Goal: Task Accomplishment & Management: Manage account settings

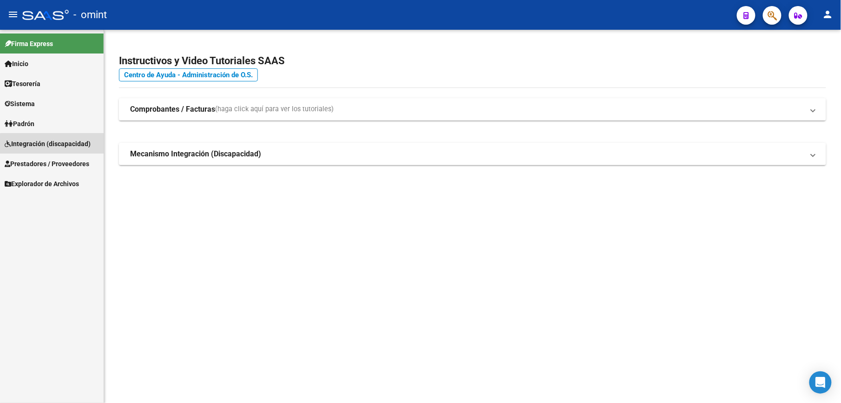
click at [56, 144] on span "Integración (discapacidad)" at bounding box center [48, 144] width 86 height 10
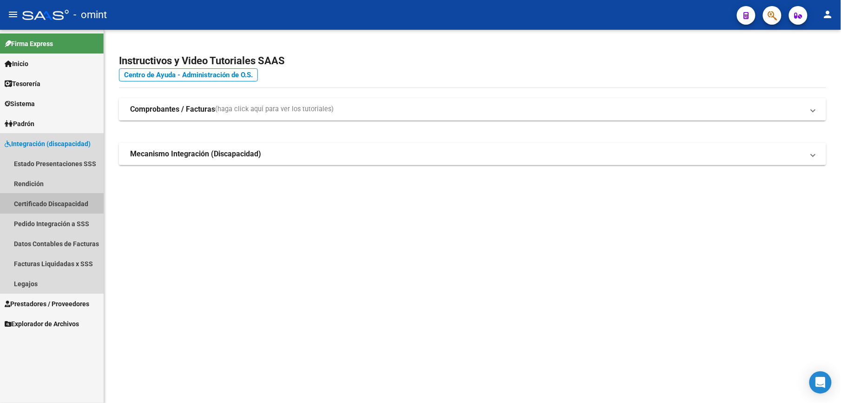
click at [56, 197] on link "Certificado Discapacidad" at bounding box center [52, 203] width 104 height 20
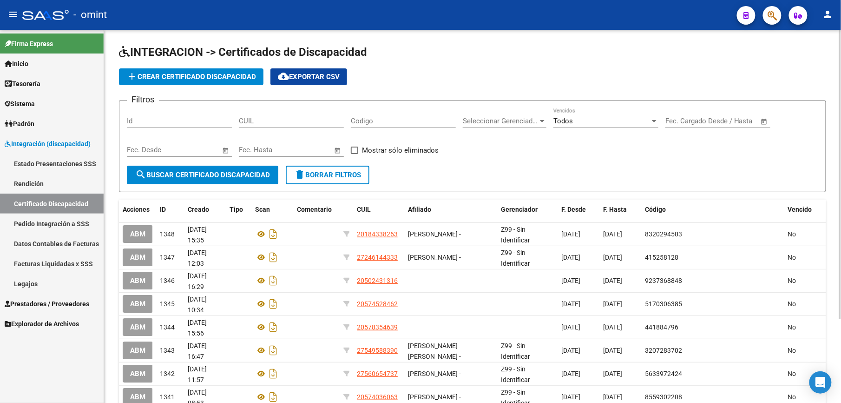
click at [227, 73] on span "add Crear Certificado Discapacidad" at bounding box center [191, 77] width 130 height 8
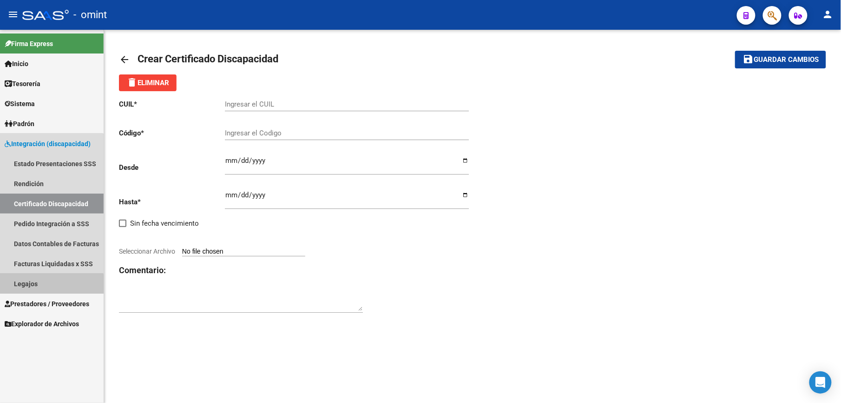
click at [32, 288] on link "Legajos" at bounding box center [52, 283] width 104 height 20
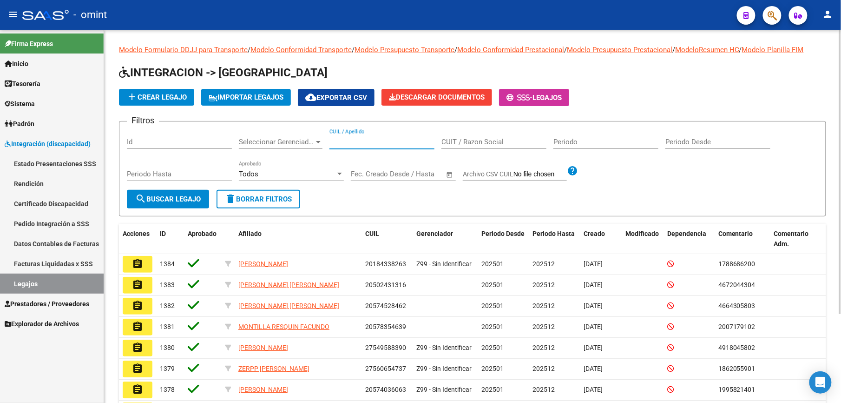
click at [366, 141] on input "CUIL / Apellido" at bounding box center [382, 142] width 105 height 8
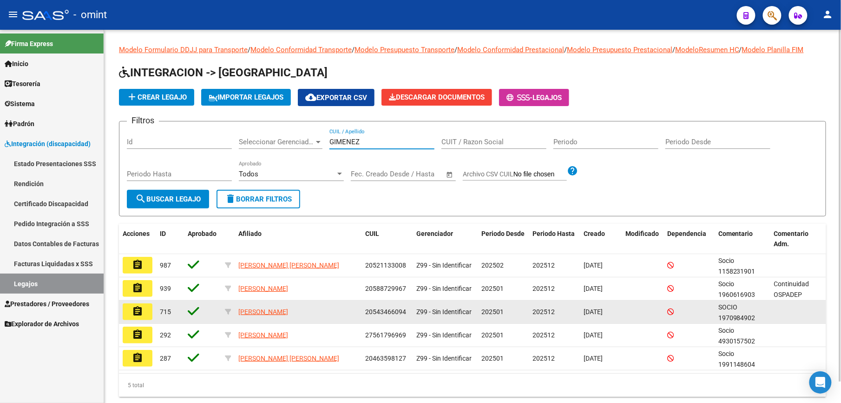
type input "GIMENEZ"
click at [138, 311] on mat-icon "assignment" at bounding box center [137, 310] width 11 height 11
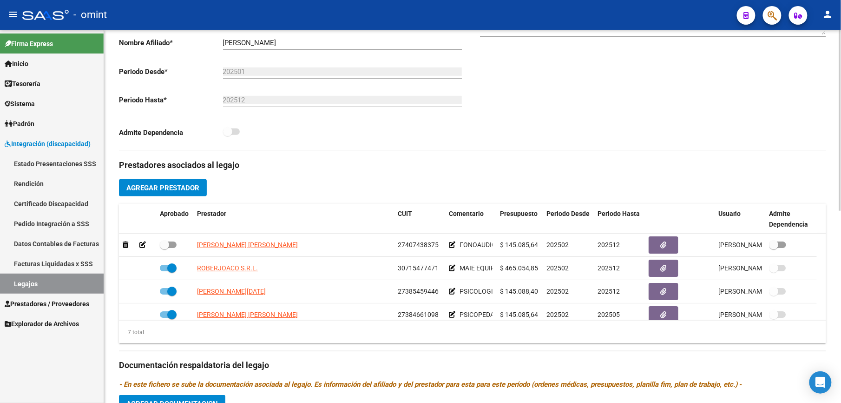
click at [841, 304] on html "menu - omint person Firma Express Inicio Calendario SSS Instructivos Contacto O…" at bounding box center [420, 201] width 841 height 403
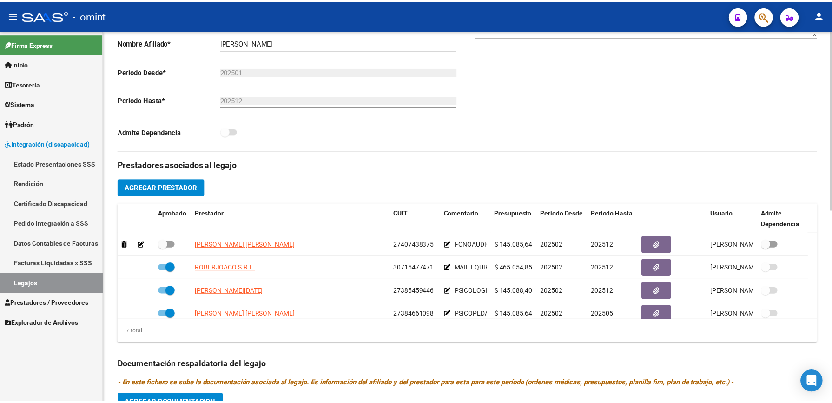
scroll to position [214, 0]
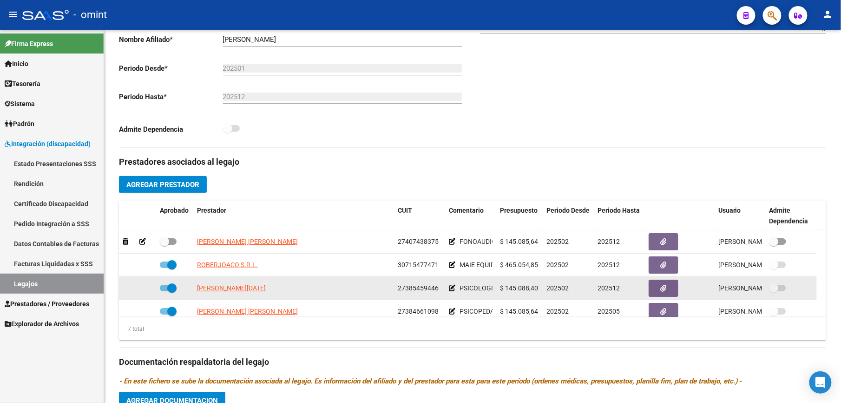
click at [248, 294] on datatable-body-cell "[PERSON_NAME][DATE]" at bounding box center [293, 288] width 201 height 23
click at [250, 288] on span "[PERSON_NAME][DATE]" at bounding box center [231, 287] width 69 height 7
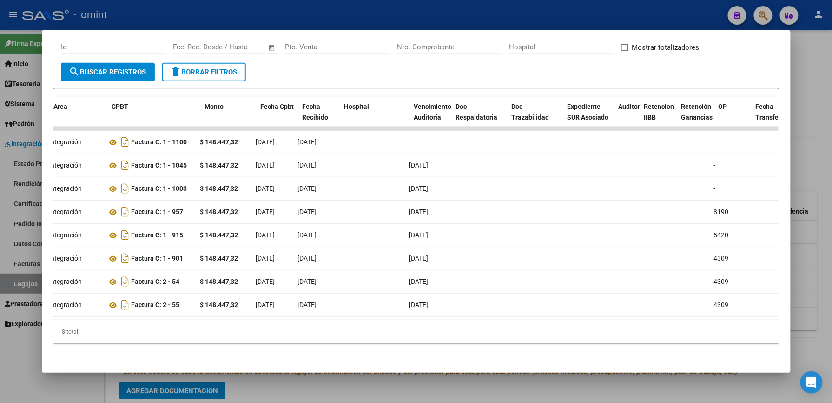
scroll to position [0, 0]
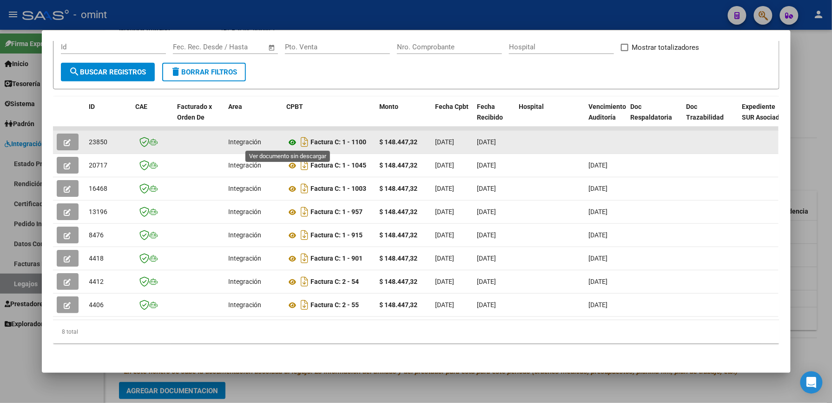
click at [288, 138] on icon at bounding box center [293, 142] width 12 height 11
click at [66, 133] on button "button" at bounding box center [68, 141] width 22 height 17
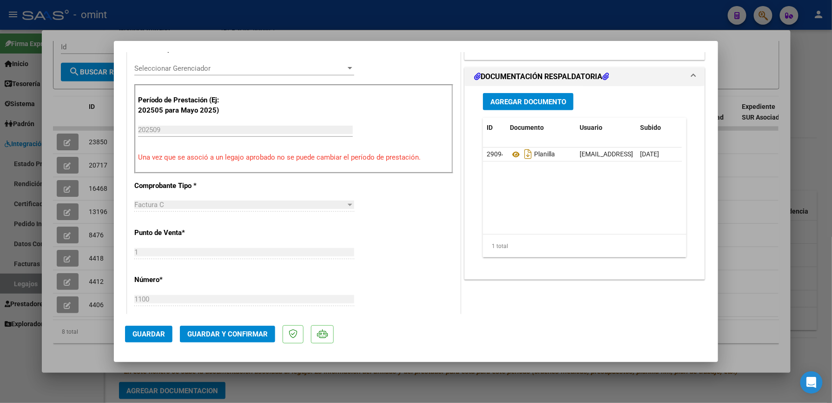
scroll to position [298, 0]
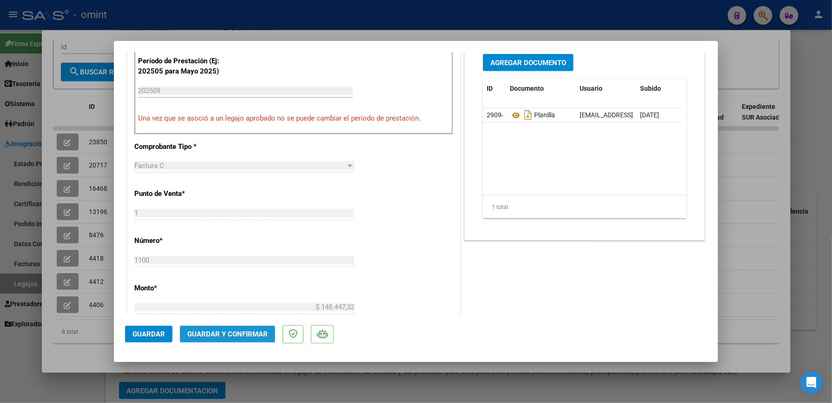
click at [238, 332] on span "Guardar y Confirmar" at bounding box center [227, 334] width 80 height 8
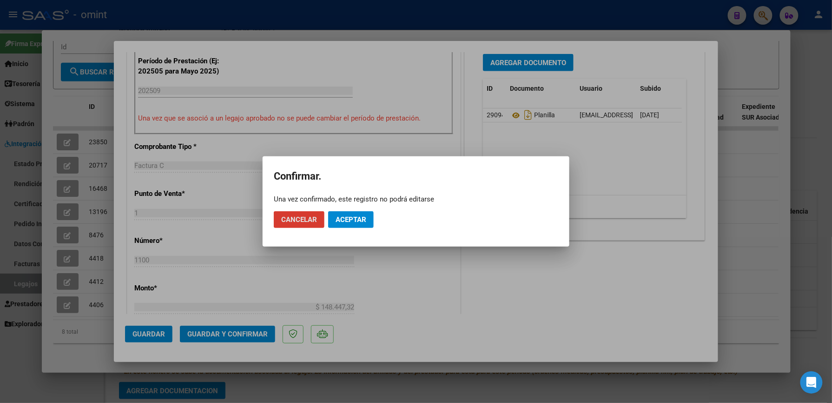
click at [349, 220] on span "Aceptar" at bounding box center [351, 219] width 31 height 8
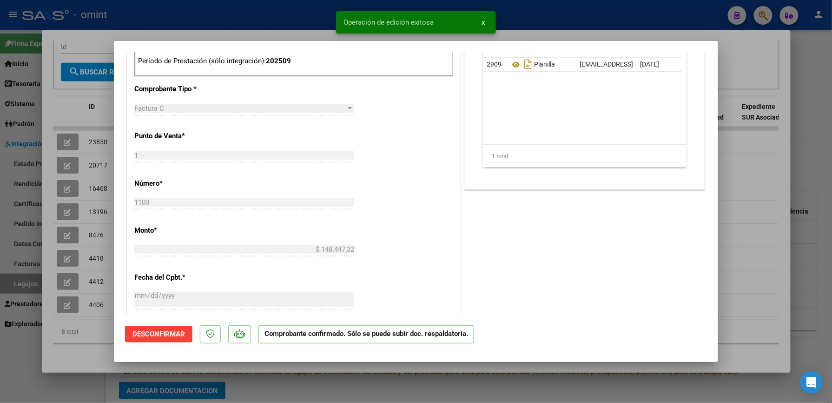
click at [525, 13] on div at bounding box center [416, 201] width 832 height 403
type input "$ 0,00"
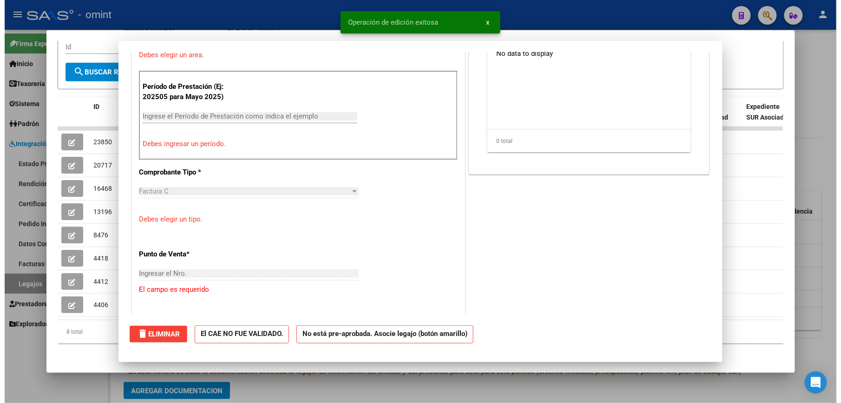
scroll to position [0, 0]
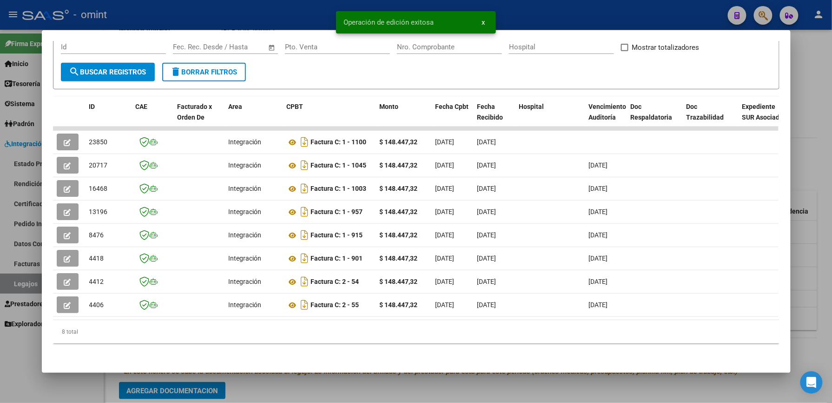
click at [525, 13] on div at bounding box center [416, 201] width 832 height 403
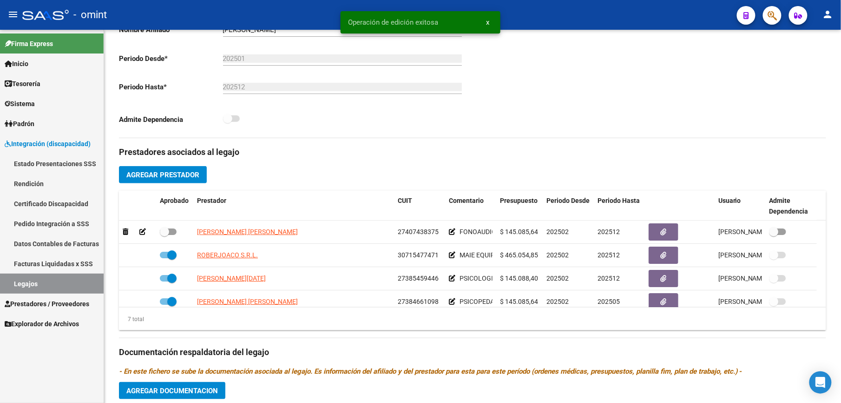
scroll to position [214, 0]
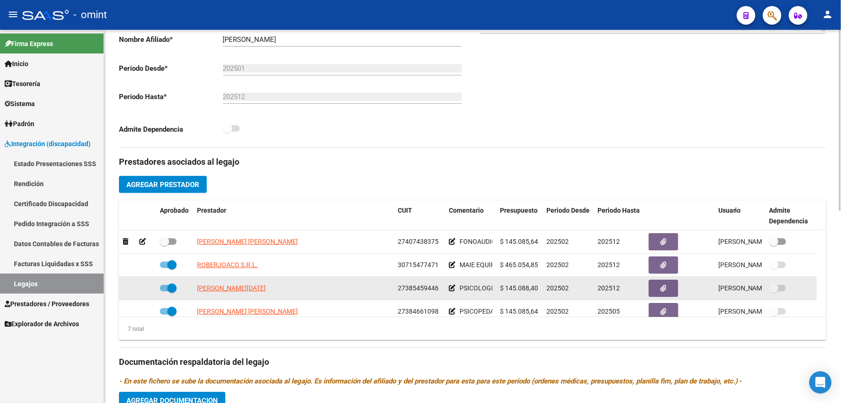
drag, startPoint x: 398, startPoint y: 287, endPoint x: 438, endPoint y: 292, distance: 40.3
click at [438, 292] on div "27385459446" at bounding box center [420, 288] width 44 height 11
copy span "27385459446"
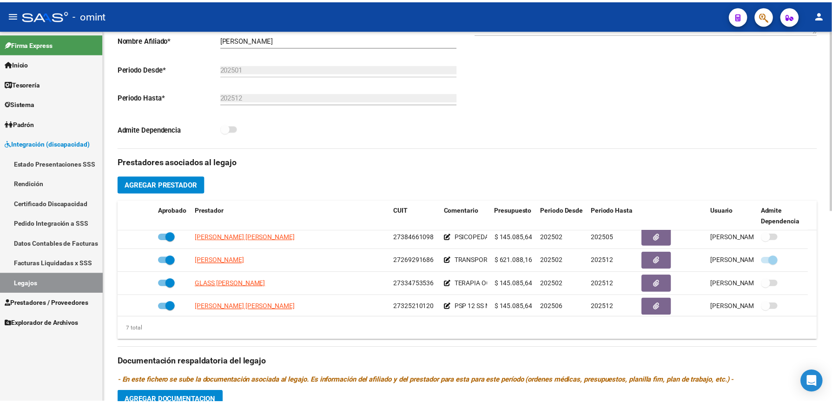
scroll to position [79, 0]
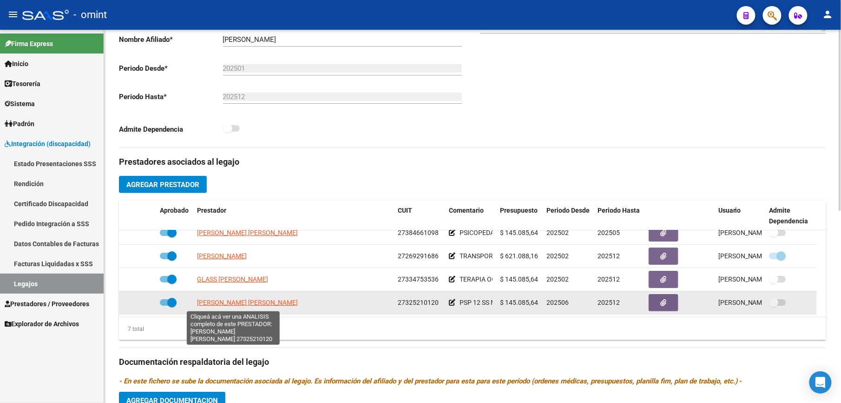
click at [258, 304] on span "[PERSON_NAME] [PERSON_NAME]" at bounding box center [247, 301] width 101 height 7
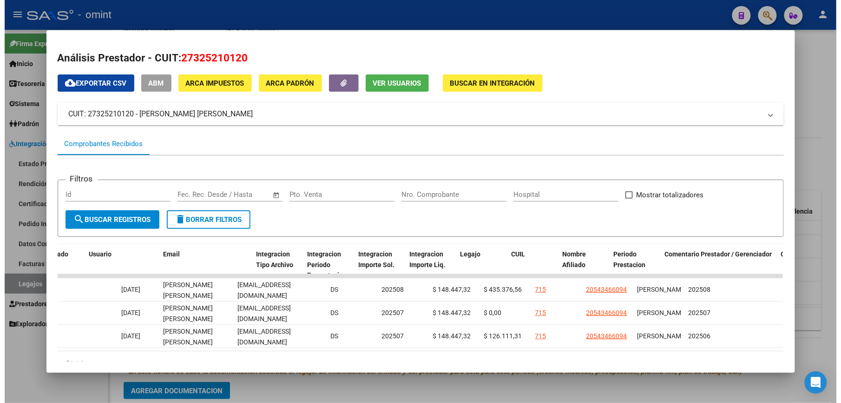
scroll to position [0, 1074]
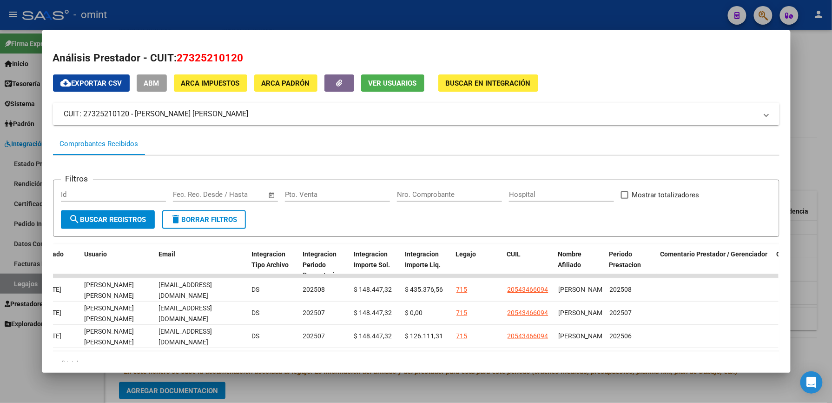
click at [593, 9] on div at bounding box center [416, 201] width 832 height 403
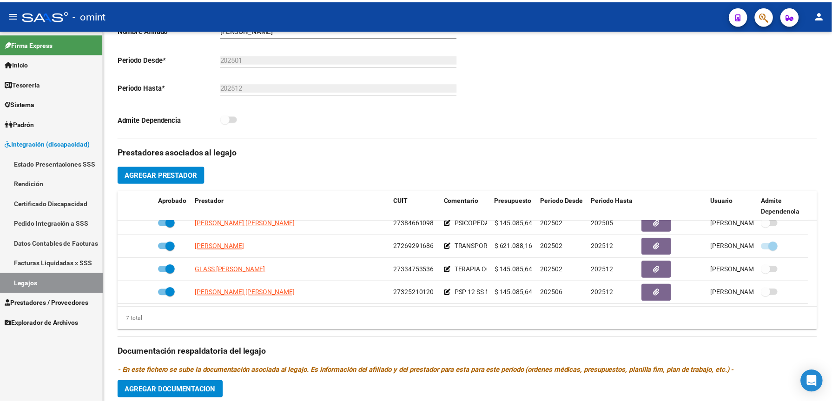
scroll to position [214, 0]
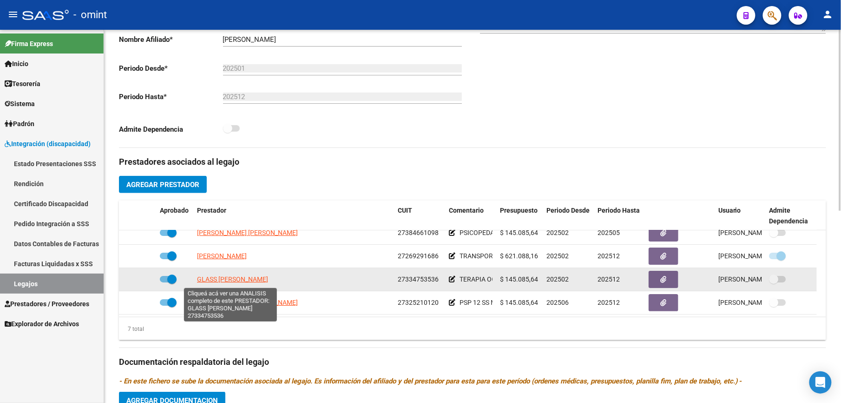
click at [254, 283] on span "GLASS [PERSON_NAME]" at bounding box center [232, 278] width 71 height 7
type textarea "27334753536"
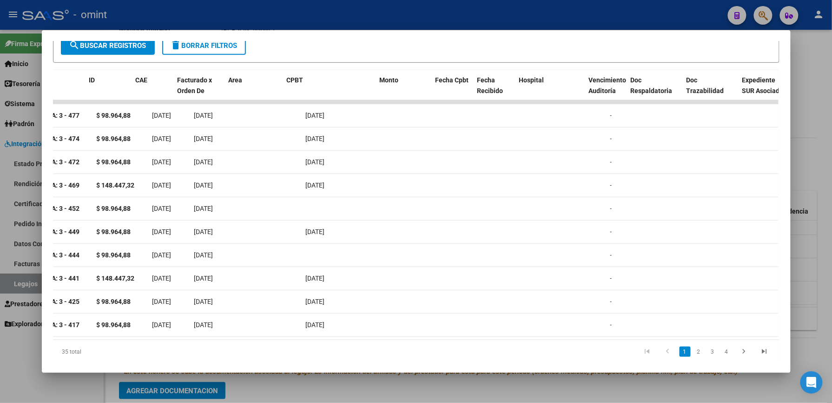
scroll to position [0, 0]
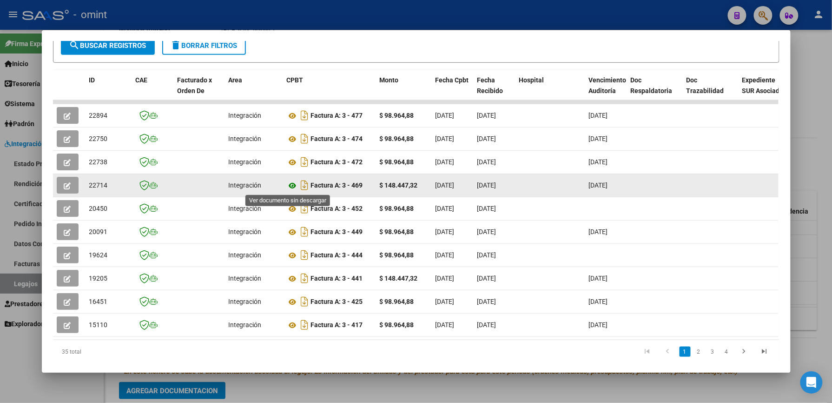
click at [289, 186] on icon at bounding box center [293, 185] width 12 height 11
click at [65, 183] on icon "button" at bounding box center [67, 185] width 7 height 7
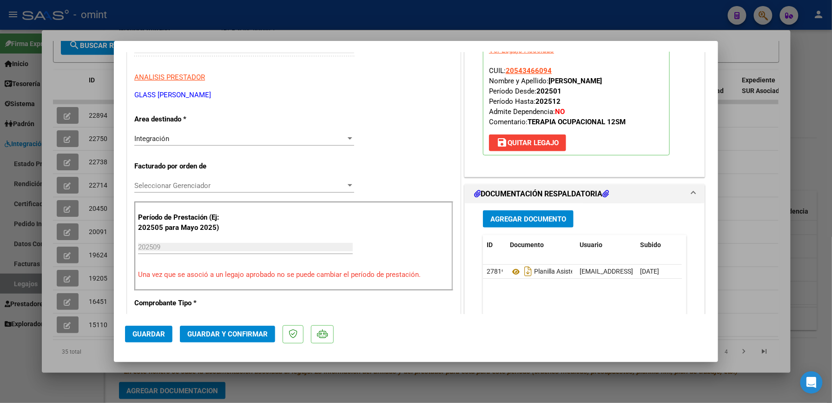
scroll to position [149, 0]
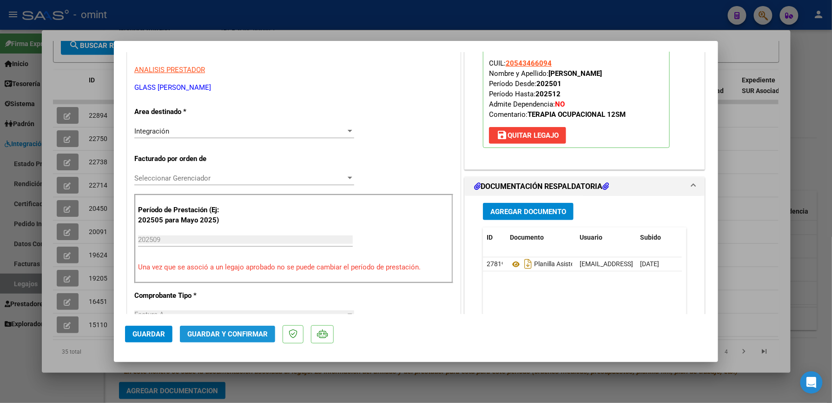
click at [238, 331] on span "Guardar y Confirmar" at bounding box center [227, 334] width 80 height 8
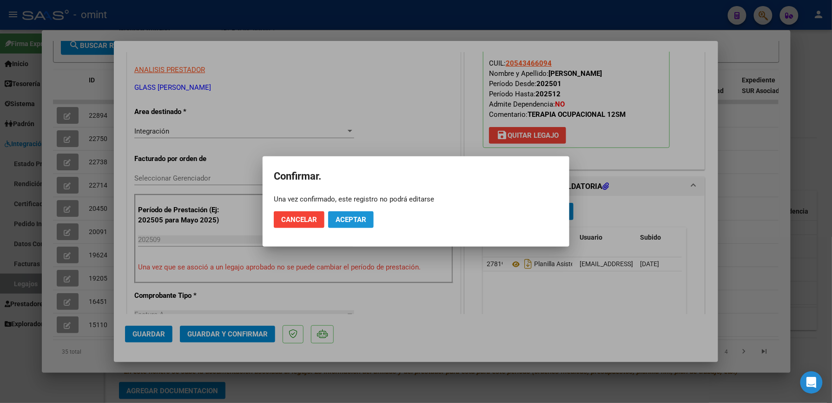
click at [344, 216] on span "Aceptar" at bounding box center [351, 219] width 31 height 8
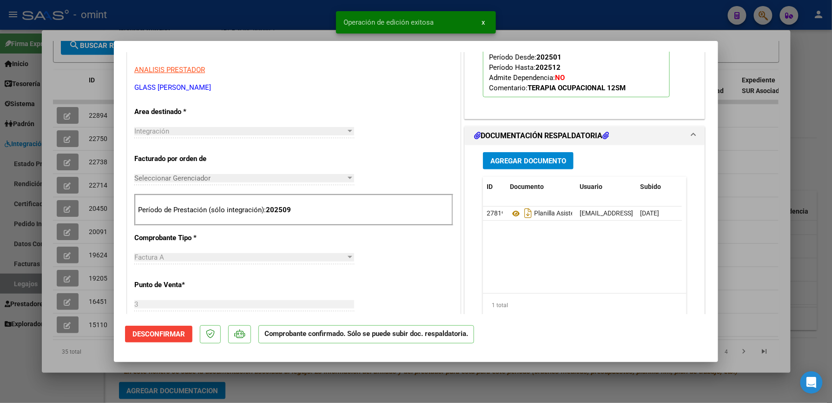
click at [527, 15] on div at bounding box center [416, 201] width 832 height 403
type input "$ 0,00"
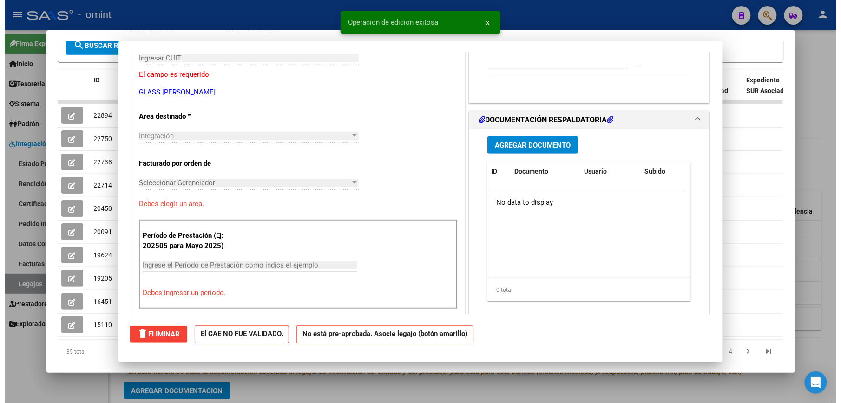
scroll to position [165, 0]
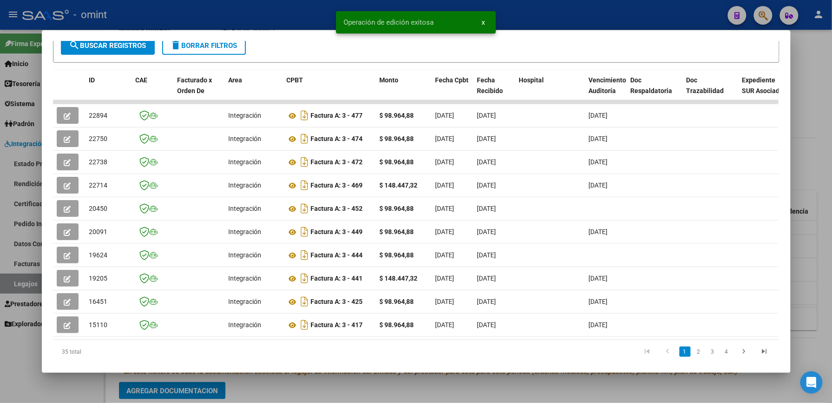
click at [529, 19] on div at bounding box center [416, 201] width 832 height 403
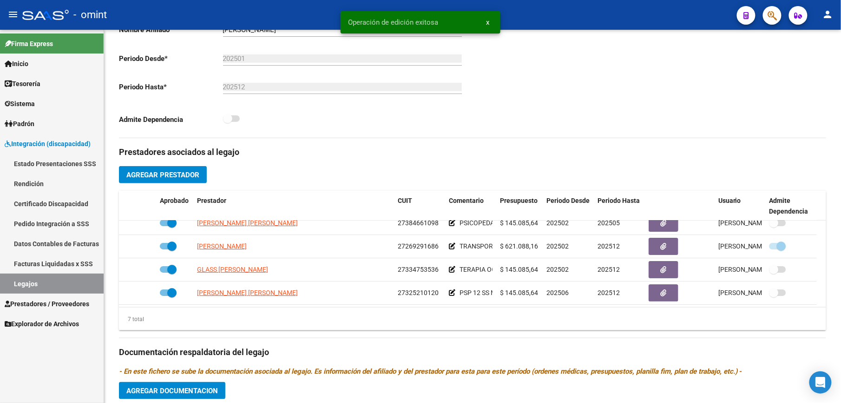
scroll to position [214, 0]
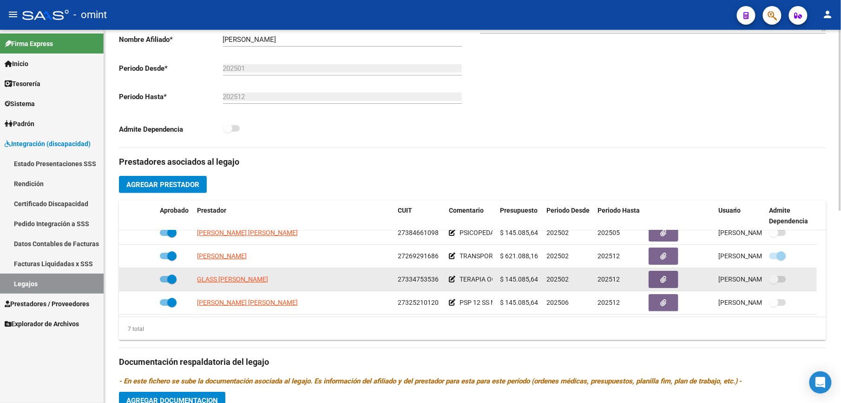
drag, startPoint x: 398, startPoint y: 279, endPoint x: 442, endPoint y: 278, distance: 43.3
click at [442, 278] on datatable-body-cell "27334753536" at bounding box center [419, 279] width 51 height 23
copy span "27334753536"
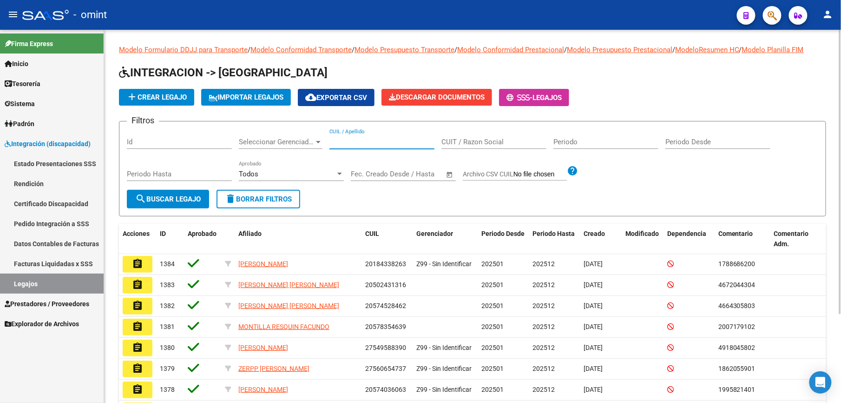
click at [370, 138] on input "CUIL / Apellido" at bounding box center [382, 142] width 105 height 8
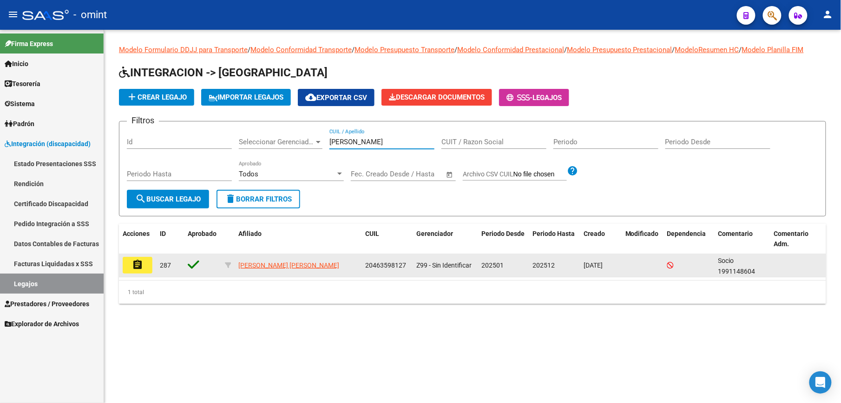
type input "[PERSON_NAME]"
click at [133, 266] on mat-icon "assignment" at bounding box center [137, 264] width 11 height 11
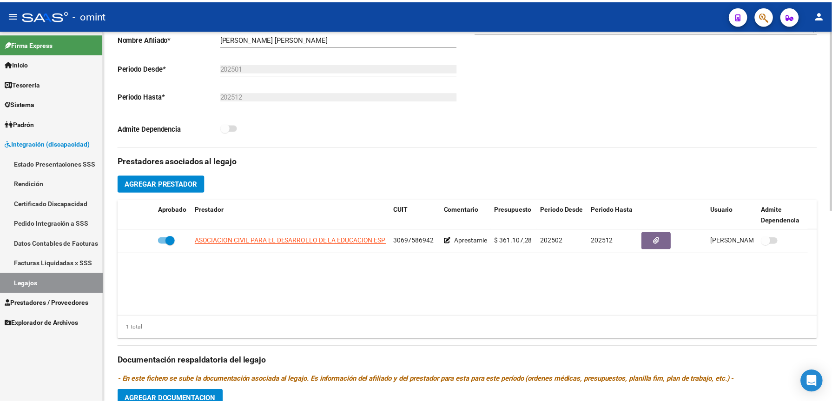
scroll to position [223, 0]
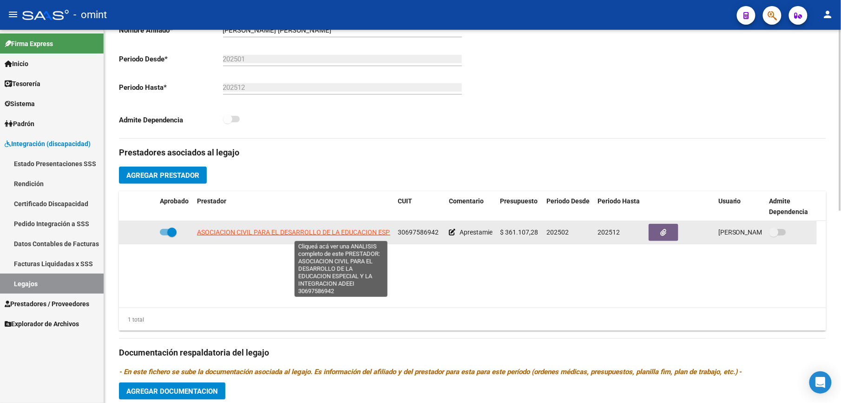
click at [331, 232] on span "ASOCIACION CIVIL PARA EL DESARROLLO DE LA EDUCACION ESPECIAL Y LA INTEGRACION A…" at bounding box center [341, 231] width 288 height 7
type textarea "30697586942"
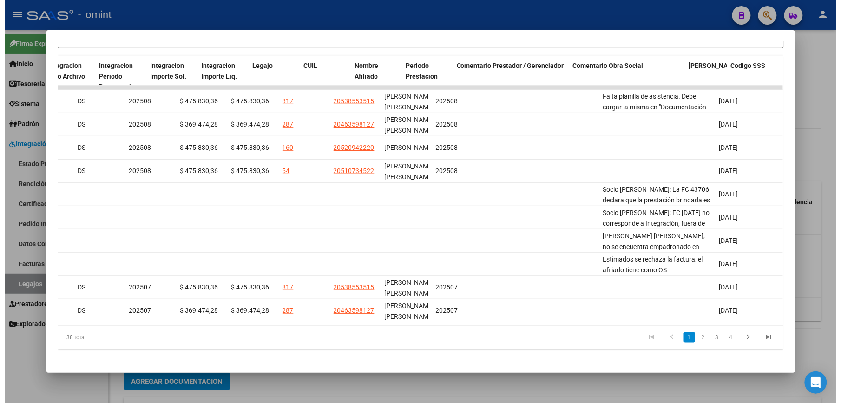
scroll to position [0, 1282]
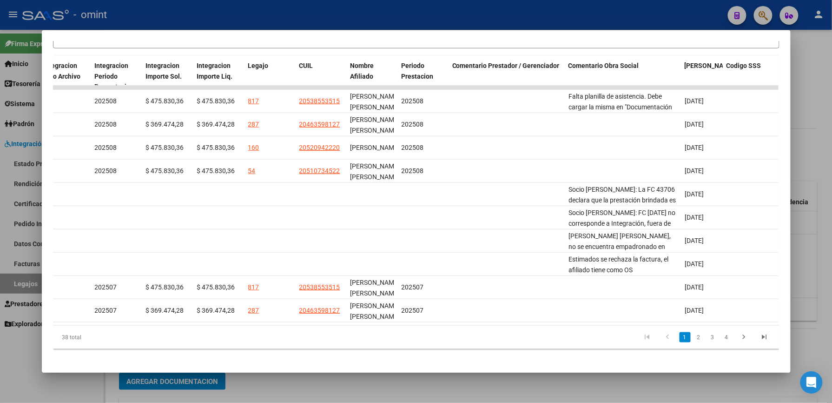
click at [616, 10] on div at bounding box center [416, 201] width 832 height 403
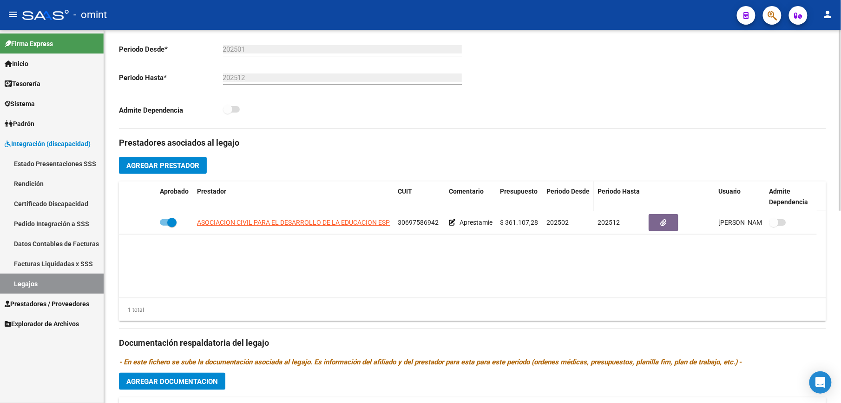
scroll to position [223, 0]
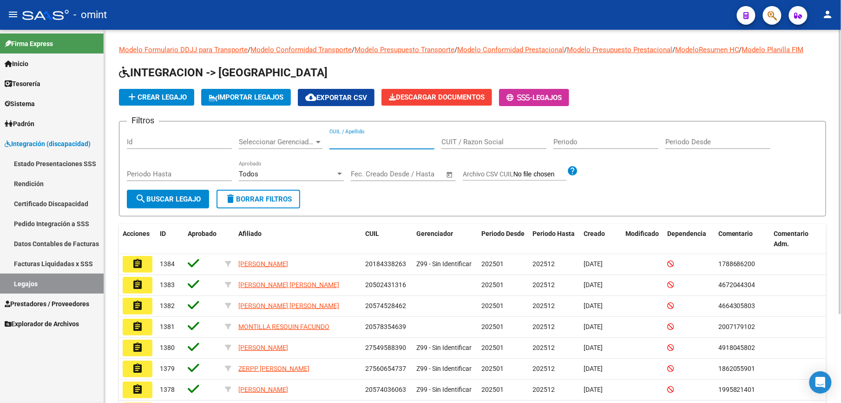
click at [358, 143] on input "CUIL / Apellido" at bounding box center [382, 142] width 105 height 8
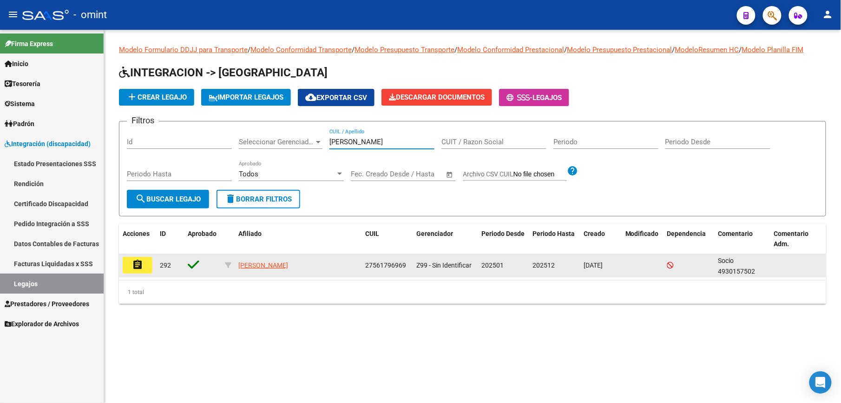
type input "[PERSON_NAME]"
click at [136, 268] on mat-icon "assignment" at bounding box center [137, 264] width 11 height 11
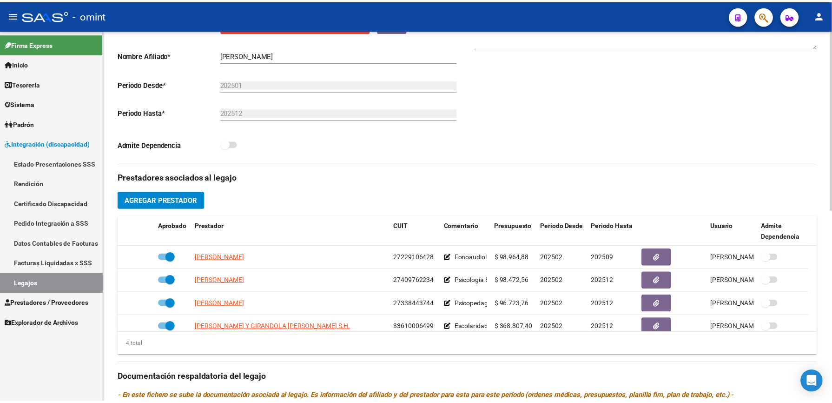
scroll to position [9, 0]
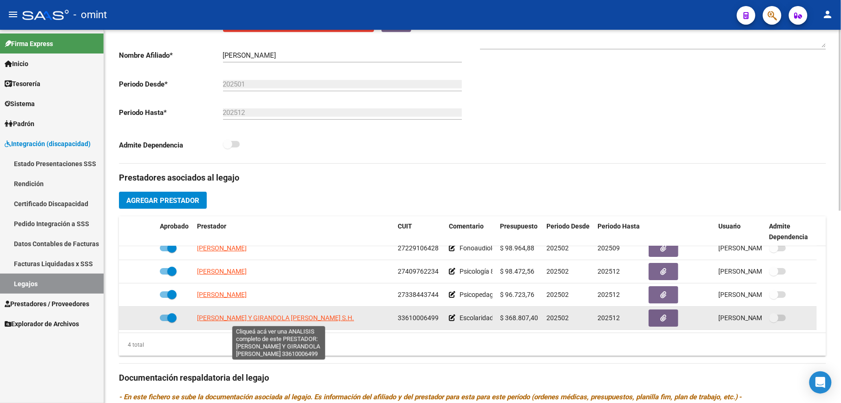
click at [289, 317] on span "[PERSON_NAME] Y GIRANDOLA [PERSON_NAME] S.H." at bounding box center [275, 317] width 157 height 7
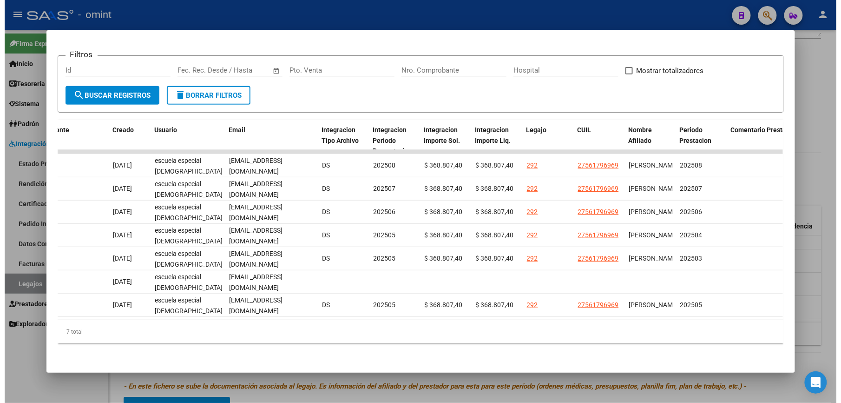
scroll to position [0, 1008]
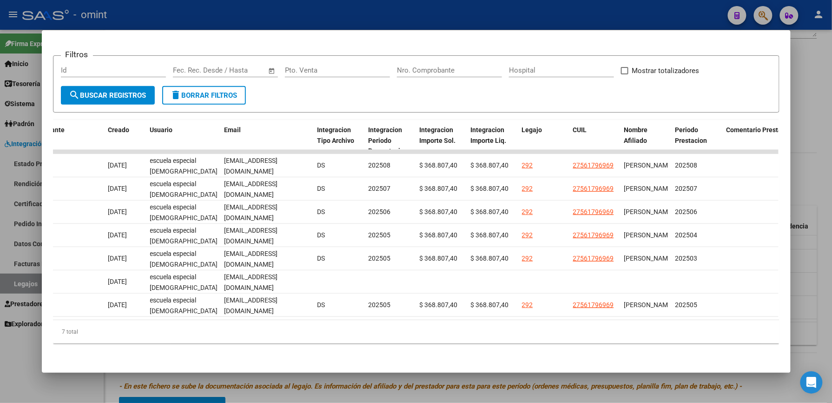
click at [634, 18] on div at bounding box center [416, 201] width 832 height 403
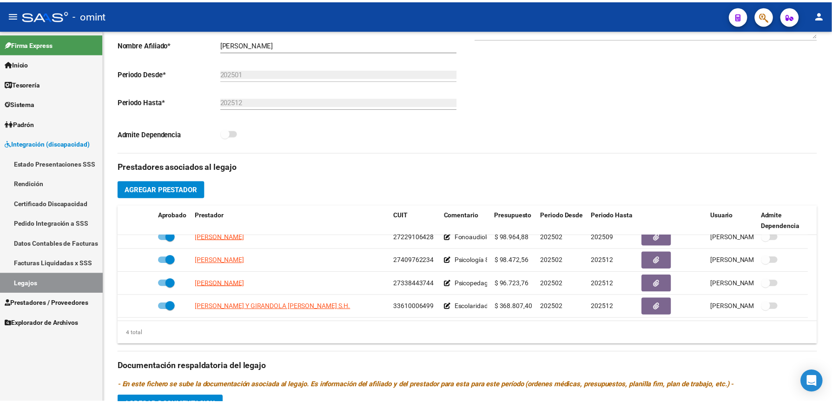
scroll to position [198, 0]
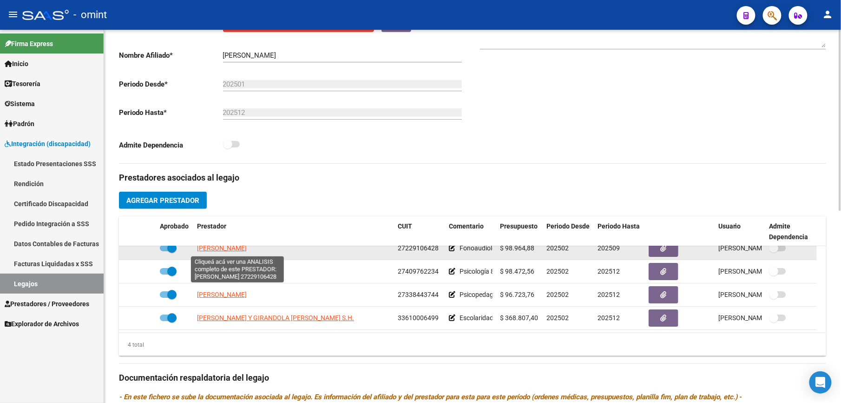
click at [246, 250] on span "[PERSON_NAME]" at bounding box center [222, 247] width 50 height 7
type textarea "27229106428"
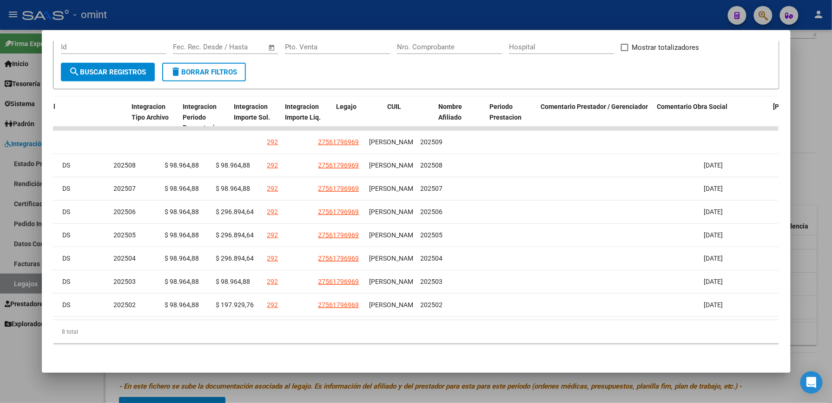
scroll to position [0, 1194]
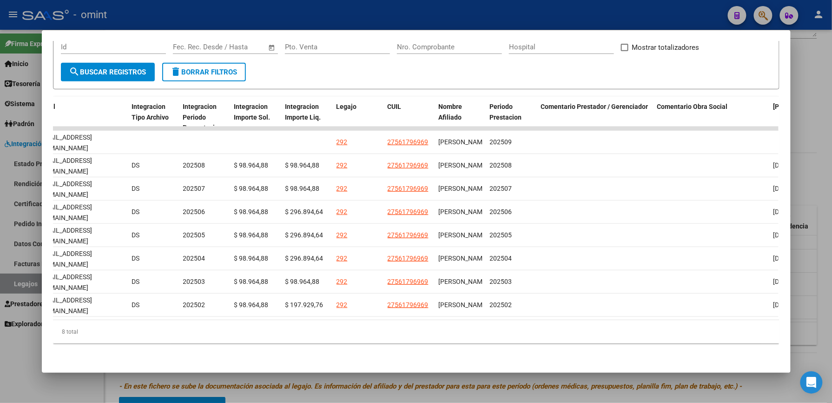
drag, startPoint x: 680, startPoint y: 338, endPoint x: 448, endPoint y: 417, distance: 244.8
click at [448, 402] on html "menu - omint person Firma Express Inicio Calendario SSS Instructivos Contacto O…" at bounding box center [416, 201] width 832 height 403
drag, startPoint x: 448, startPoint y: 417, endPoint x: 363, endPoint y: 359, distance: 103.4
click at [363, 359] on div "Análisis Prestador - CUIT: 27229106428 cloud_download Exportar CSV ABM ARCA Imp…" at bounding box center [416, 132] width 727 height 458
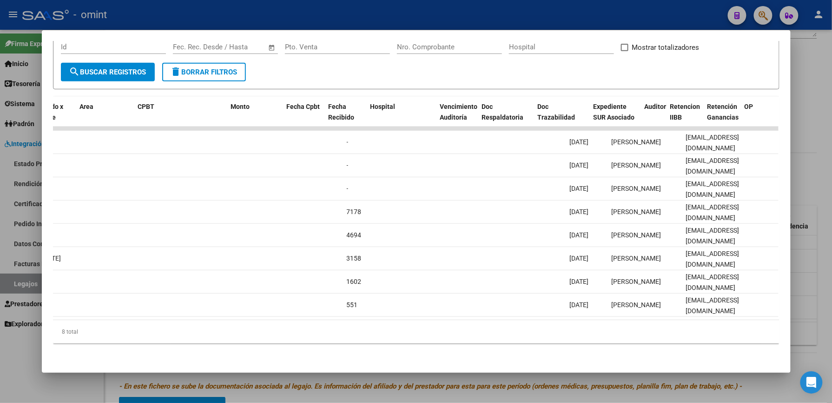
scroll to position [0, 149]
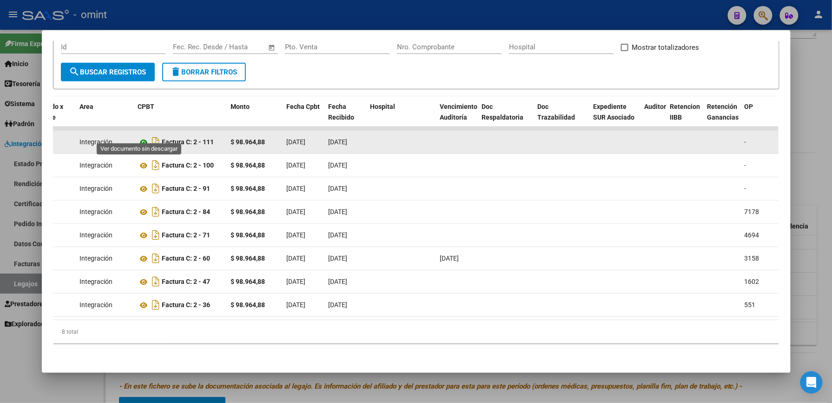
click at [138, 137] on icon at bounding box center [144, 142] width 12 height 11
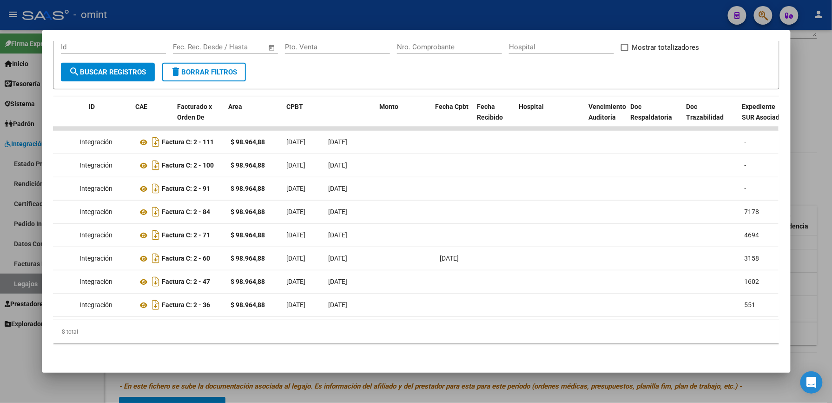
scroll to position [0, 0]
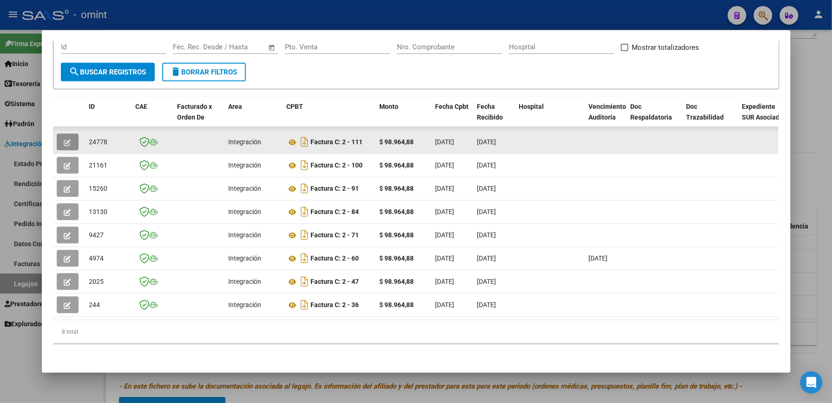
click at [65, 138] on span "button" at bounding box center [67, 142] width 7 height 8
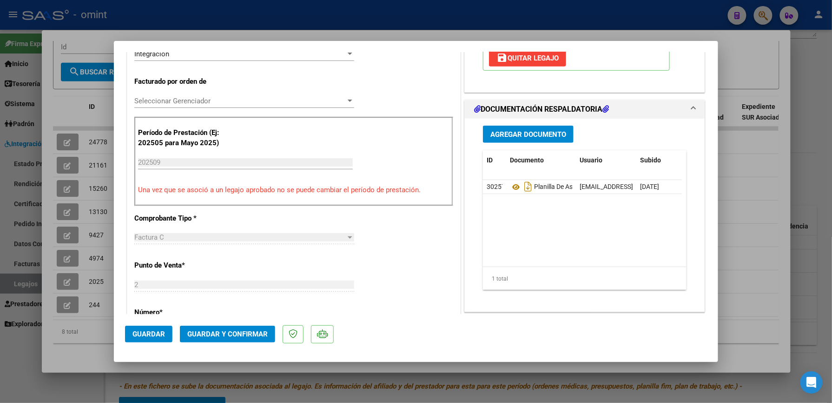
scroll to position [247, 0]
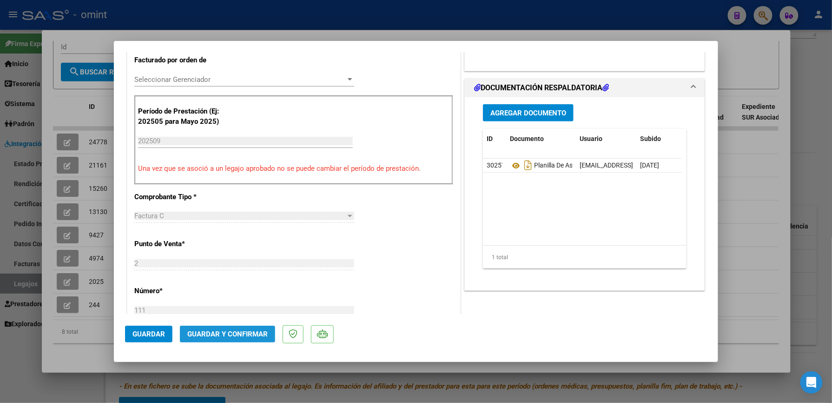
click at [239, 335] on span "Guardar y Confirmar" at bounding box center [227, 334] width 80 height 8
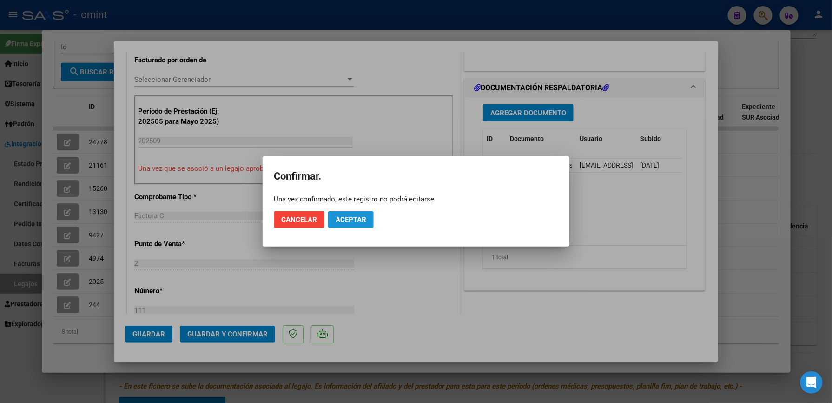
click at [359, 223] on span "Aceptar" at bounding box center [351, 219] width 31 height 8
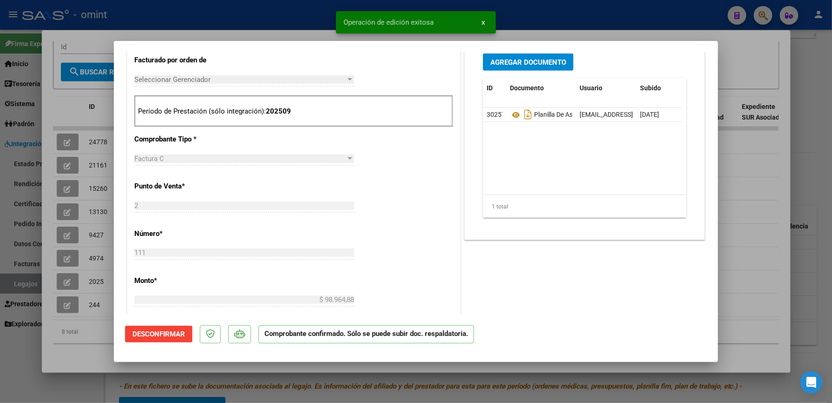
click at [643, 14] on div at bounding box center [416, 201] width 832 height 403
type input "$ 0,00"
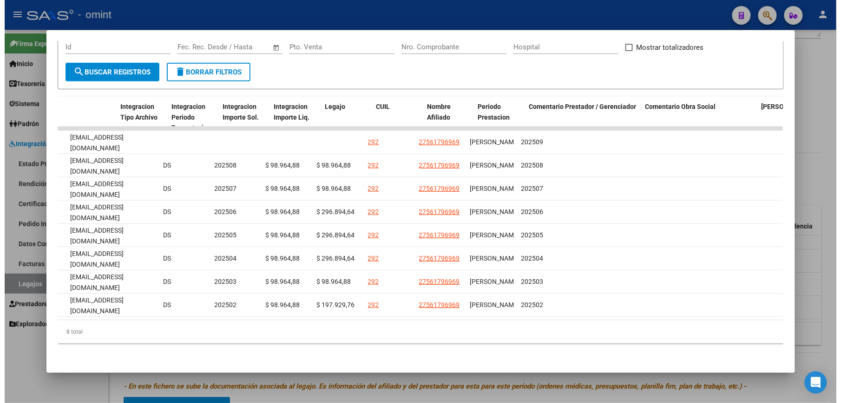
scroll to position [0, 1229]
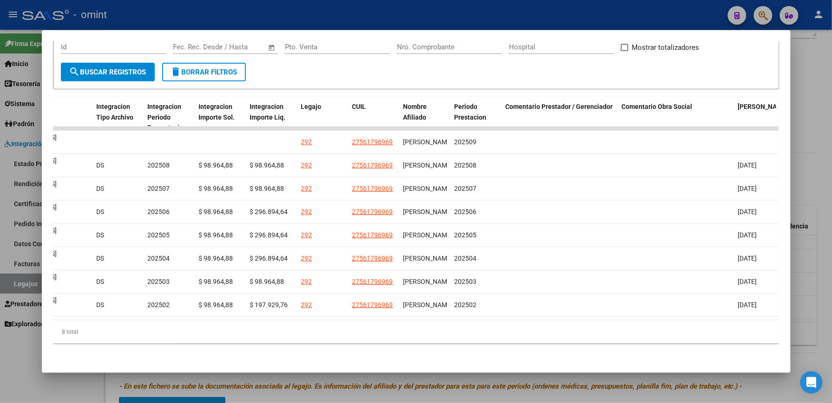
click at [561, 27] on div at bounding box center [416, 201] width 832 height 403
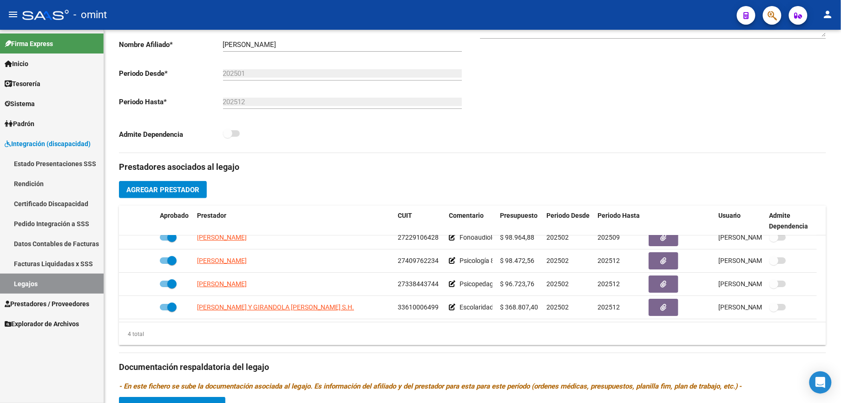
scroll to position [198, 0]
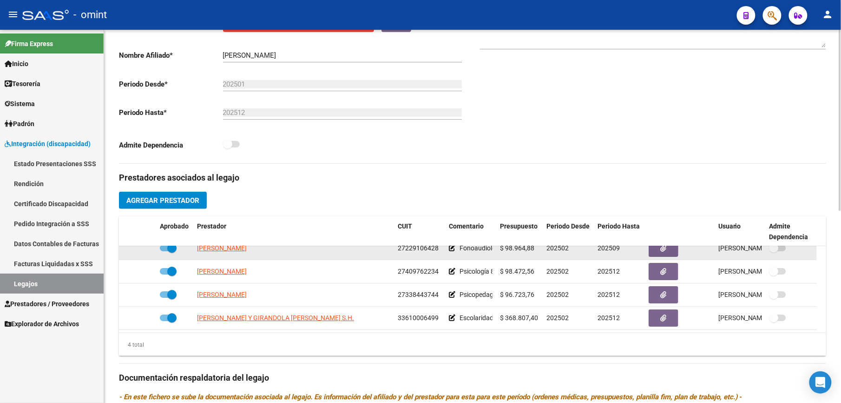
click at [397, 247] on datatable-body-cell "27229106428" at bounding box center [419, 248] width 51 height 23
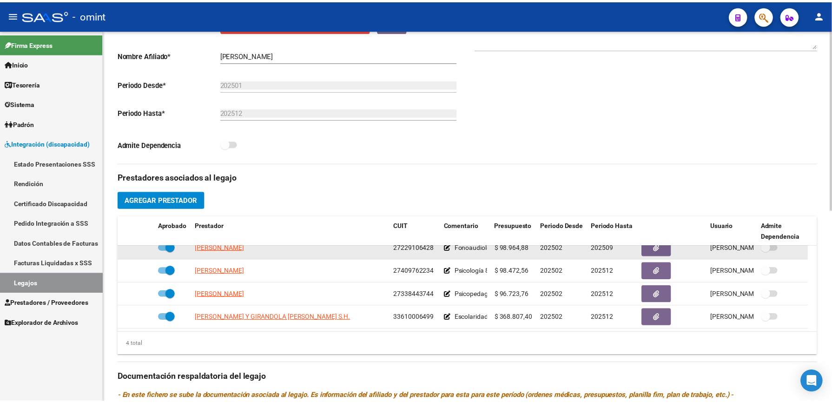
scroll to position [0, 0]
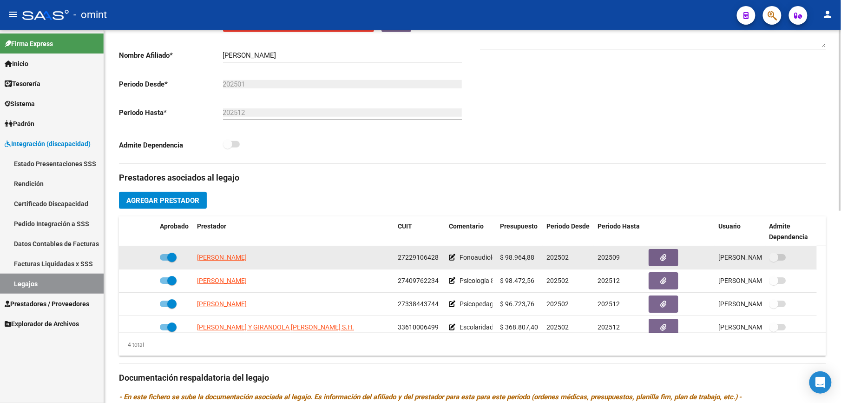
drag, startPoint x: 398, startPoint y: 247, endPoint x: 443, endPoint y: 250, distance: 45.2
click at [443, 250] on datatable-body-cell "27229106428" at bounding box center [419, 257] width 51 height 23
copy span "27229106428"
click at [247, 258] on span "[PERSON_NAME]" at bounding box center [222, 256] width 50 height 7
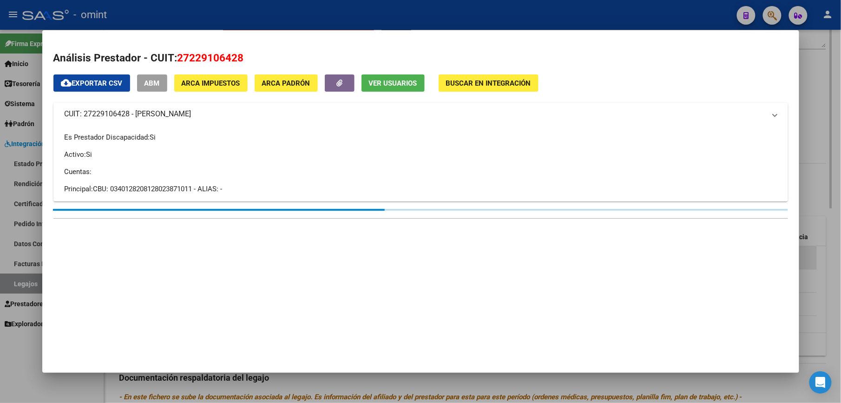
scroll to position [209, 0]
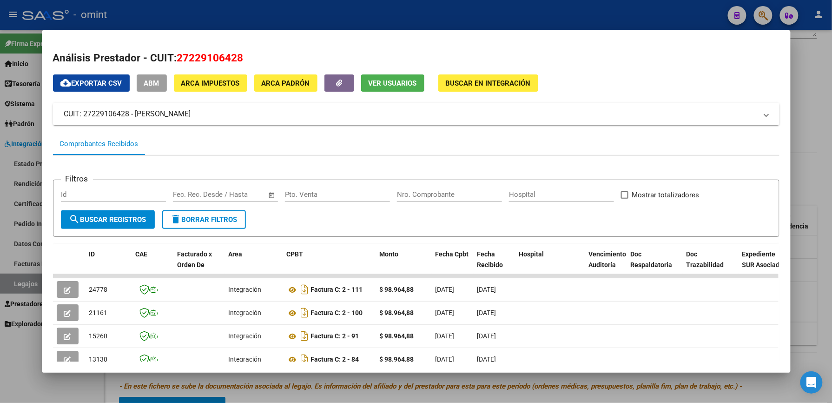
click at [639, 14] on div at bounding box center [416, 201] width 832 height 403
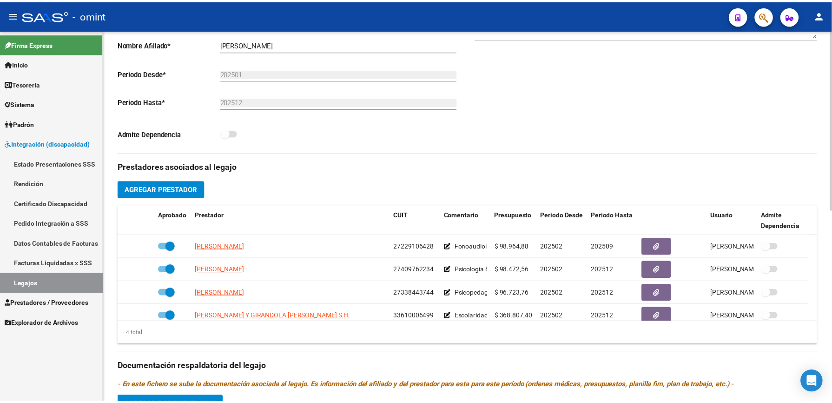
scroll to position [198, 0]
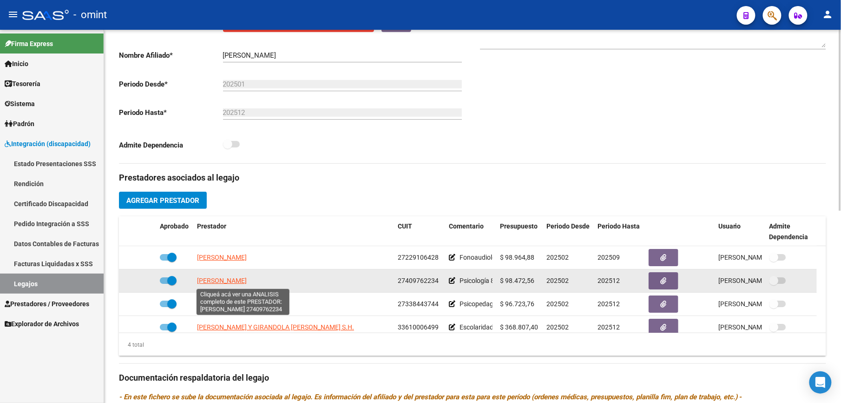
click at [247, 281] on span "[PERSON_NAME]" at bounding box center [222, 280] width 50 height 7
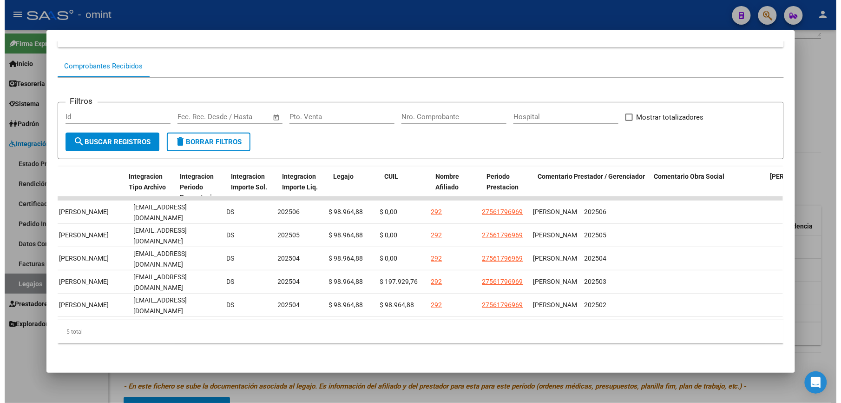
scroll to position [0, 1206]
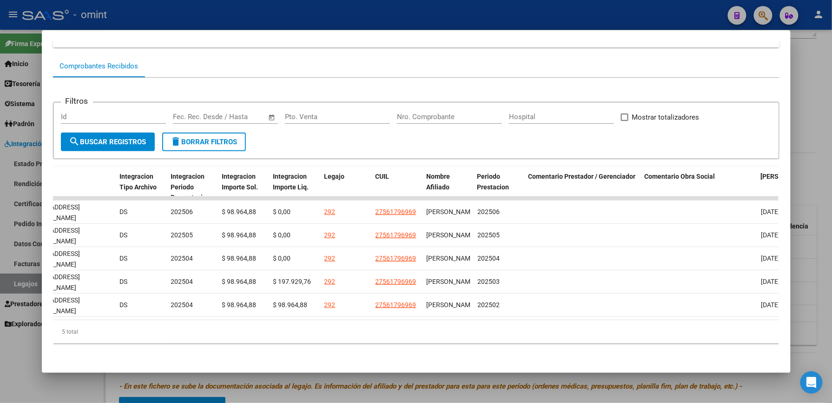
click at [644, 14] on div at bounding box center [416, 201] width 832 height 403
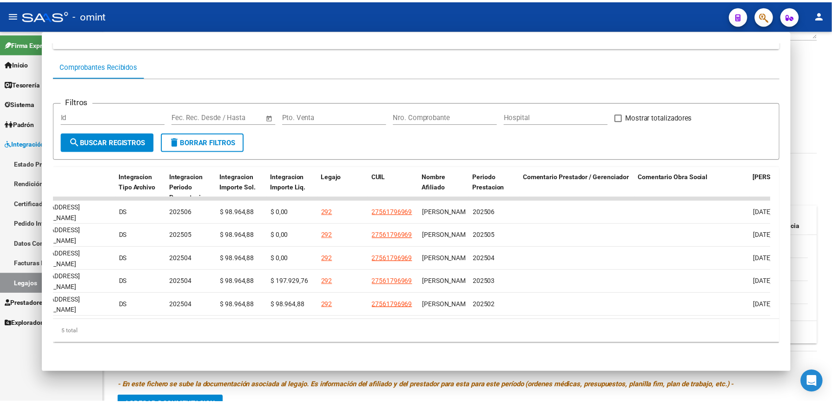
scroll to position [198, 0]
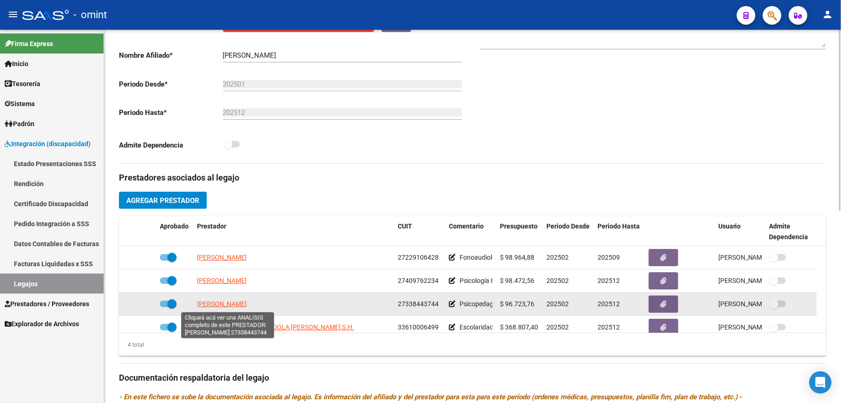
click at [239, 306] on span "[PERSON_NAME]" at bounding box center [222, 303] width 50 height 7
type textarea "27338443744"
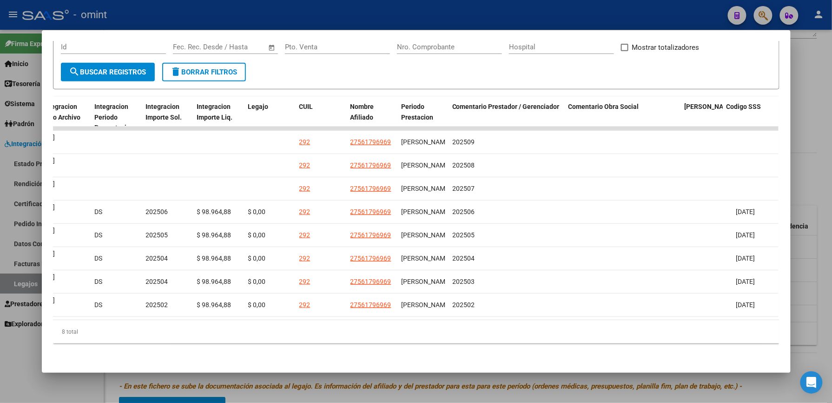
scroll to position [0, 1282]
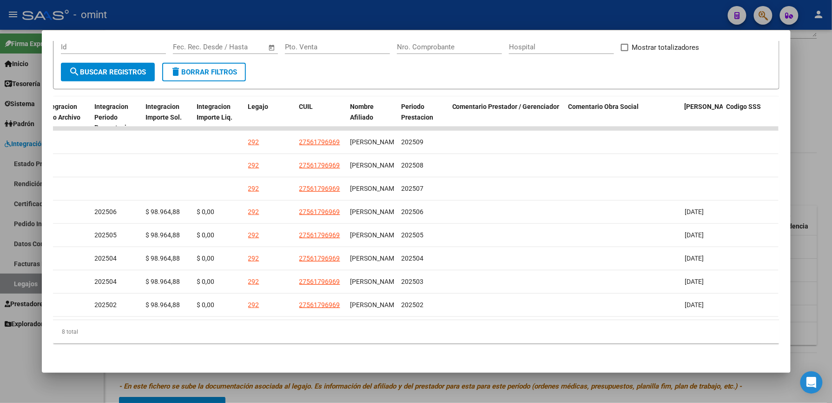
drag, startPoint x: 573, startPoint y: 310, endPoint x: 424, endPoint y: 314, distance: 149.3
click at [424, 314] on datatable-body "23770 Integración Factura C: 1 - 1080 $ 98.964,88 [DATE] [DATE] - [DATE] [PERSO…" at bounding box center [416, 222] width 726 height 193
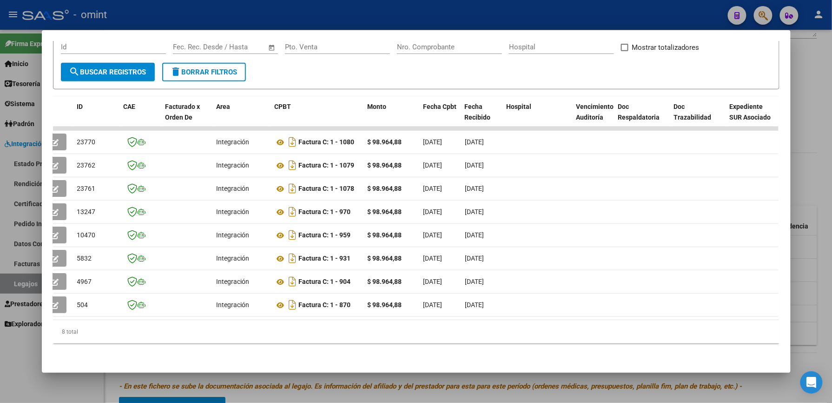
scroll to position [0, 0]
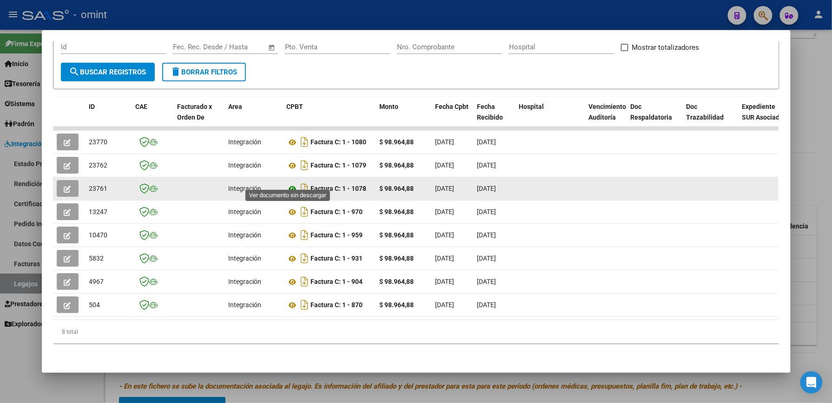
click at [287, 183] on icon at bounding box center [293, 188] width 12 height 11
click at [64, 185] on icon "button" at bounding box center [67, 188] width 7 height 7
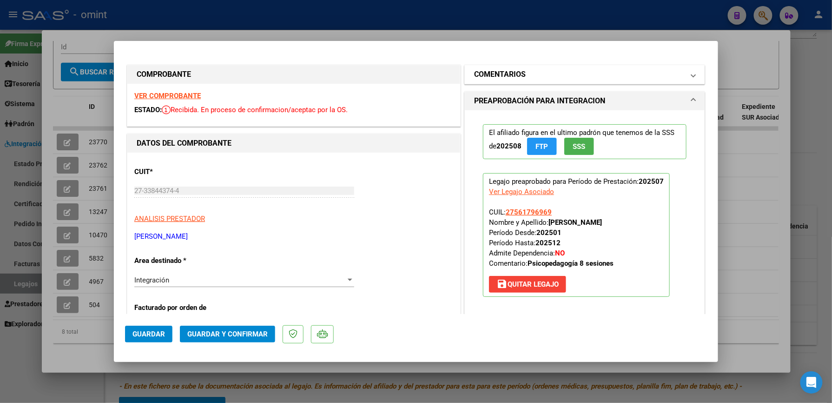
click at [672, 69] on mat-panel-title "COMENTARIOS" at bounding box center [579, 74] width 210 height 11
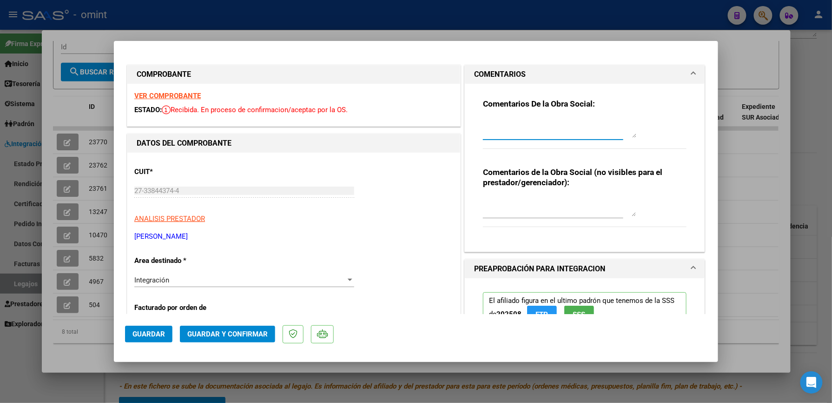
click at [570, 128] on textarea at bounding box center [559, 128] width 153 height 19
type textarea "EL INF EVOLUTIVO DEBE SER PRESENTADO POR LA FAMILIA- SE DESESTIMA EL MISMO"
click at [249, 330] on span "Guardar y Confirmar" at bounding box center [227, 334] width 80 height 8
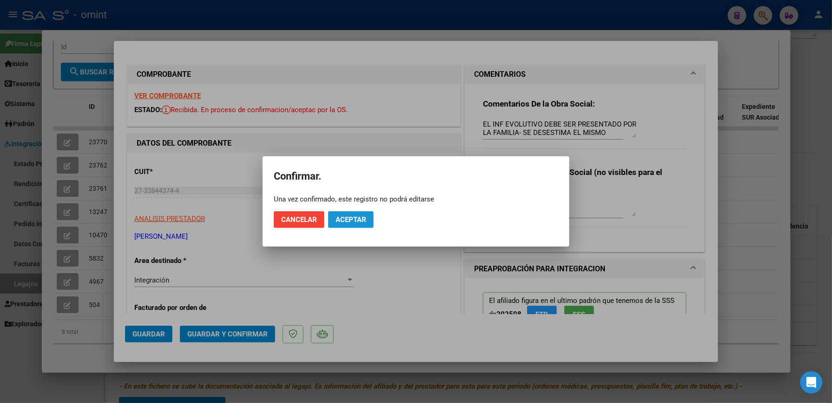
click at [356, 219] on span "Aceptar" at bounding box center [351, 219] width 31 height 8
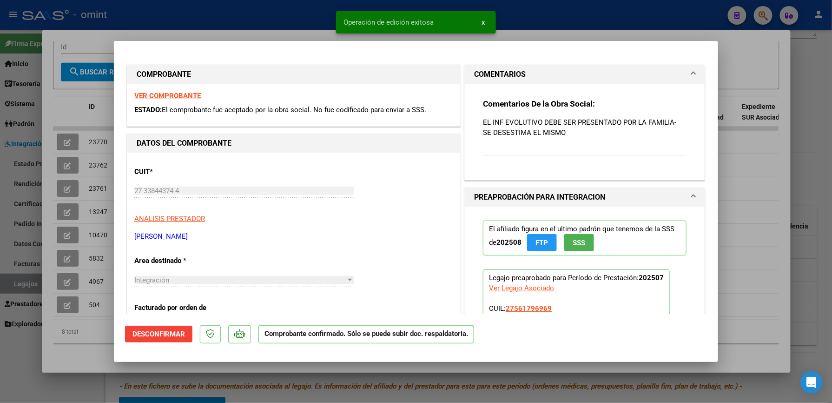
click at [575, 17] on div at bounding box center [416, 201] width 832 height 403
type input "$ 0,00"
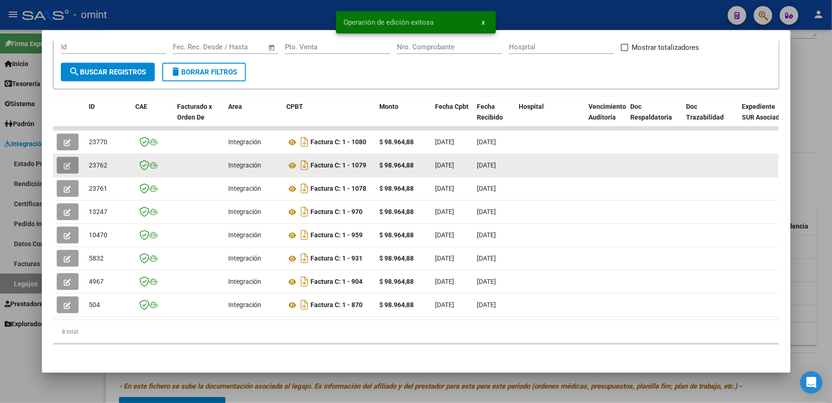
click at [70, 160] on button "button" at bounding box center [68, 165] width 22 height 17
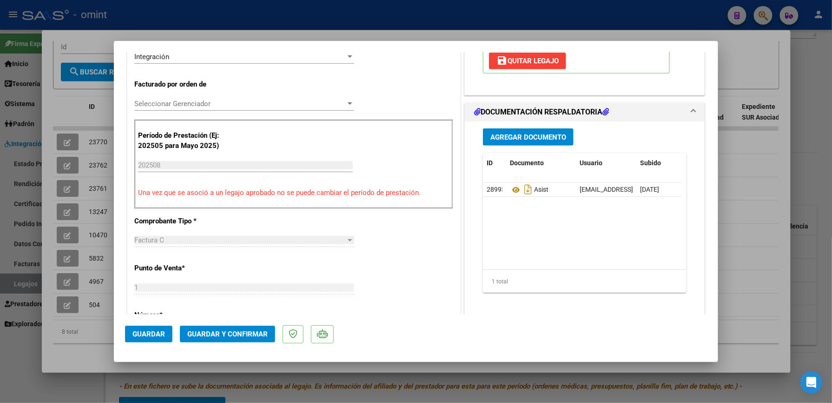
scroll to position [316, 0]
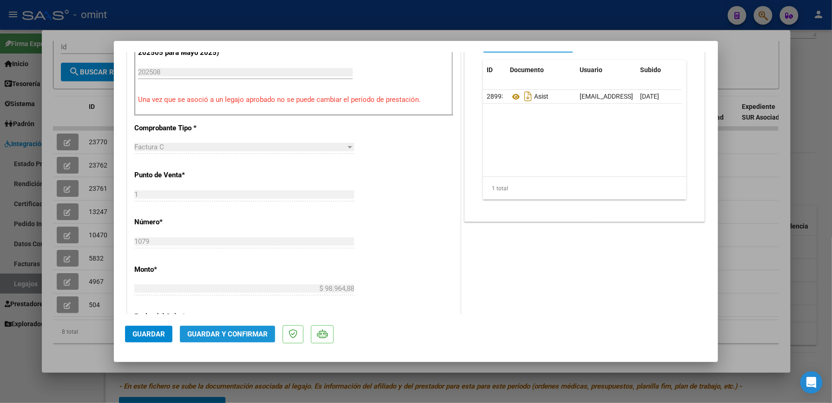
click at [229, 336] on span "Guardar y Confirmar" at bounding box center [227, 334] width 80 height 8
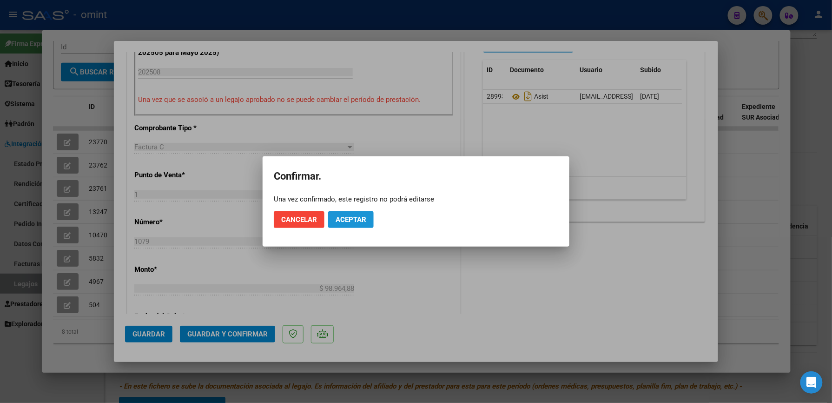
click at [351, 224] on button "Aceptar" at bounding box center [351, 219] width 46 height 17
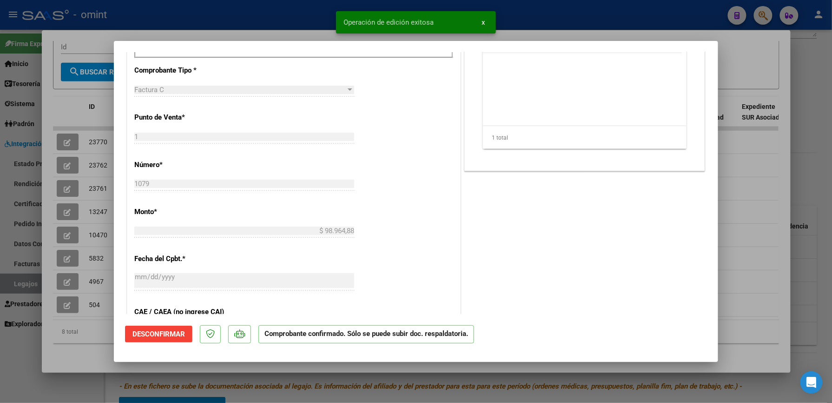
click at [616, 13] on div at bounding box center [416, 201] width 832 height 403
type input "$ 0,00"
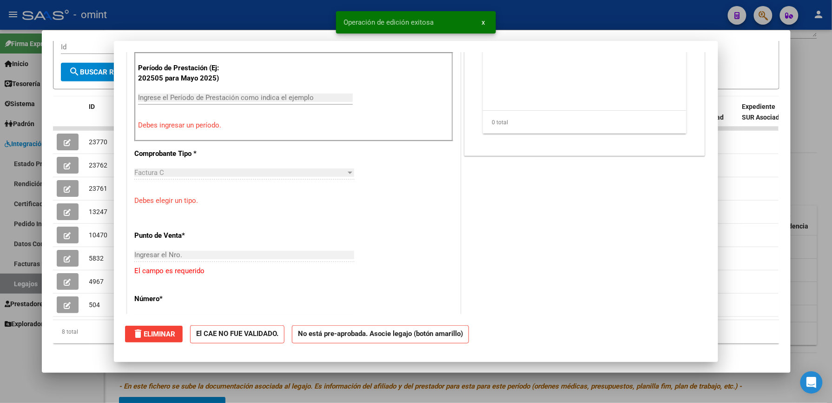
scroll to position [0, 0]
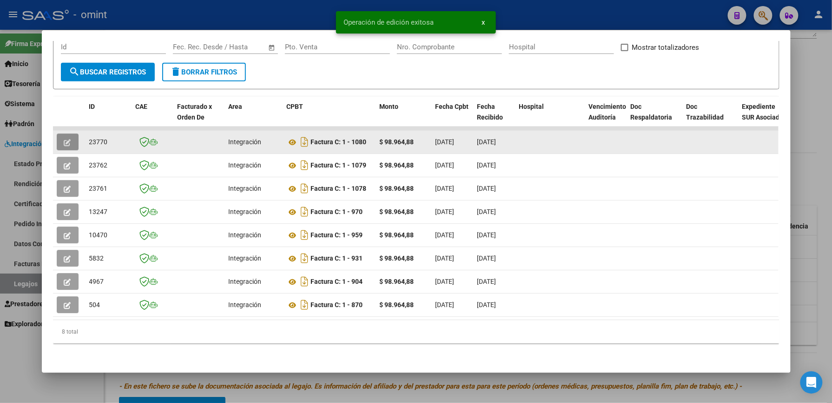
click at [66, 139] on icon "button" at bounding box center [67, 142] width 7 height 7
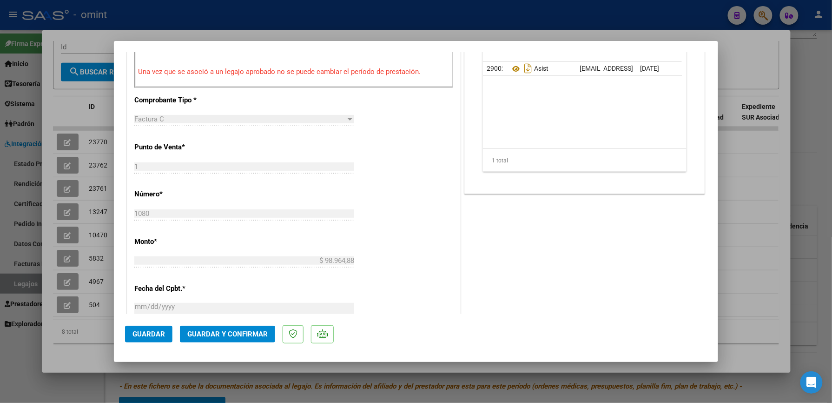
scroll to position [337, 0]
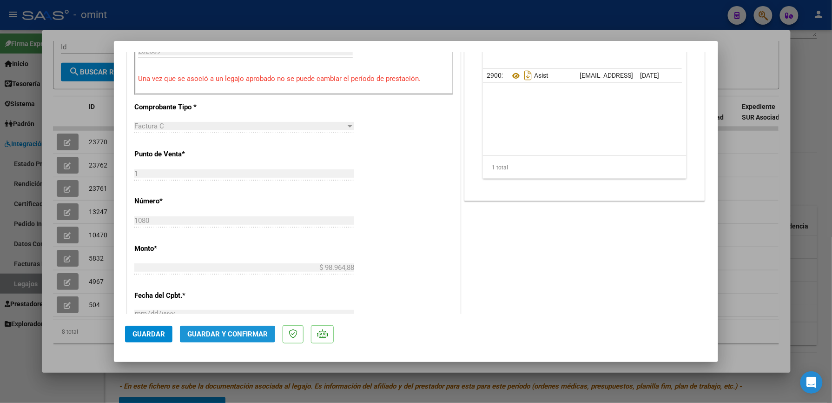
click at [215, 338] on span "Guardar y Confirmar" at bounding box center [227, 334] width 80 height 8
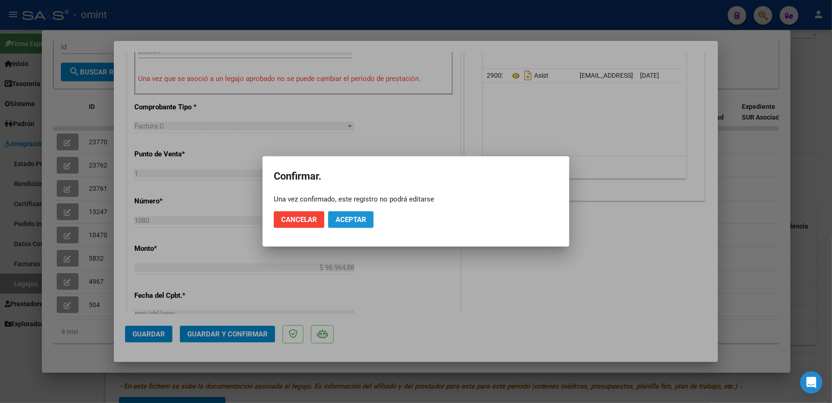
click at [363, 216] on span "Aceptar" at bounding box center [351, 219] width 31 height 8
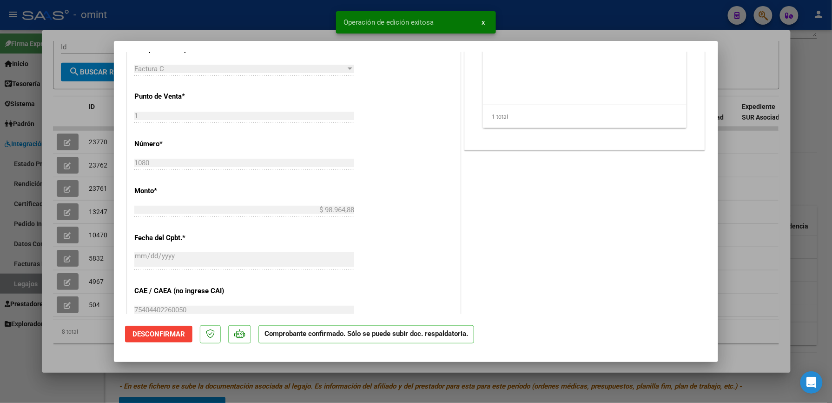
click at [540, 23] on div at bounding box center [416, 201] width 832 height 403
type input "$ 0,00"
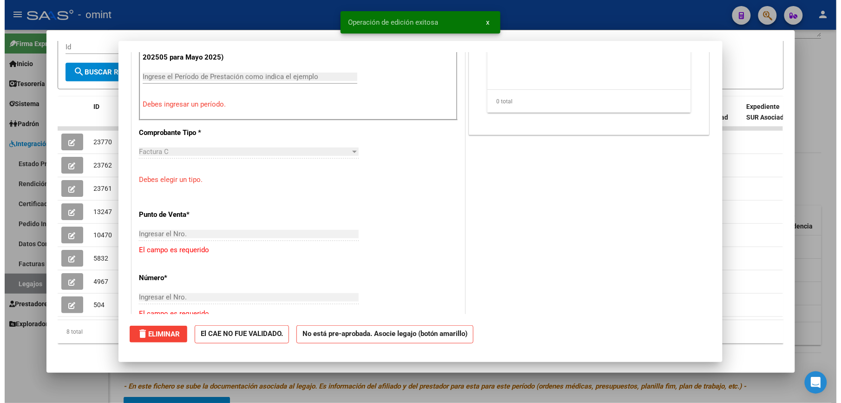
scroll to position [0, 0]
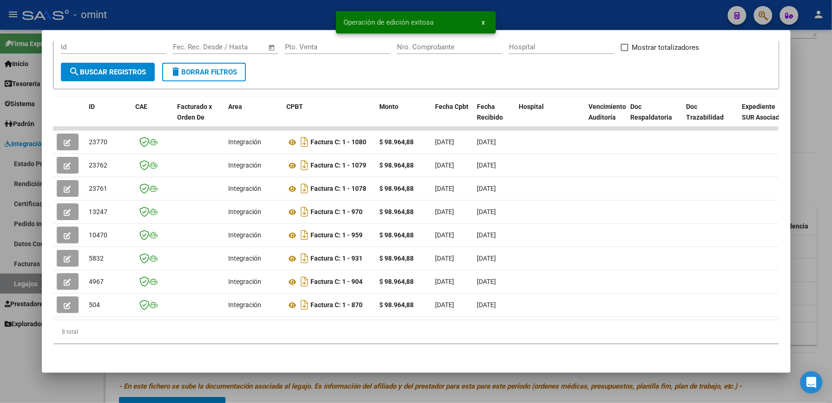
click at [522, 4] on div at bounding box center [416, 201] width 832 height 403
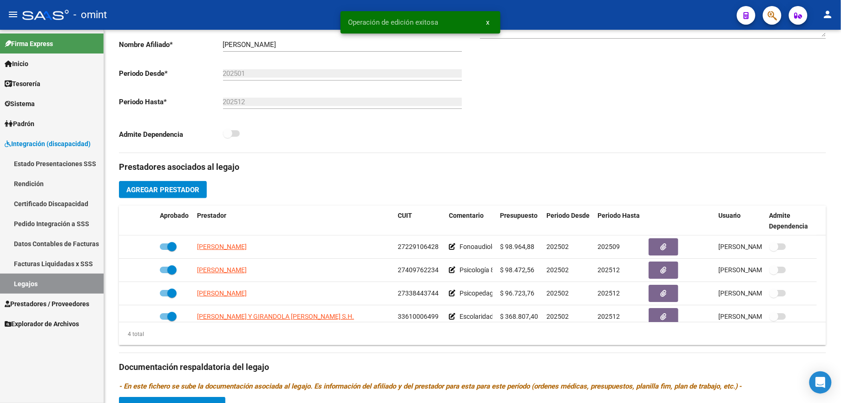
scroll to position [198, 0]
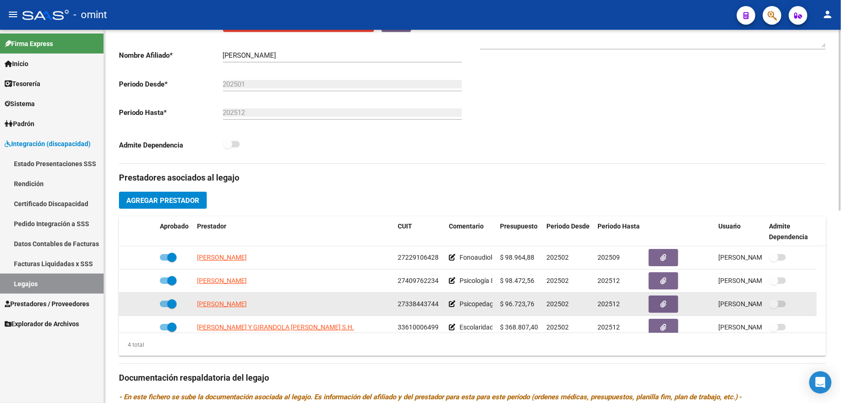
click at [365, 301] on div "[PERSON_NAME]" at bounding box center [293, 303] width 193 height 11
drag, startPoint x: 398, startPoint y: 301, endPoint x: 437, endPoint y: 303, distance: 39.6
click at [437, 303] on span "27338443744" at bounding box center [418, 303] width 41 height 7
copy span "27338443744"
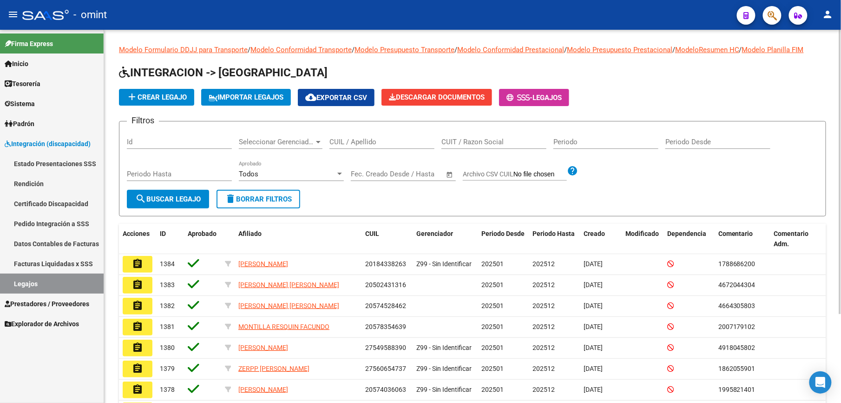
click at [383, 139] on input "CUIL / Apellido" at bounding box center [382, 142] width 105 height 8
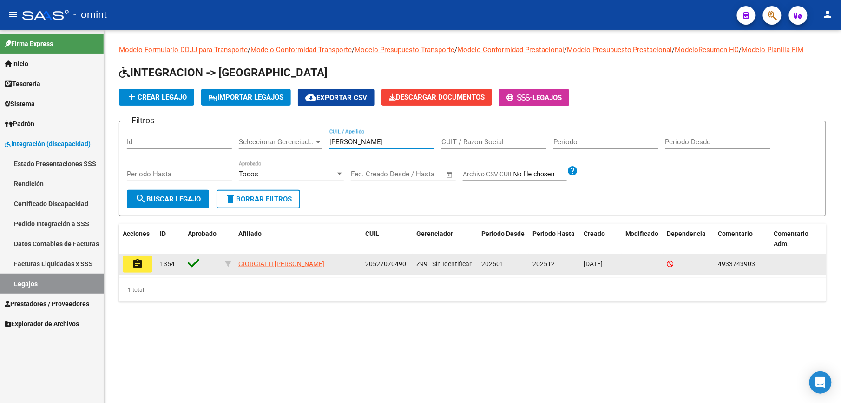
type input "[PERSON_NAME]"
click at [139, 261] on mat-icon "assignment" at bounding box center [137, 263] width 11 height 11
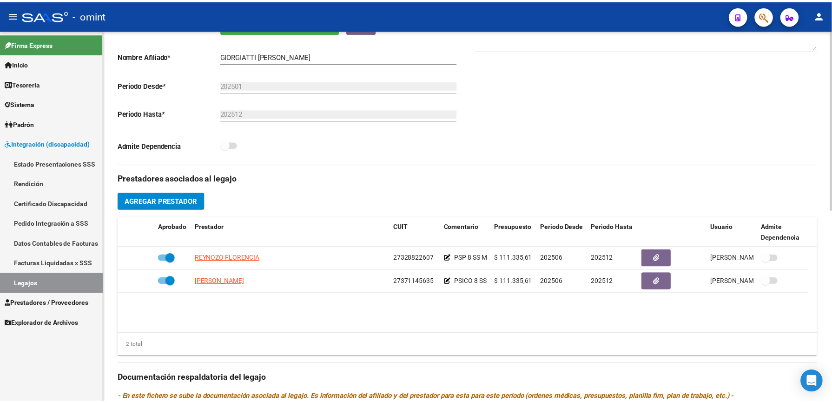
scroll to position [198, 0]
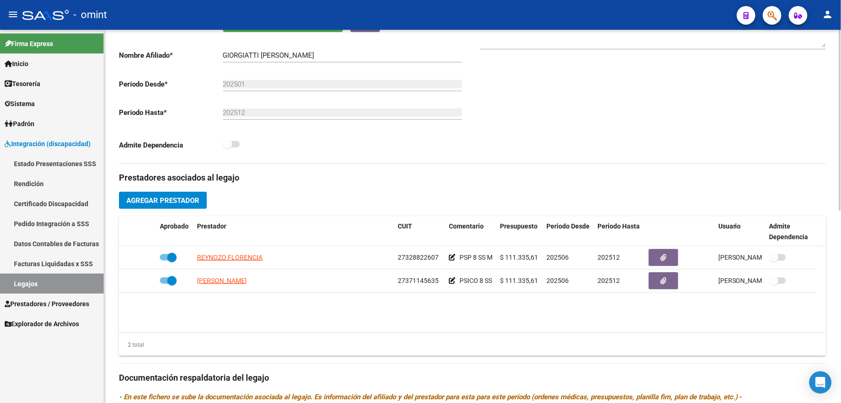
click at [835, 255] on div "arrow_back Editar 1354 save Guardar cambios Legajo de Integración Modelo Formul…" at bounding box center [474, 216] width 740 height 769
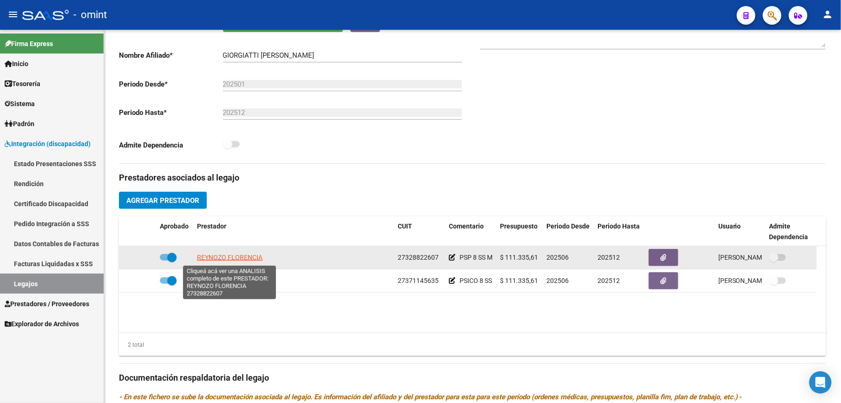
click at [243, 257] on span "REYNOZO FLORENCIA" at bounding box center [230, 256] width 66 height 7
type textarea "27328822607"
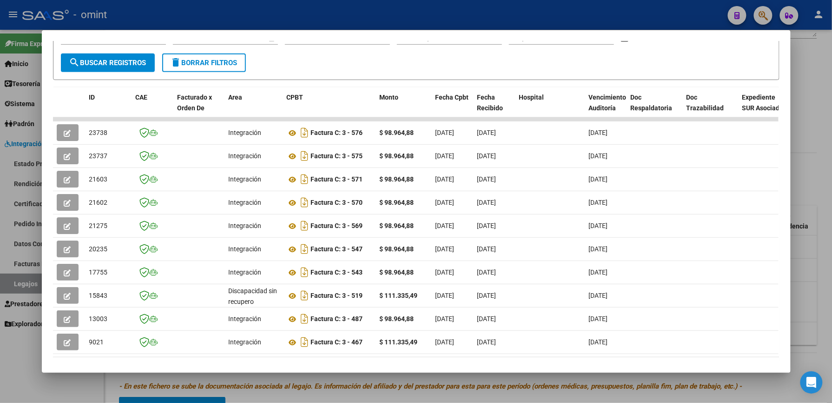
scroll to position [203, 0]
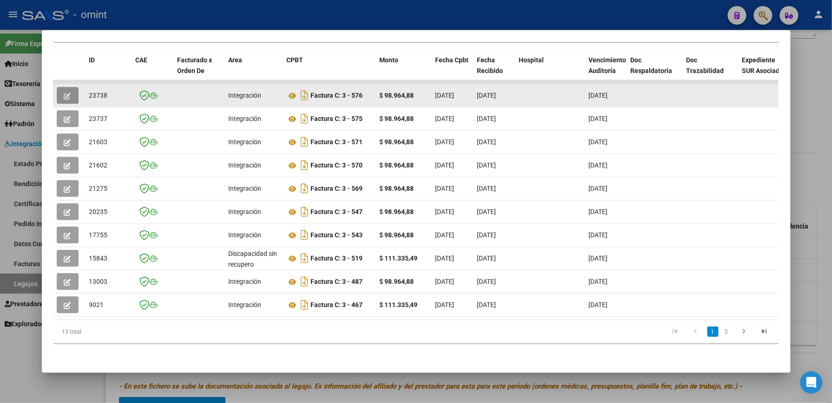
click at [66, 93] on icon "button" at bounding box center [67, 96] width 7 height 7
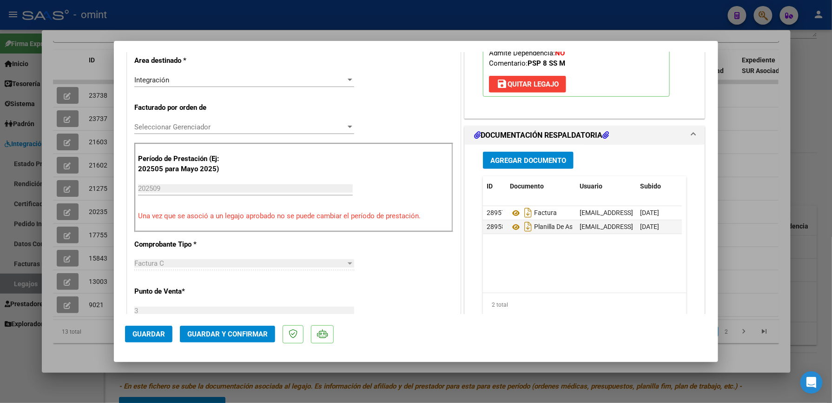
scroll to position [270, 0]
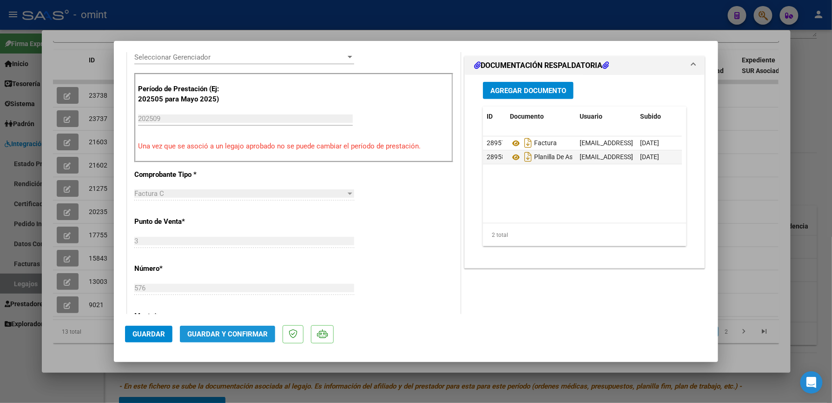
click at [203, 335] on span "Guardar y Confirmar" at bounding box center [227, 334] width 80 height 8
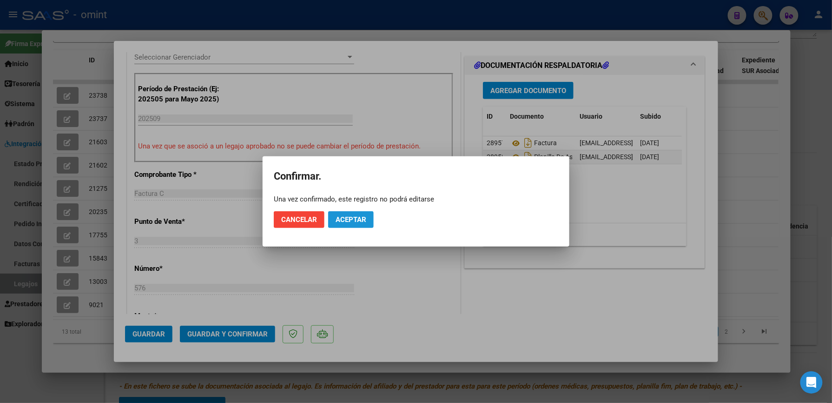
click at [358, 213] on button "Aceptar" at bounding box center [351, 219] width 46 height 17
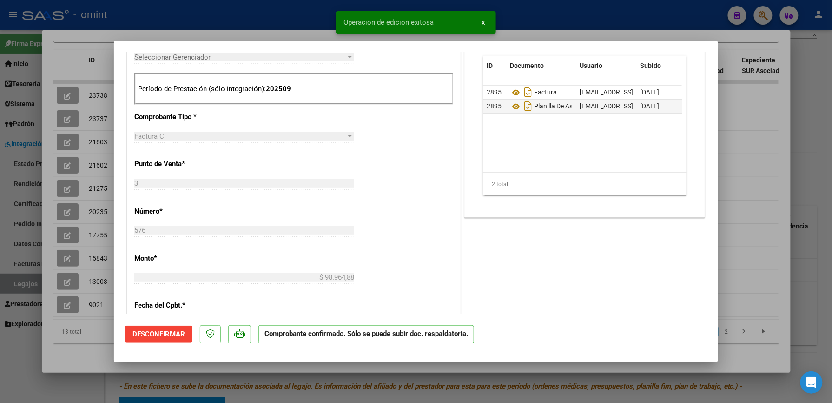
click at [562, 7] on div at bounding box center [416, 201] width 832 height 403
type input "$ 0,00"
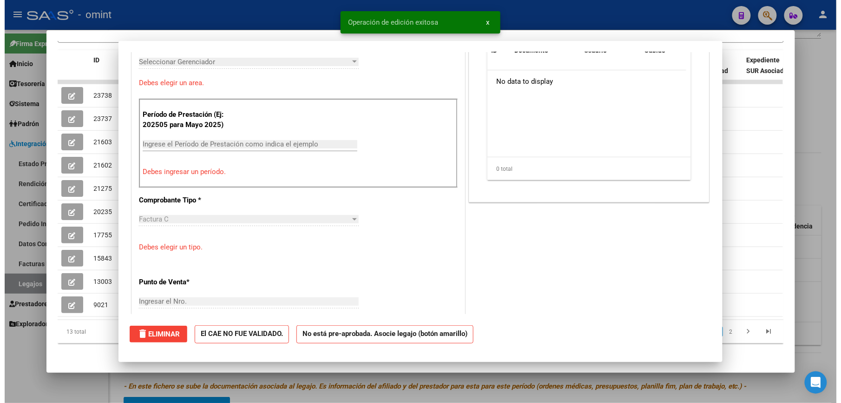
scroll to position [0, 0]
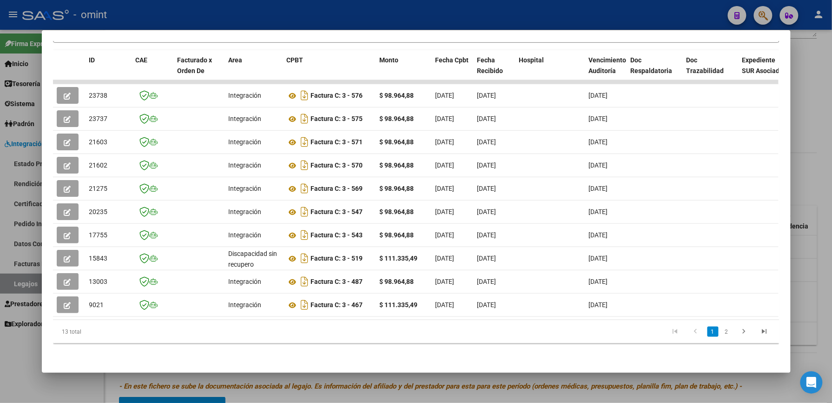
click at [601, 13] on div at bounding box center [416, 201] width 832 height 403
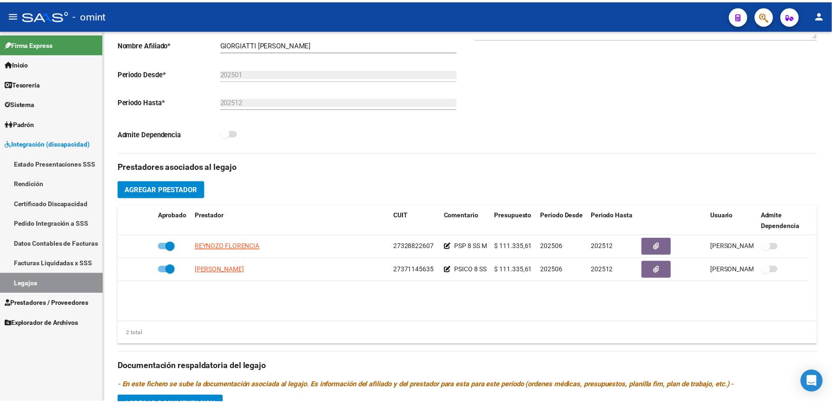
scroll to position [198, 0]
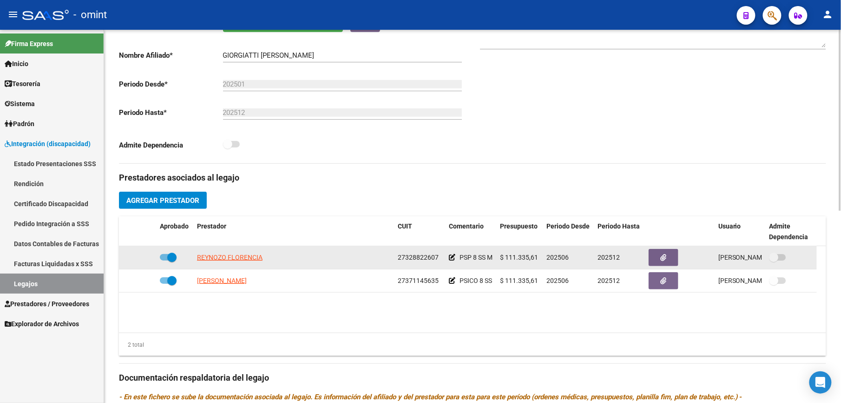
drag, startPoint x: 400, startPoint y: 256, endPoint x: 434, endPoint y: 253, distance: 34.5
click at [434, 253] on span "27328822607" at bounding box center [418, 256] width 41 height 7
drag, startPoint x: 434, startPoint y: 253, endPoint x: 400, endPoint y: 257, distance: 34.1
click at [400, 257] on span "27328822607" at bounding box center [418, 256] width 41 height 7
drag, startPoint x: 398, startPoint y: 257, endPoint x: 442, endPoint y: 256, distance: 43.2
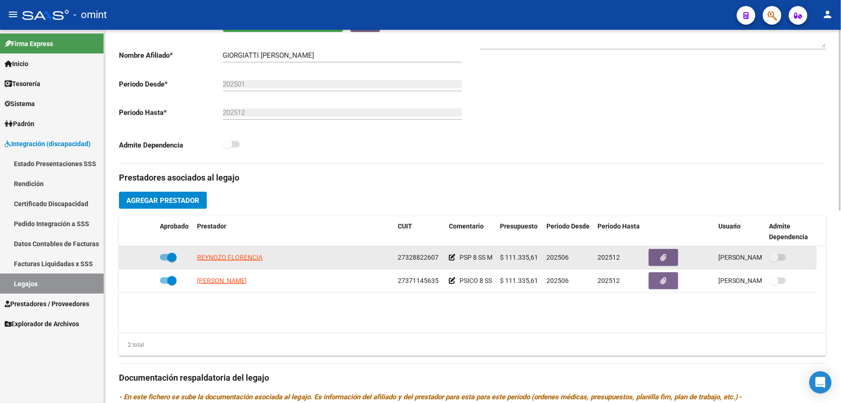
click at [442, 256] on datatable-body-cell "27328822607" at bounding box center [419, 257] width 51 height 23
copy span "27328822607"
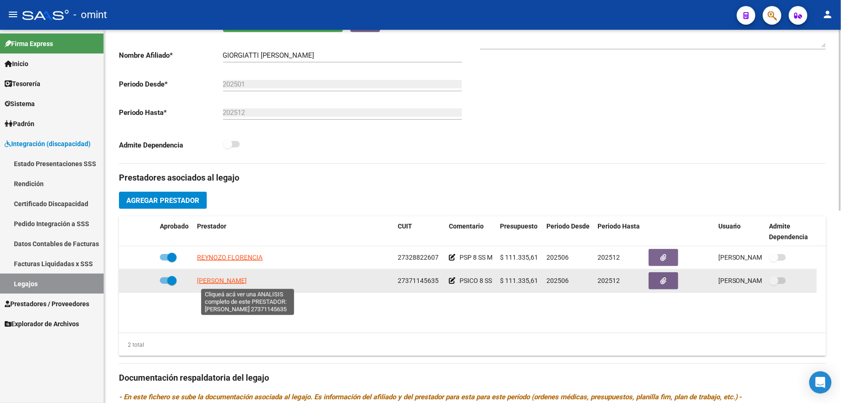
click at [247, 283] on span "[PERSON_NAME]" at bounding box center [222, 280] width 50 height 7
type textarea "27371145635"
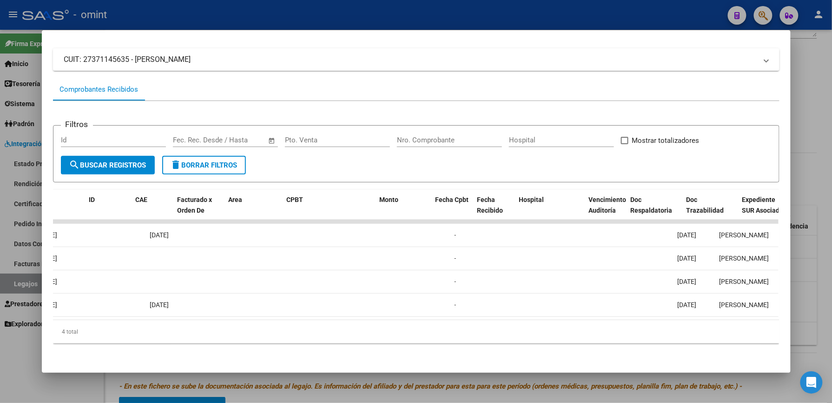
scroll to position [0, 0]
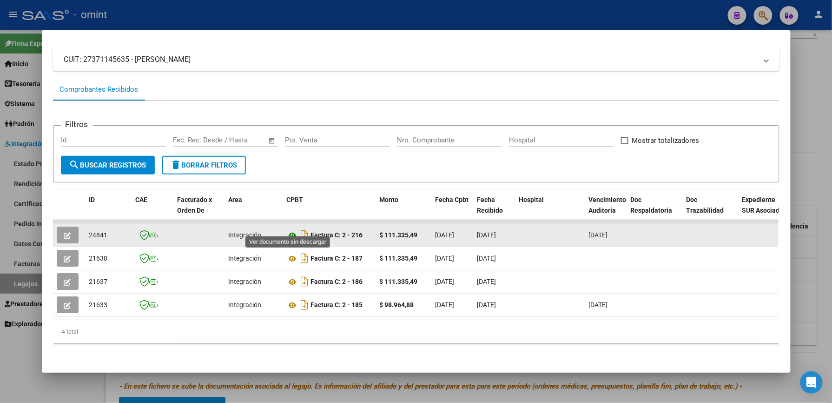
click at [291, 230] on icon at bounding box center [293, 235] width 12 height 11
click at [66, 231] on span "button" at bounding box center [67, 235] width 7 height 8
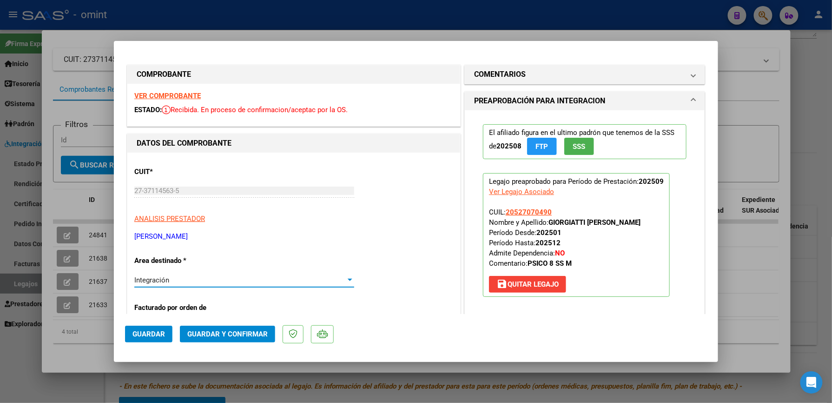
click at [350, 278] on div at bounding box center [350, 279] width 8 height 7
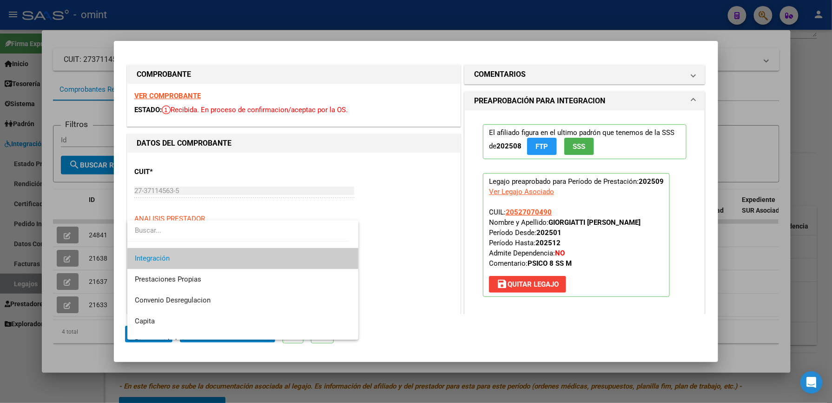
scroll to position [90, 0]
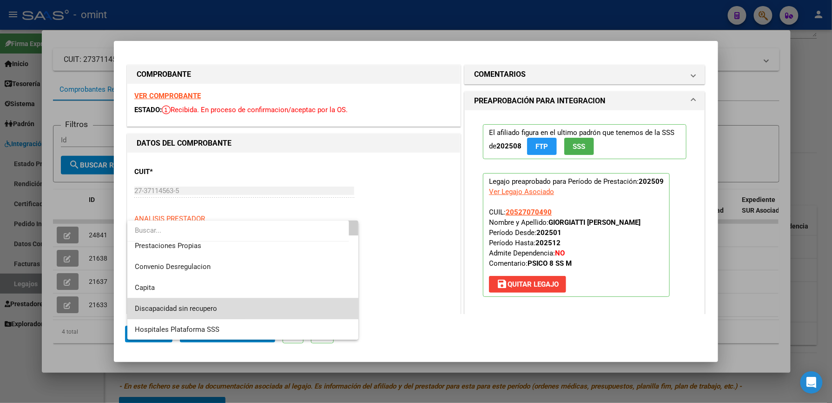
click at [276, 308] on span "Discapacidad sin recupero" at bounding box center [243, 308] width 216 height 21
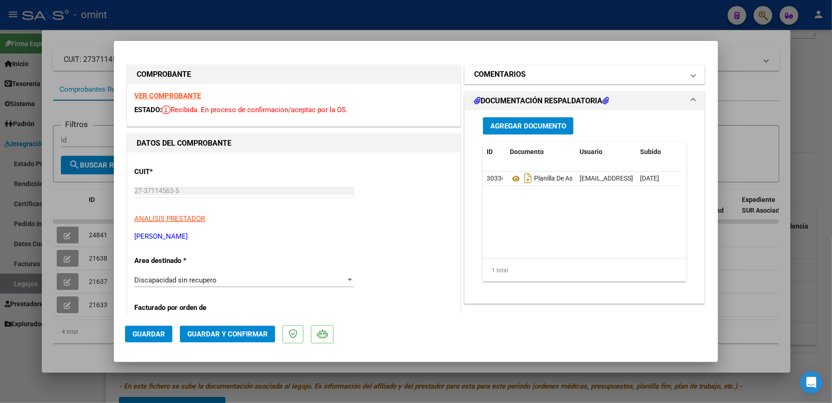
click at [577, 66] on mat-expansion-panel-header "COMENTARIOS" at bounding box center [585, 74] width 240 height 19
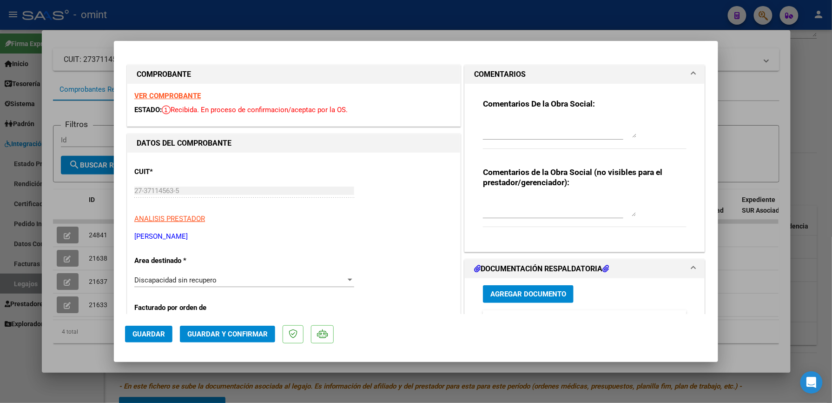
click at [563, 118] on div at bounding box center [559, 128] width 153 height 22
click at [553, 138] on div at bounding box center [559, 128] width 153 height 22
type textarea "FACTURA RECHAZADA - LO HABILITADO ES POR UN TOTAL DE 8 SS MENSUALES, DEBE RE FA…"
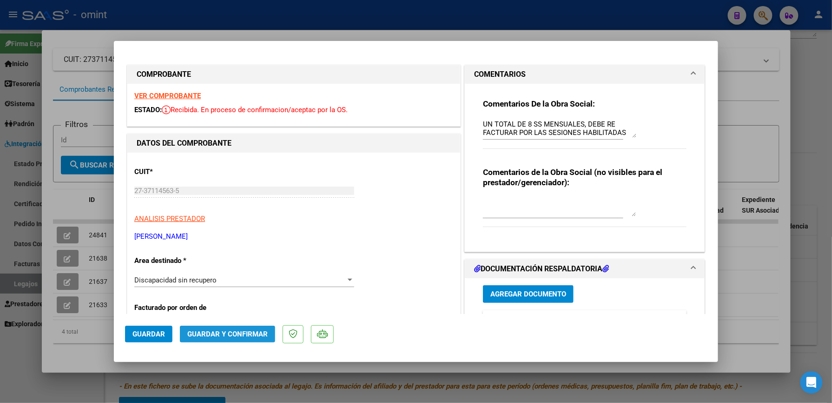
click at [242, 333] on span "Guardar y Confirmar" at bounding box center [227, 334] width 80 height 8
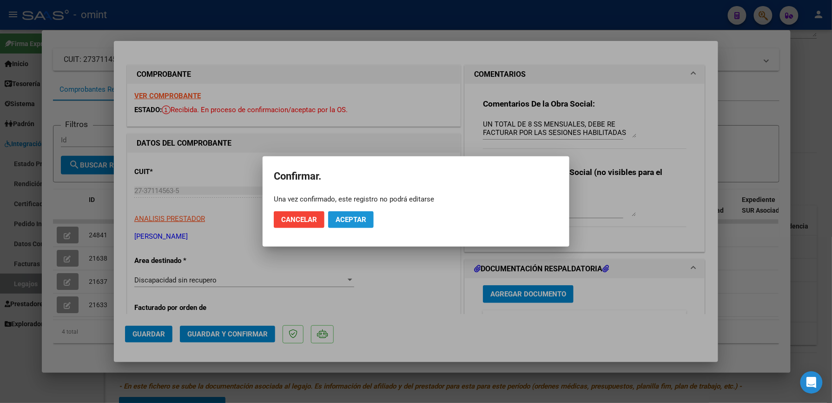
click at [360, 211] on button "Aceptar" at bounding box center [351, 219] width 46 height 17
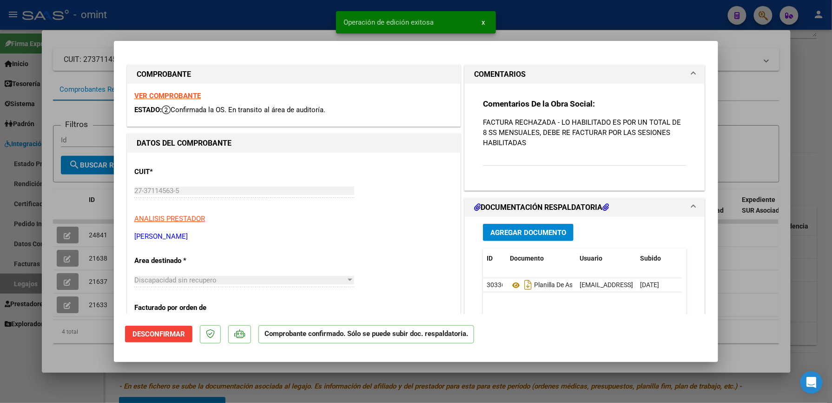
click at [702, 26] on div at bounding box center [416, 201] width 832 height 403
type input "$ 0,00"
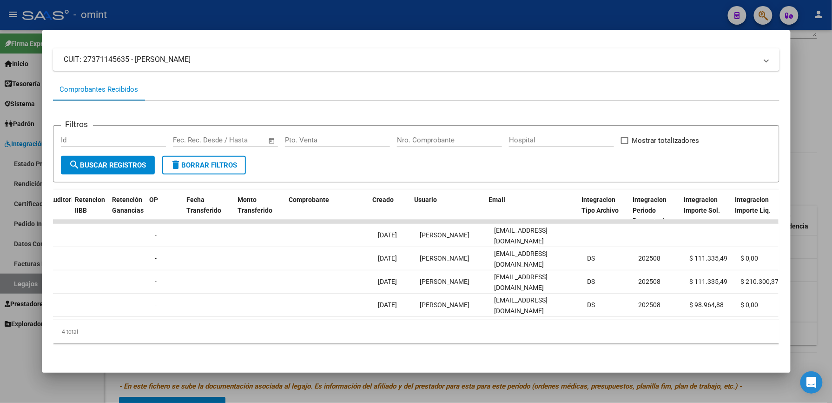
scroll to position [0, 744]
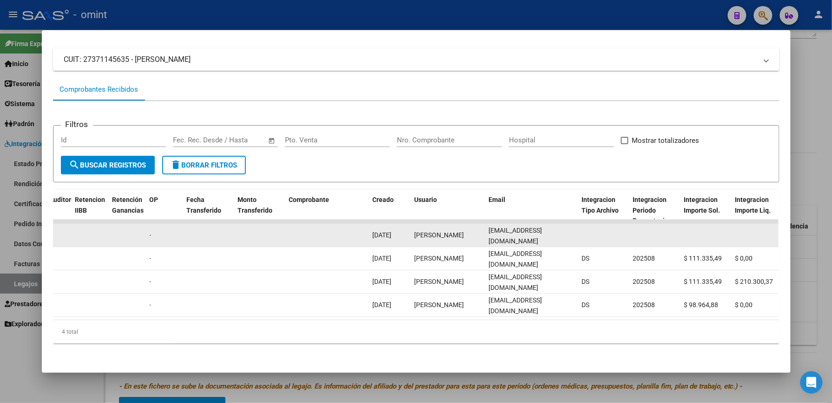
drag, startPoint x: 484, startPoint y: 224, endPoint x: 556, endPoint y: 228, distance: 72.2
click at [556, 228] on div "[EMAIL_ADDRESS][DOMAIN_NAME]" at bounding box center [532, 235] width 86 height 20
copy span "[EMAIL_ADDRESS][DOMAIN_NAME]"
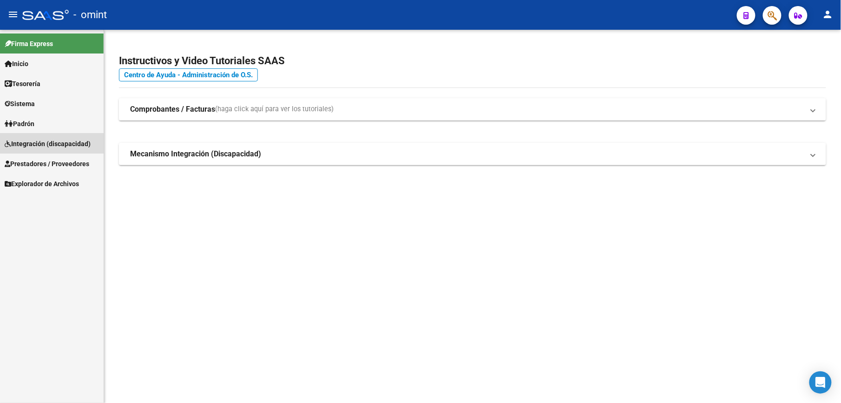
click at [70, 140] on span "Integración (discapacidad)" at bounding box center [48, 144] width 86 height 10
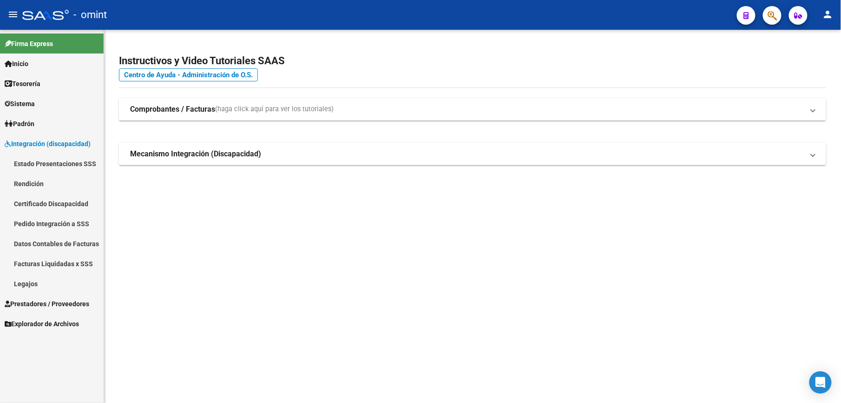
click at [43, 302] on span "Prestadores / Proveedores" at bounding box center [47, 303] width 85 height 10
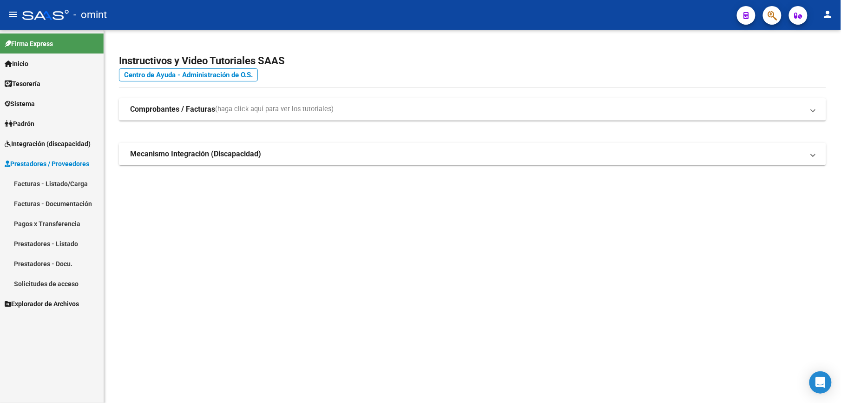
click at [65, 183] on link "Facturas - Listado/Carga" at bounding box center [52, 183] width 104 height 20
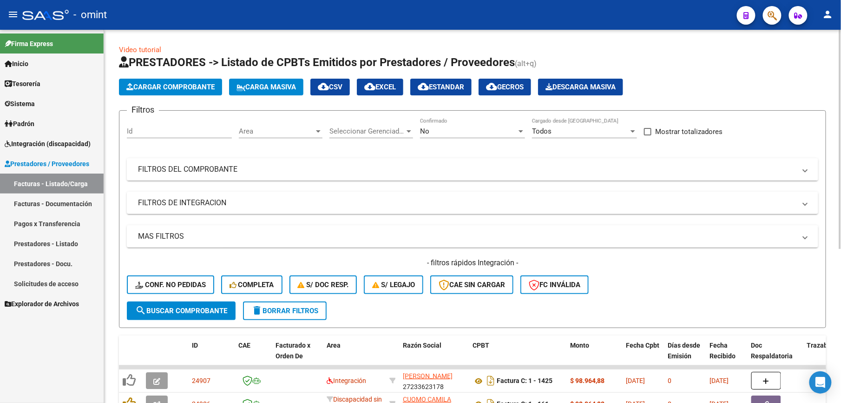
click at [380, 172] on mat-panel-title "FILTROS DEL COMPROBANTE" at bounding box center [467, 169] width 658 height 10
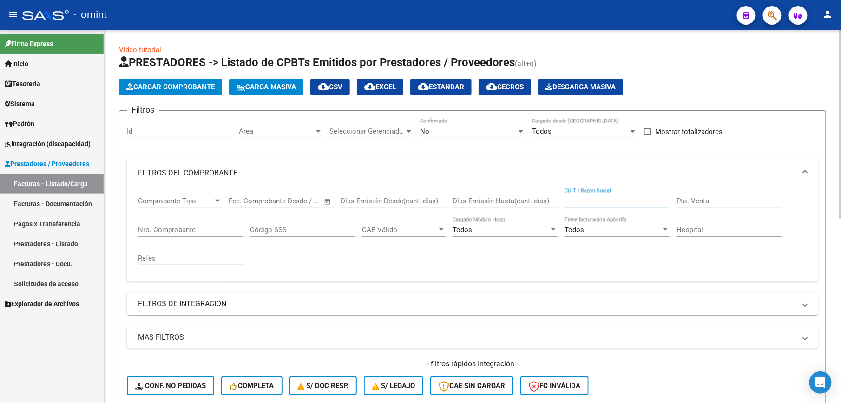
click at [623, 201] on input "CUIT / Razón Social" at bounding box center [617, 201] width 105 height 8
paste input "27385459446"
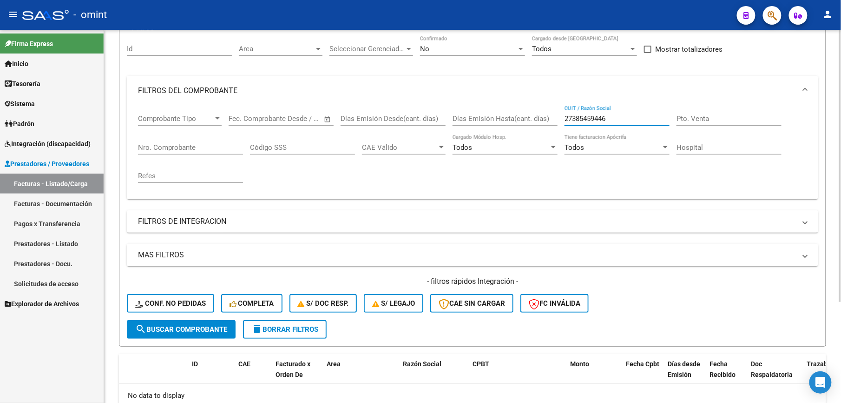
scroll to position [139, 0]
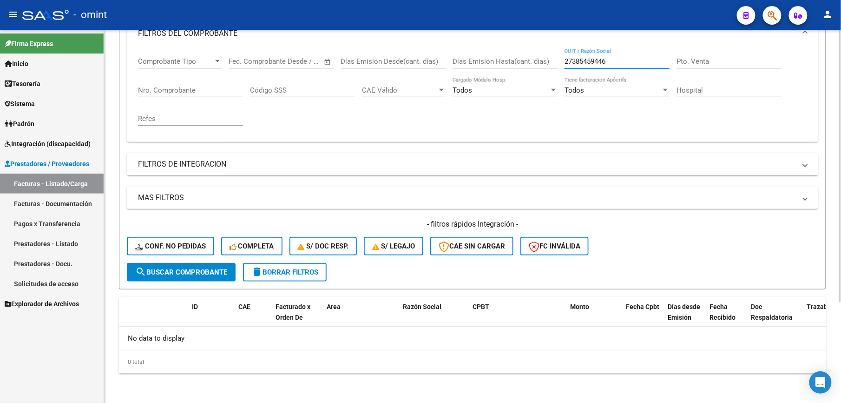
click at [841, 282] on html "menu - omint person Firma Express Inicio Calendario SSS Instructivos Contacto O…" at bounding box center [420, 201] width 841 height 403
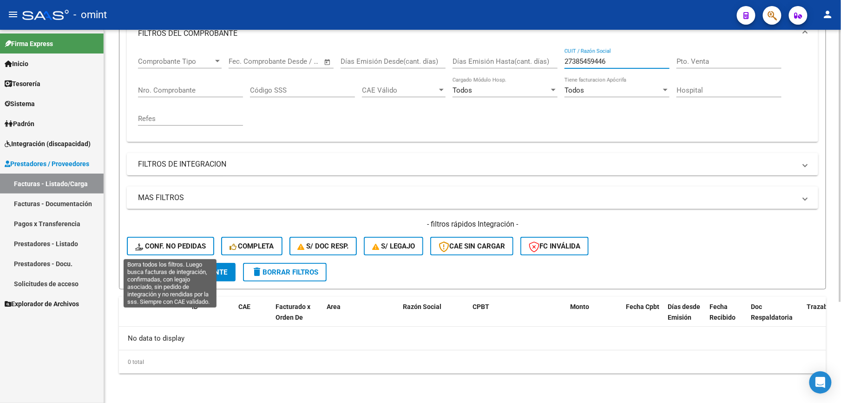
type input "27385459446"
click at [188, 245] on span "Conf. no pedidas" at bounding box center [170, 246] width 71 height 8
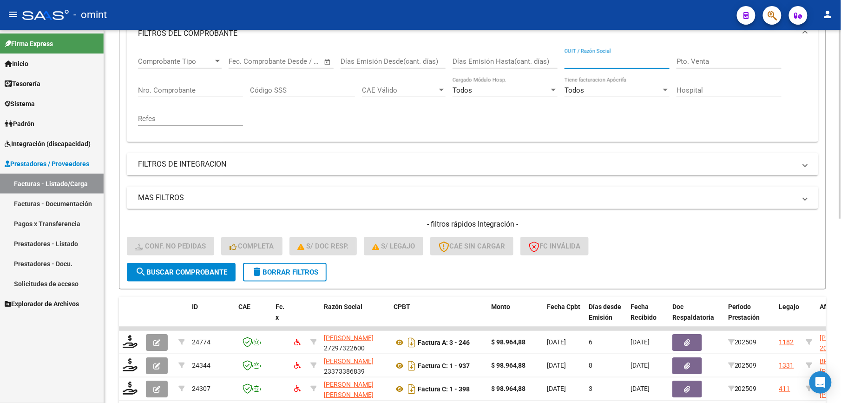
click at [583, 60] on input "CUIT / Razón Social" at bounding box center [617, 61] width 105 height 8
paste input "27385459446"
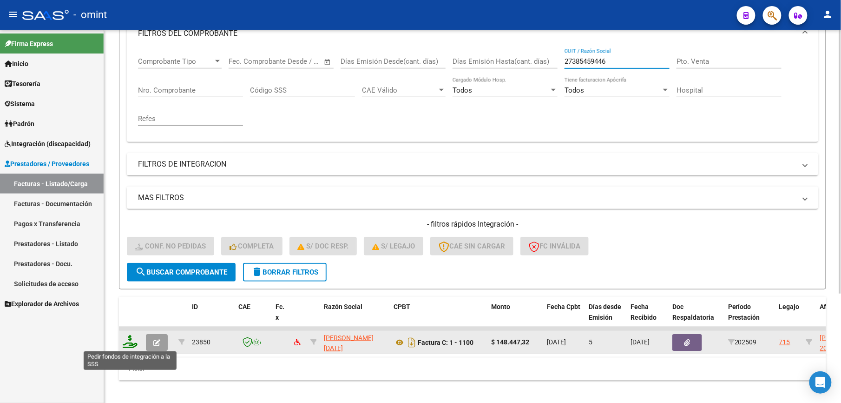
type input "27385459446"
click at [132, 344] on icon at bounding box center [130, 341] width 15 height 13
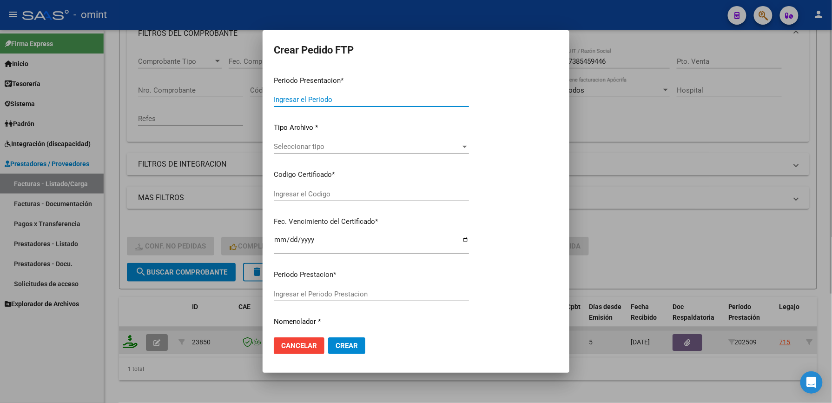
type input "202509"
type input "$ 148.447,32"
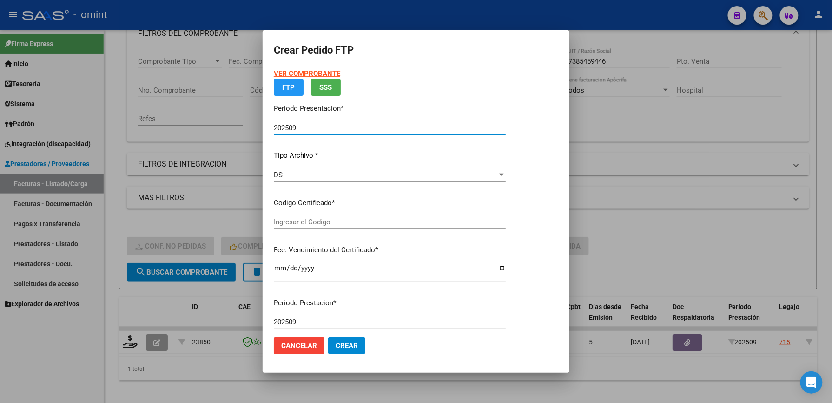
type input "6073520792"
type input "2029-09-30"
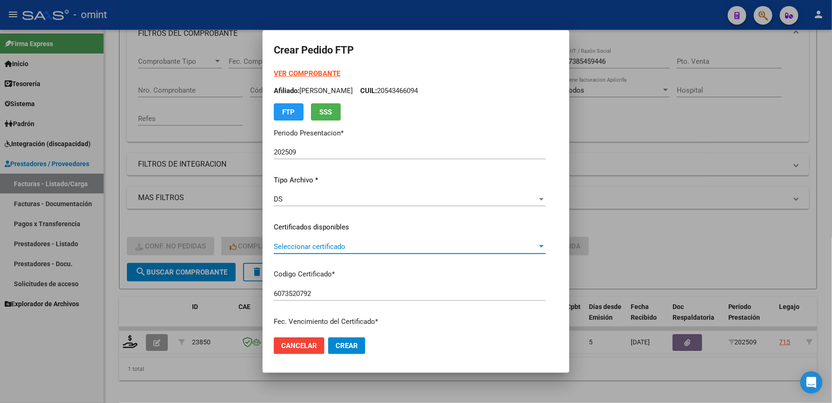
click at [365, 244] on span "Seleccionar certificado" at bounding box center [406, 246] width 264 height 8
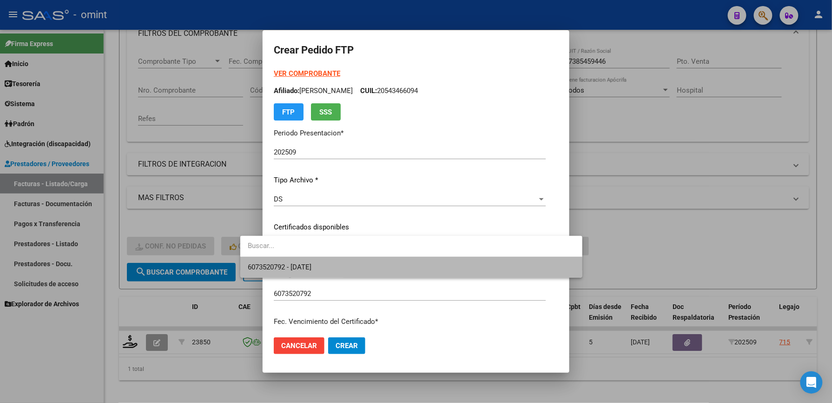
click at [345, 272] on span "6073520792 - 2029-09-30" at bounding box center [411, 267] width 327 height 21
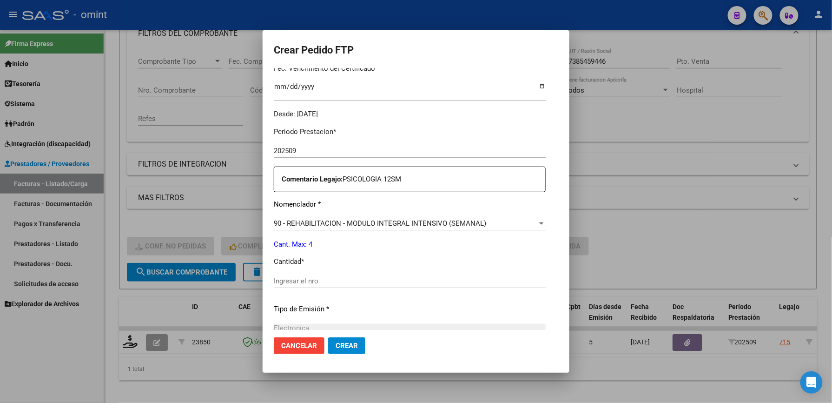
scroll to position [298, 0]
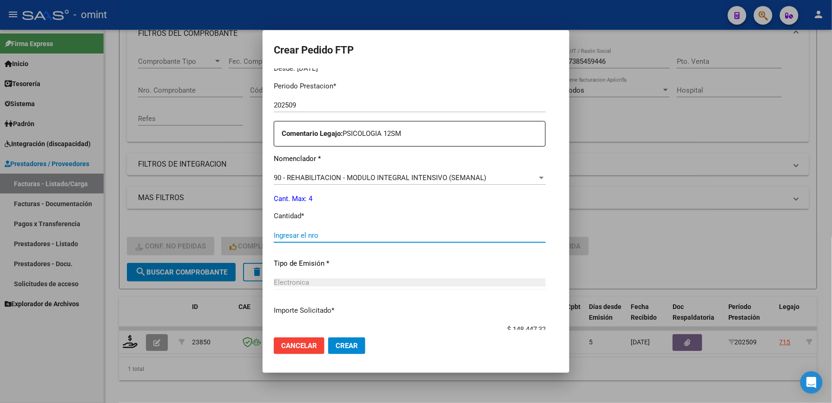
click at [407, 233] on input "Ingresar el nro" at bounding box center [410, 235] width 272 height 8
type input "4"
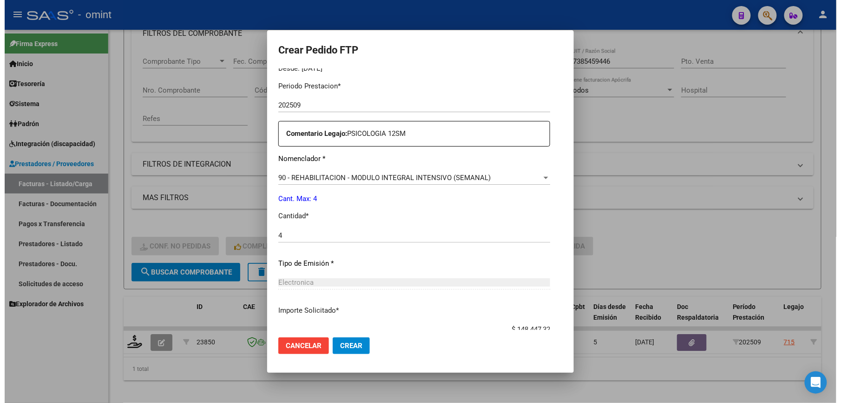
scroll to position [360, 0]
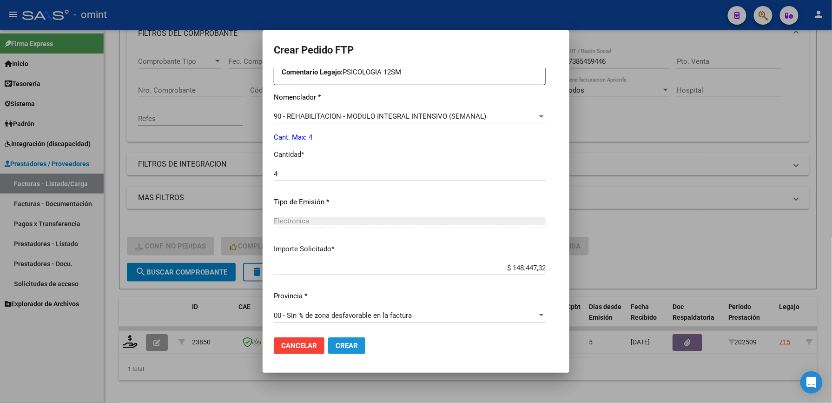
click at [336, 341] on span "Crear" at bounding box center [347, 345] width 22 height 8
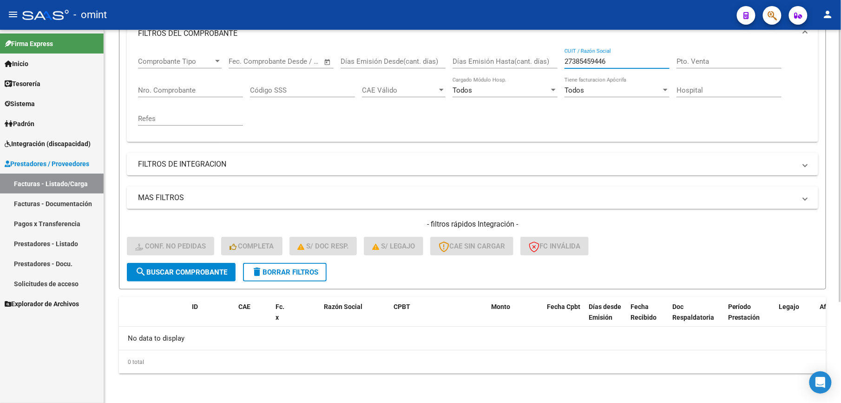
click at [640, 60] on input "27385459446" at bounding box center [617, 61] width 105 height 8
type input "2"
paste input "27334753536"
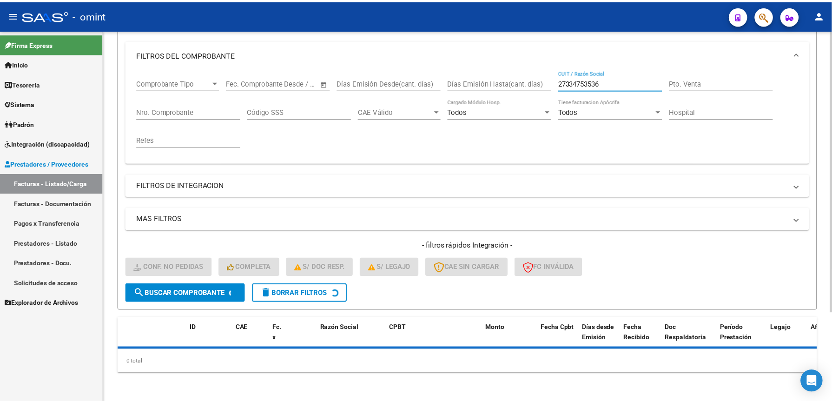
scroll to position [139, 0]
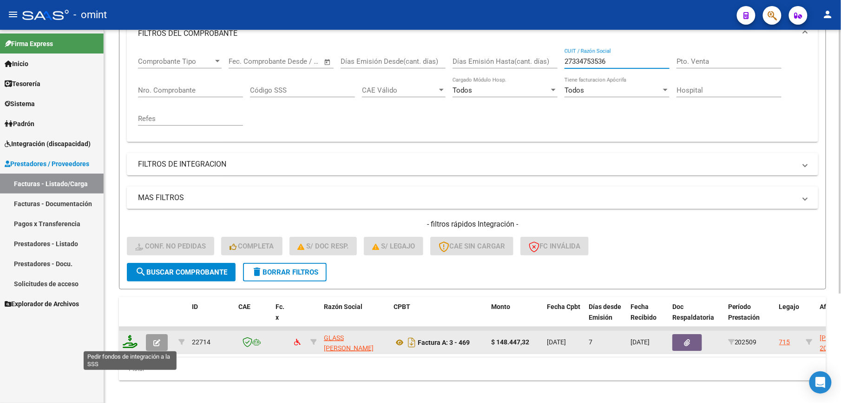
type input "27334753536"
click at [134, 341] on icon at bounding box center [130, 341] width 15 height 13
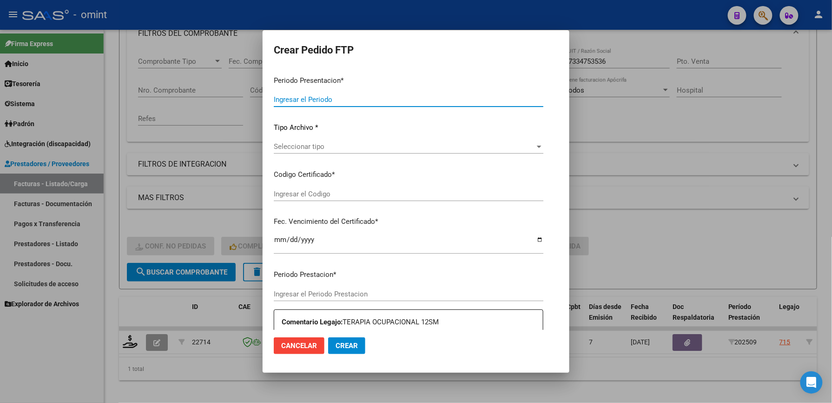
type input "202509"
type input "$ 148.447,32"
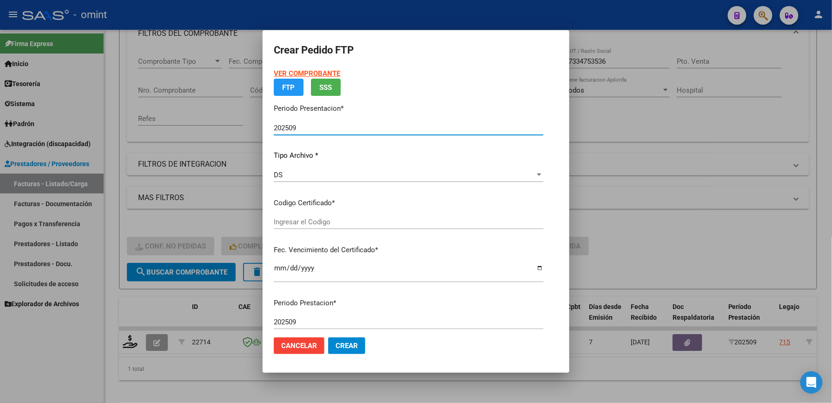
type input "6073520792"
type input "2029-09-30"
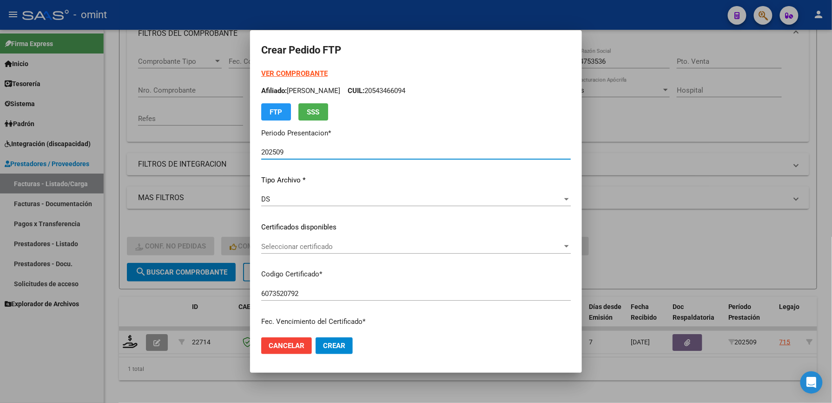
click at [374, 241] on div "Seleccionar certificado Seleccionar certificado" at bounding box center [416, 246] width 310 height 14
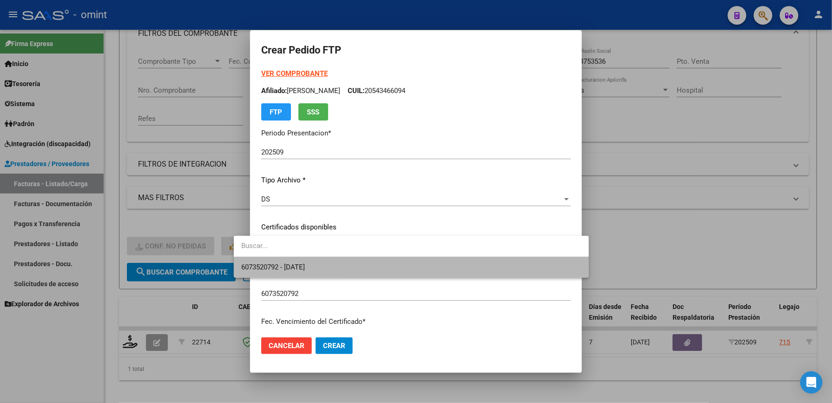
click at [349, 266] on span "6073520792 - 2029-09-30" at bounding box center [411, 267] width 340 height 21
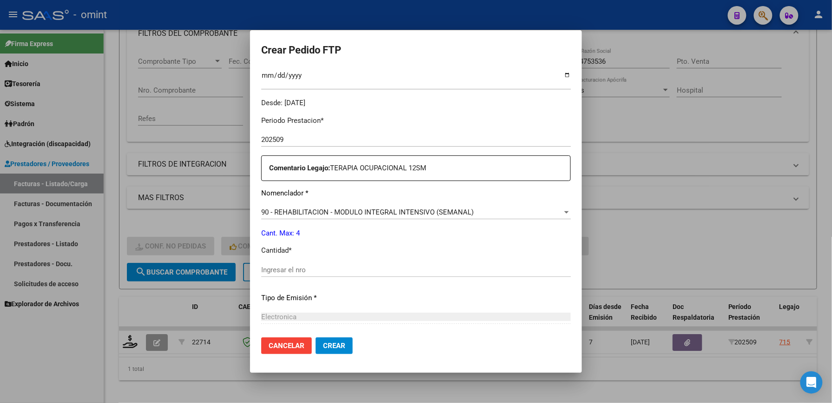
scroll to position [265, 0]
click at [348, 268] on input "Ingresar el nro" at bounding box center [416, 269] width 310 height 8
type input "4"
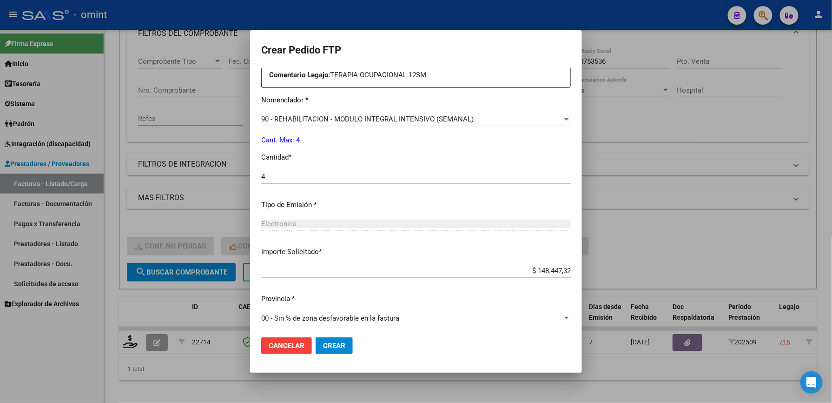
scroll to position [360, 0]
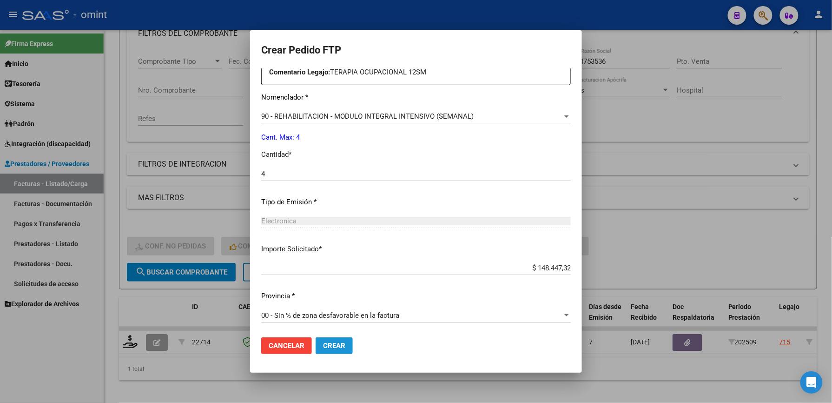
click at [320, 339] on button "Crear" at bounding box center [334, 345] width 37 height 17
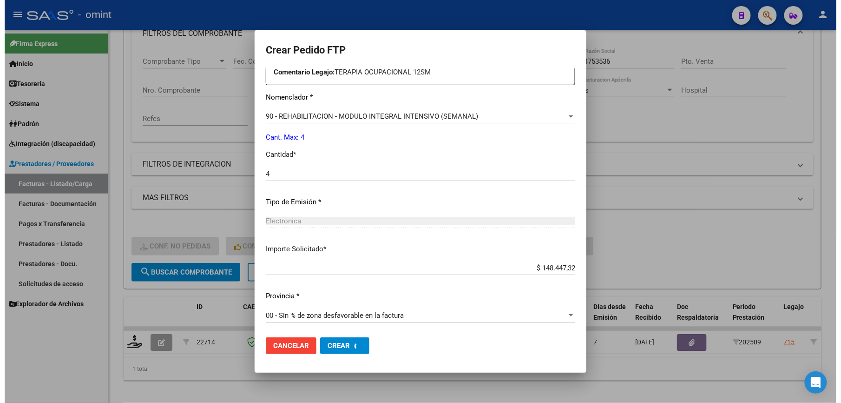
scroll to position [307, 0]
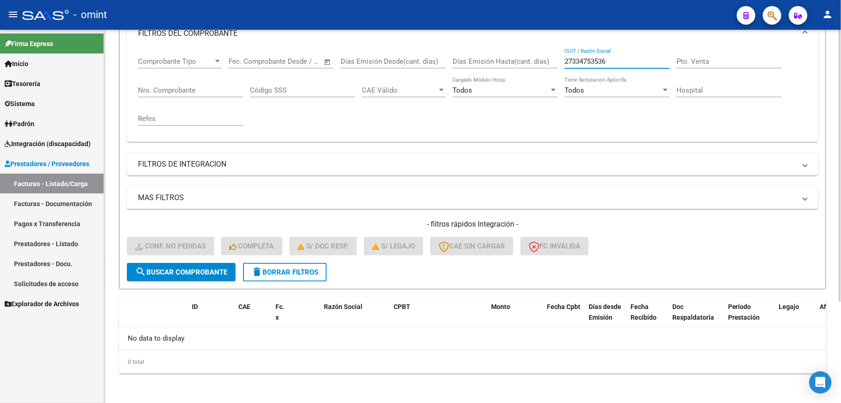
click at [630, 64] on input "27334753536" at bounding box center [617, 61] width 105 height 8
type input "2"
paste input "30716231107"
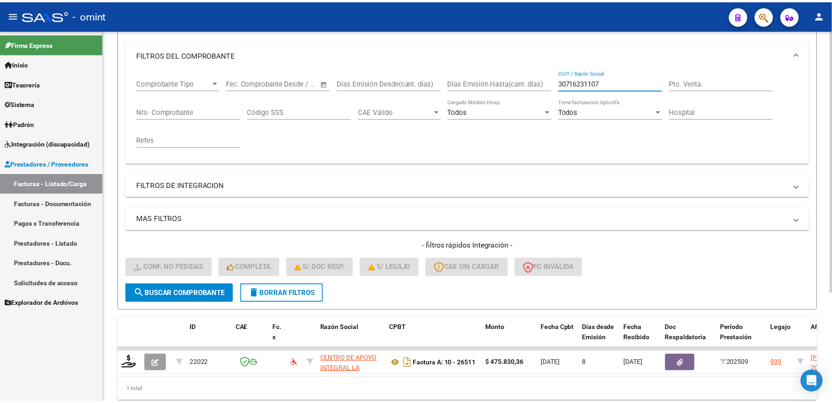
scroll to position [139, 0]
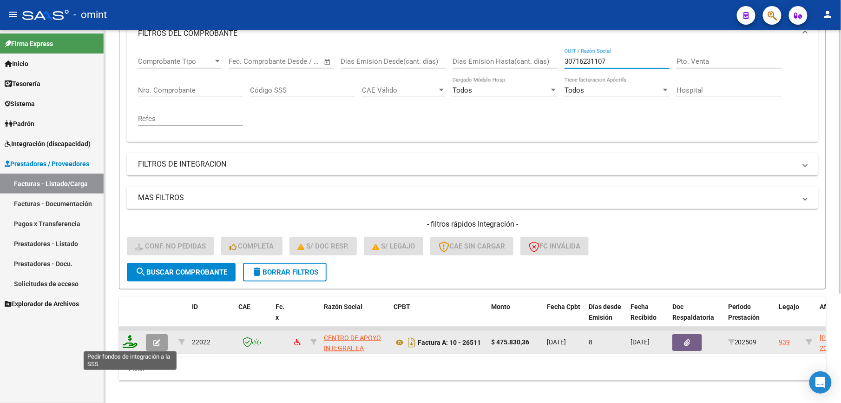
type input "30716231107"
click at [133, 341] on icon at bounding box center [130, 341] width 15 height 13
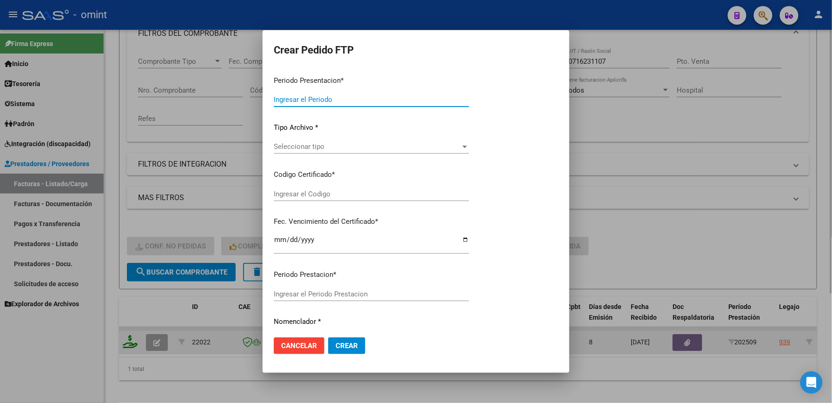
type input "202509"
type input "$ 475.830,36"
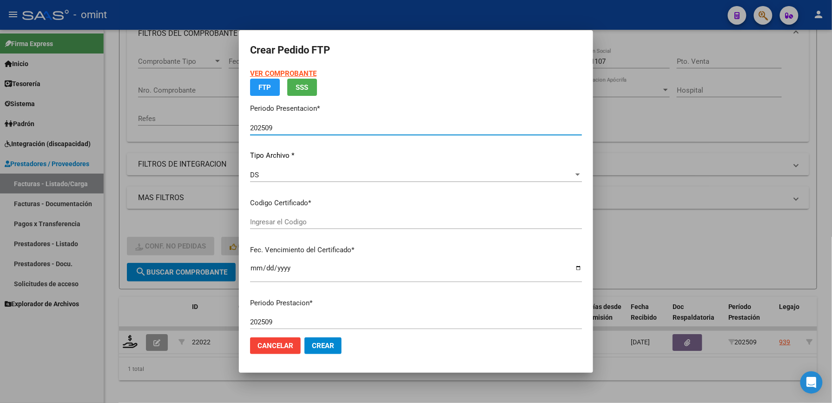
type input "3298582865"
type input "2026-11-30"
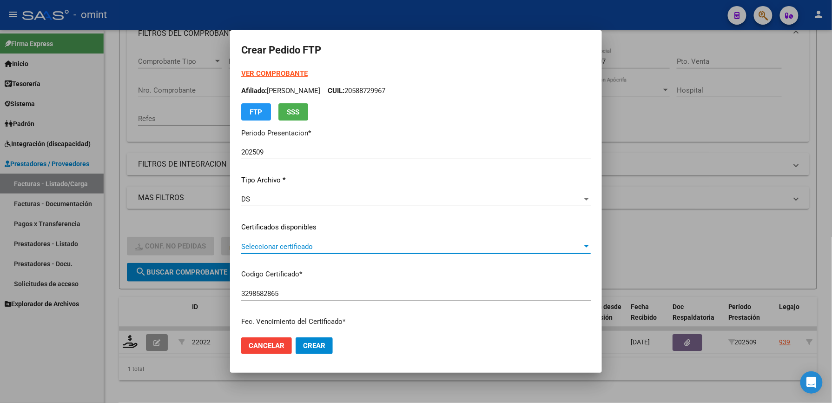
click at [338, 246] on span "Seleccionar certificado" at bounding box center [411, 246] width 341 height 8
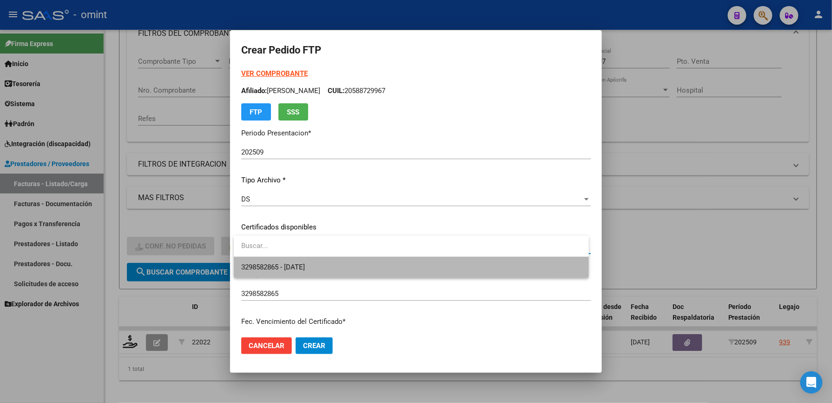
click at [332, 272] on span "3298582865 - 2026-11-30" at bounding box center [411, 267] width 340 height 21
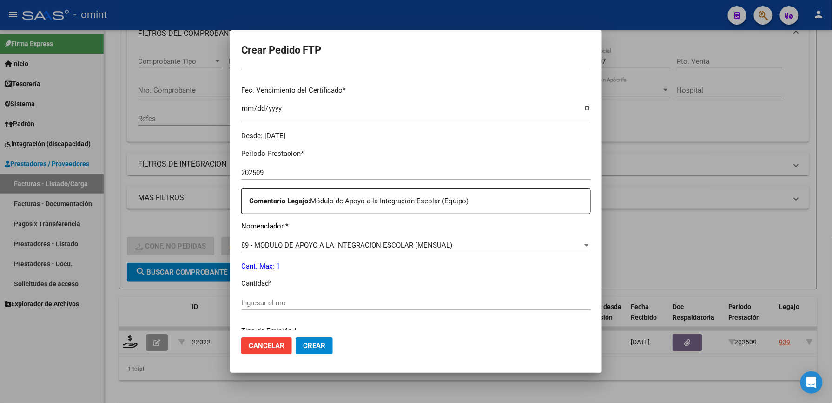
scroll to position [240, 0]
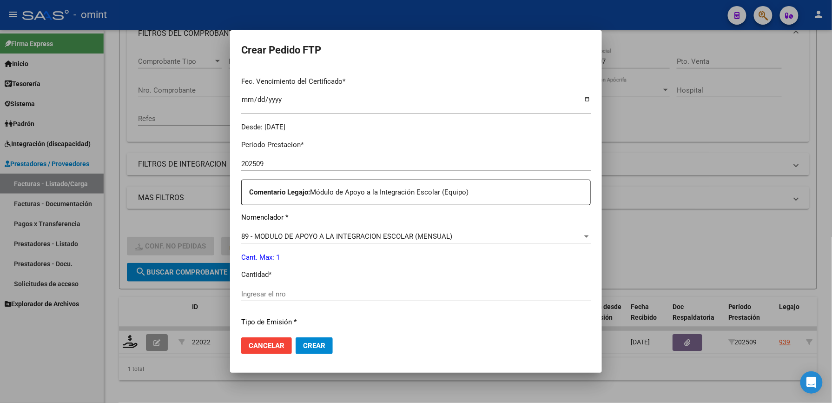
click at [423, 296] on input "Ingresar el nro" at bounding box center [416, 294] width 350 height 8
type input "1"
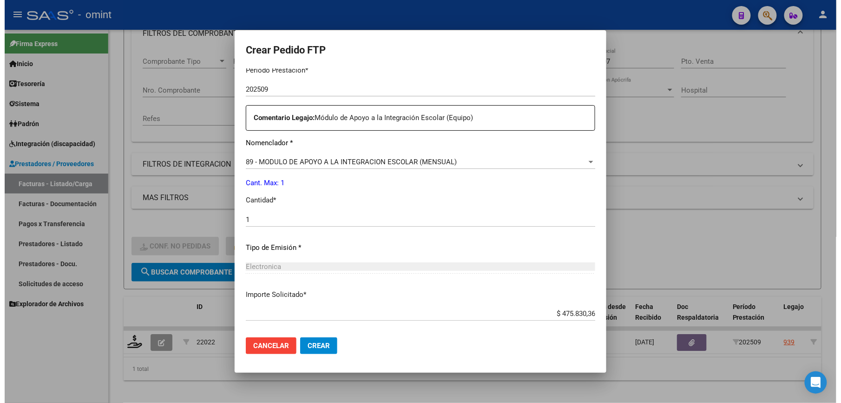
scroll to position [360, 0]
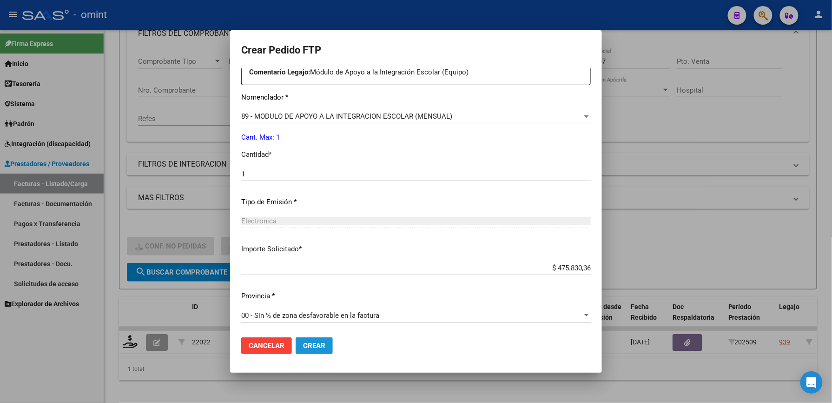
click at [319, 346] on span "Crear" at bounding box center [314, 345] width 22 height 8
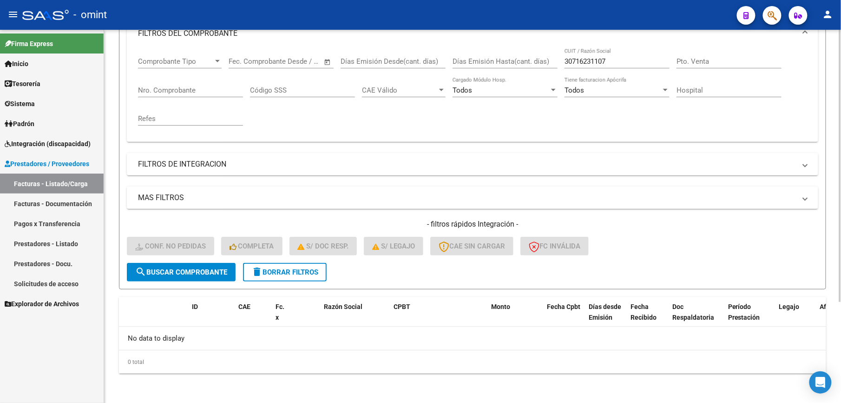
click at [631, 58] on input "30716231107" at bounding box center [617, 61] width 105 height 8
type input "3"
paste input "30717291081"
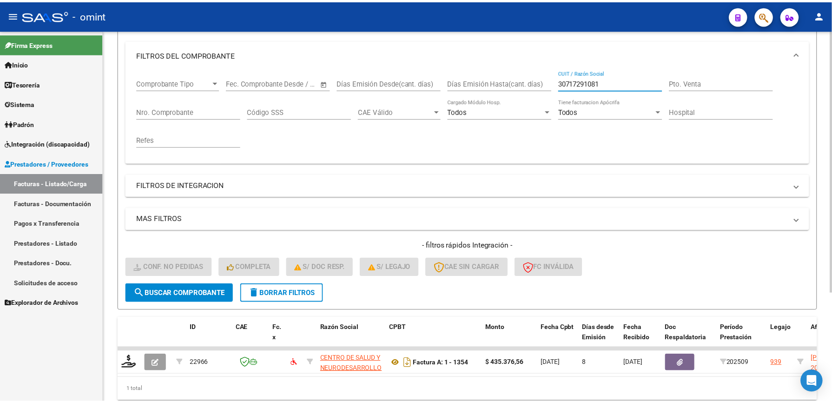
scroll to position [139, 0]
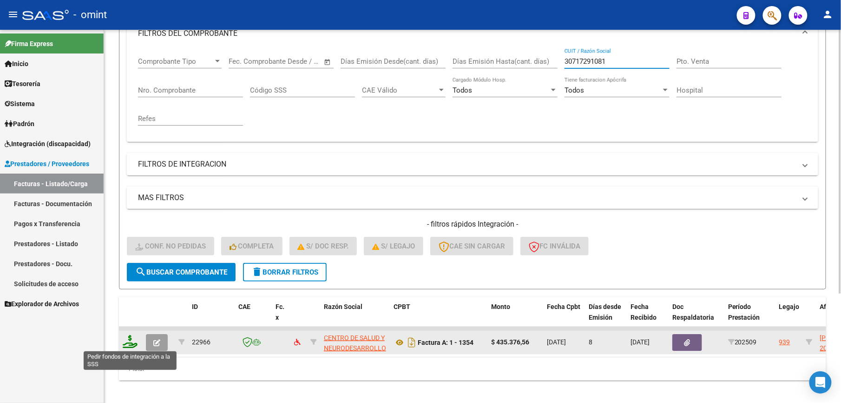
type input "30717291081"
click at [129, 342] on icon at bounding box center [130, 341] width 15 height 13
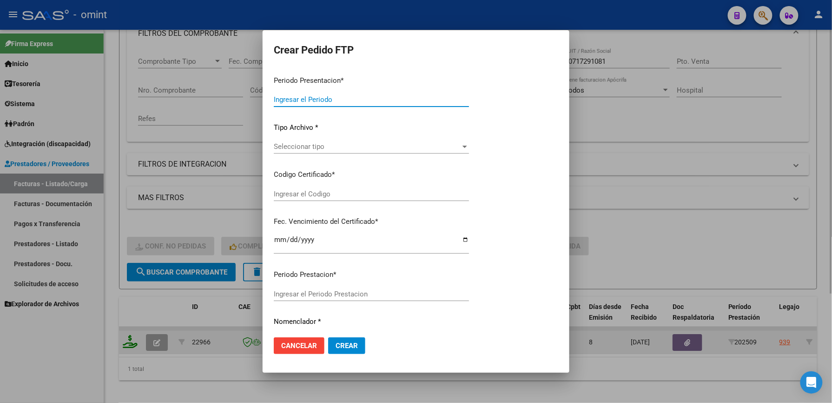
type input "202509"
type input "$ 435.376,56"
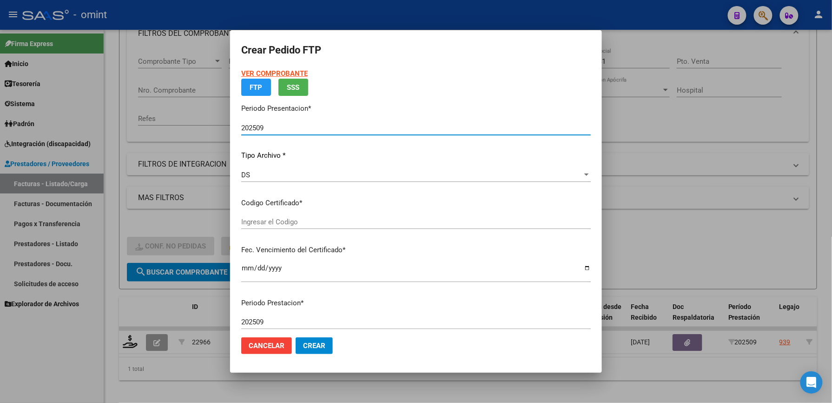
type input "3298582865"
type input "2026-11-30"
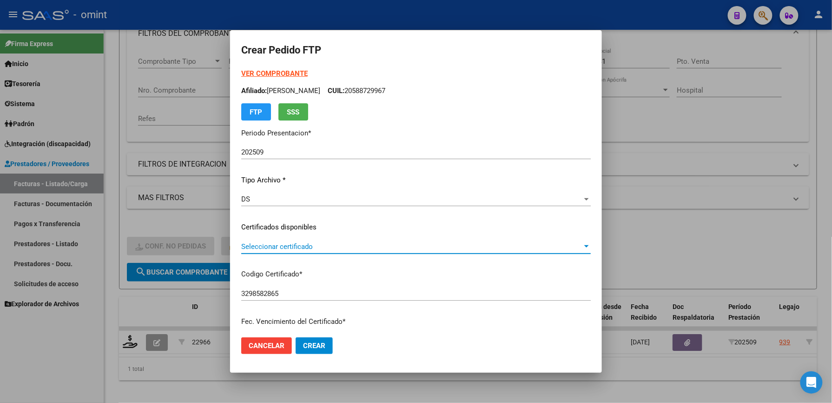
click at [337, 243] on span "Seleccionar certificado" at bounding box center [411, 246] width 341 height 8
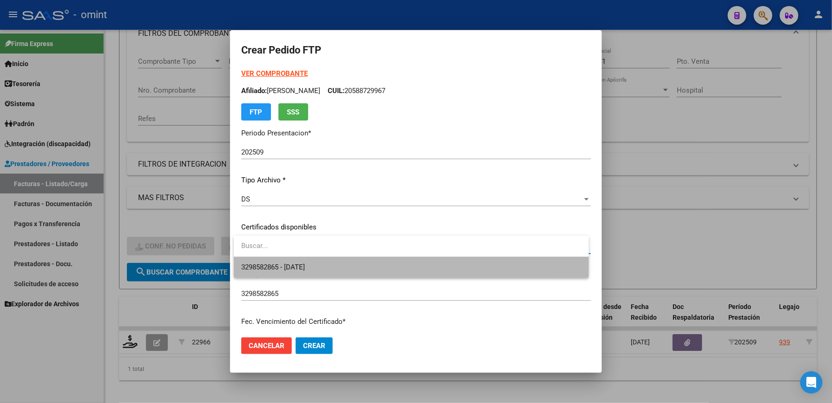
click at [332, 263] on span "3298582865 - 2026-11-30" at bounding box center [411, 267] width 340 height 21
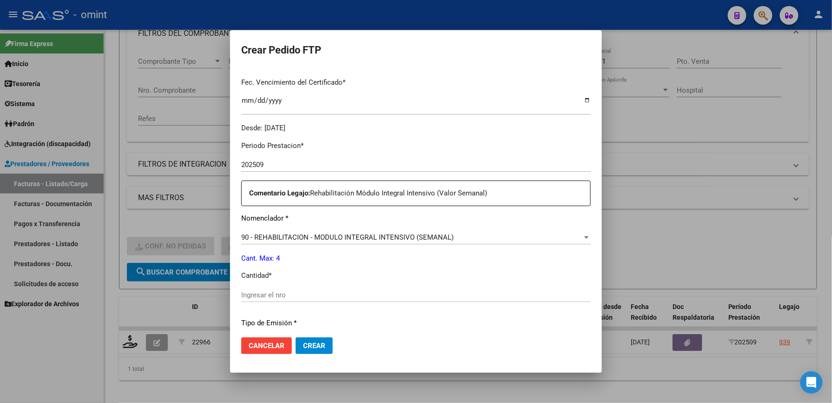
scroll to position [248, 0]
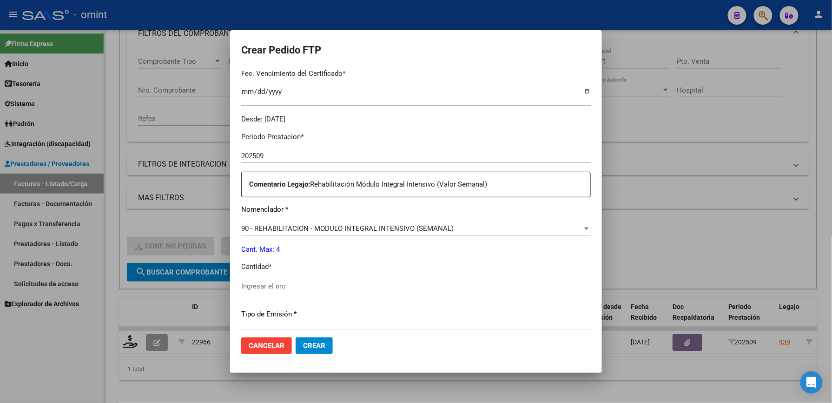
click at [300, 283] on input "Ingresar el nro" at bounding box center [416, 286] width 350 height 8
type input "4"
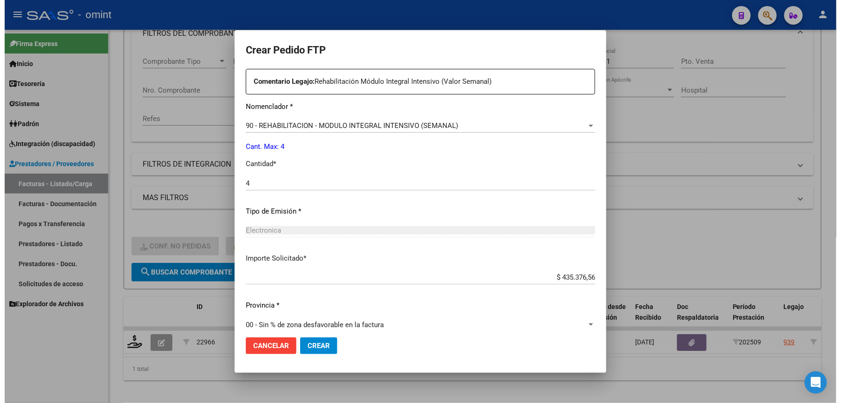
scroll to position [360, 0]
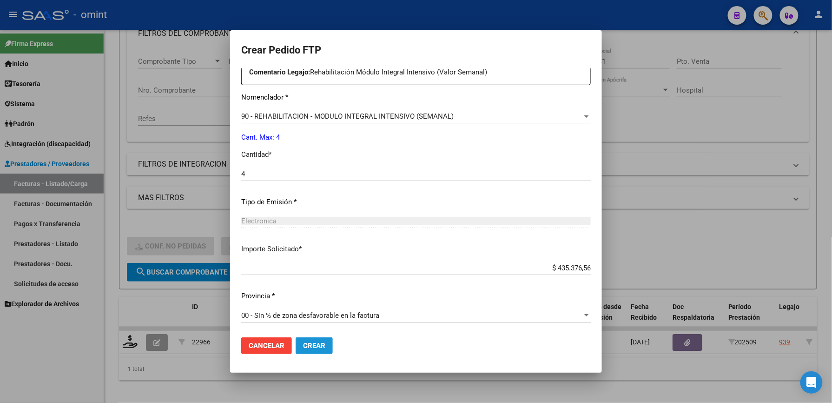
click at [314, 349] on span "Crear" at bounding box center [314, 345] width 22 height 8
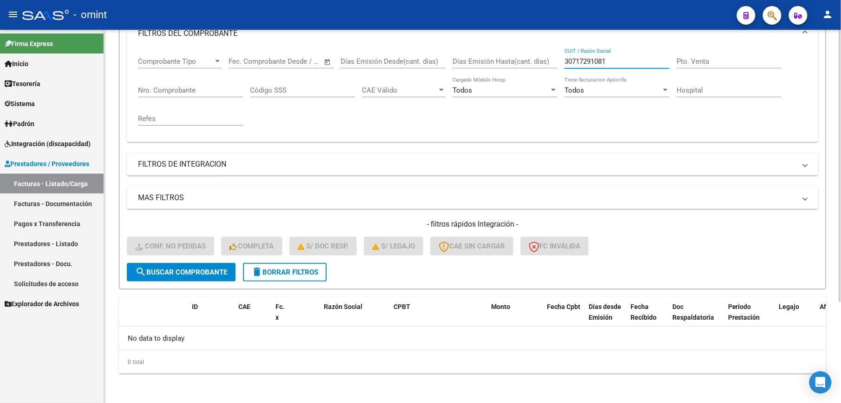
click at [641, 62] on input "30717291081" at bounding box center [617, 61] width 105 height 8
type input "3"
paste input "27359411354"
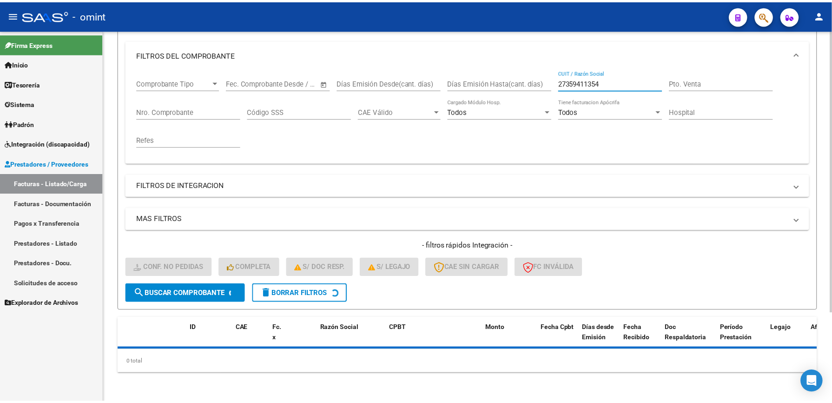
scroll to position [139, 0]
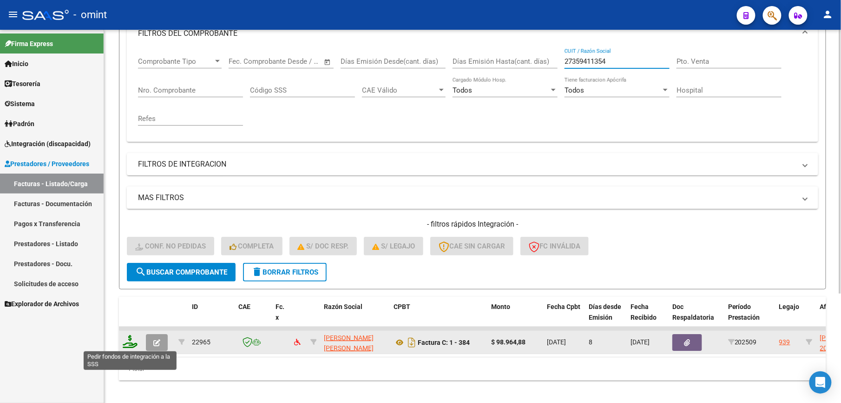
type input "27359411354"
click at [129, 344] on icon at bounding box center [130, 341] width 15 height 13
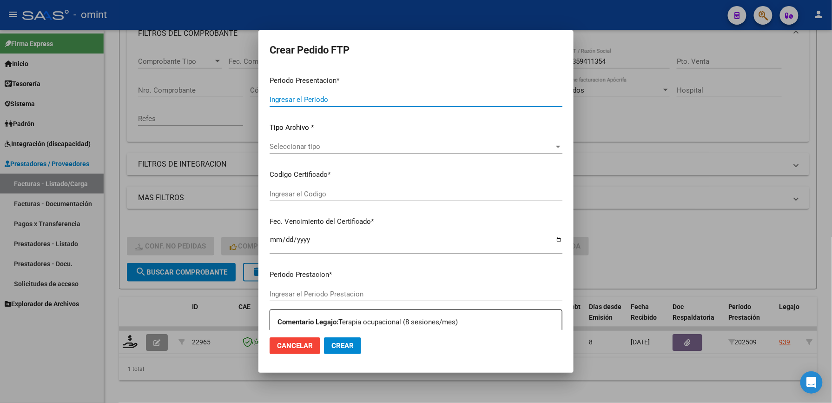
type input "202509"
type input "$ 98.964,88"
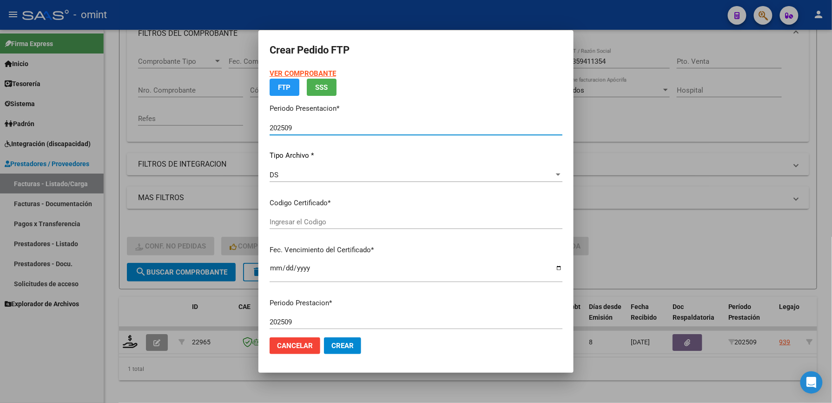
type input "3298582865"
type input "2026-11-30"
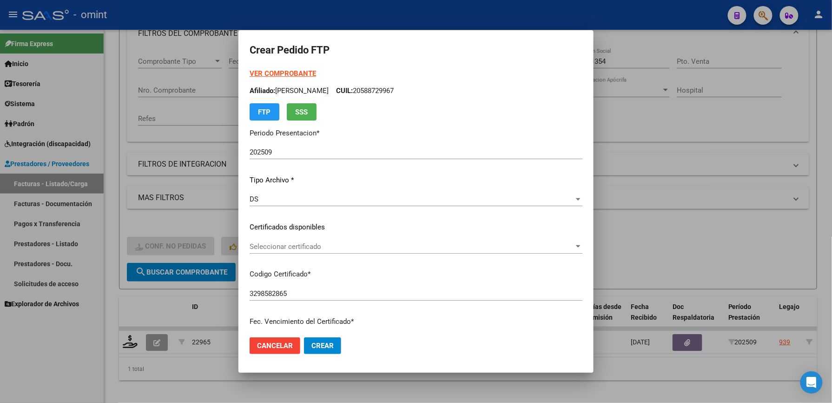
click at [386, 224] on p "Certificados disponibles" at bounding box center [416, 227] width 333 height 11
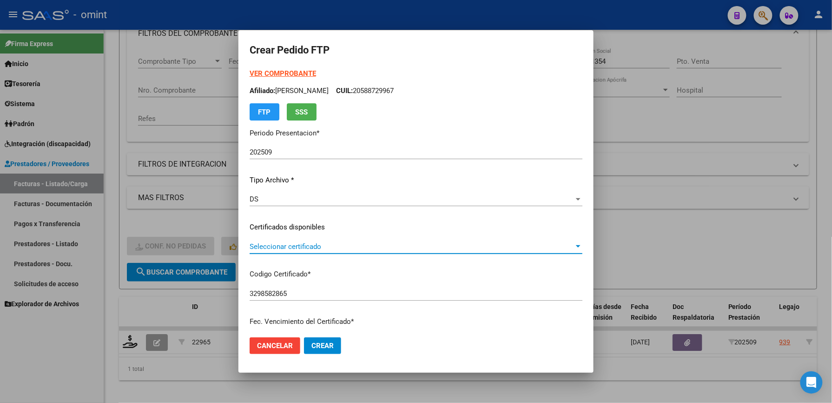
click at [361, 246] on span "Seleccionar certificado" at bounding box center [412, 246] width 325 height 8
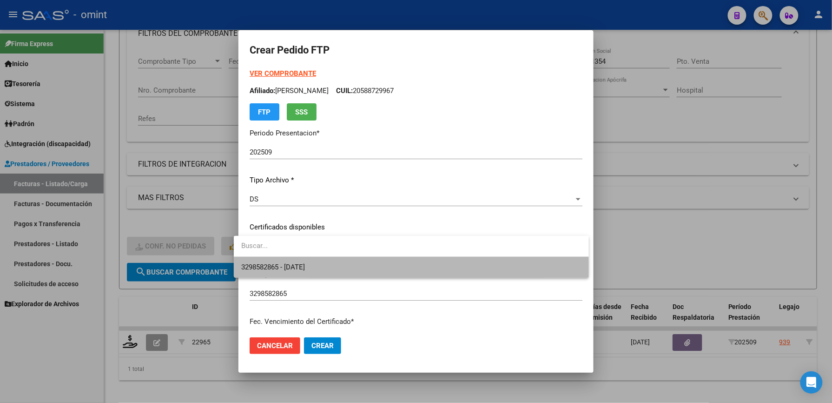
click at [330, 273] on span "3298582865 - 2026-11-30" at bounding box center [411, 267] width 340 height 21
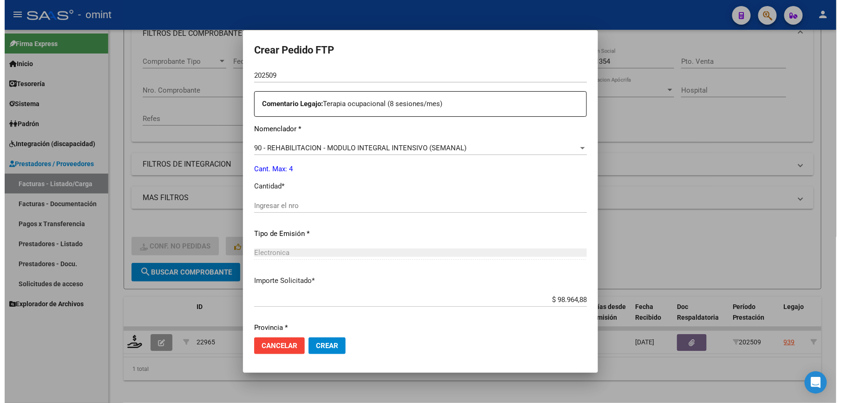
scroll to position [333, 0]
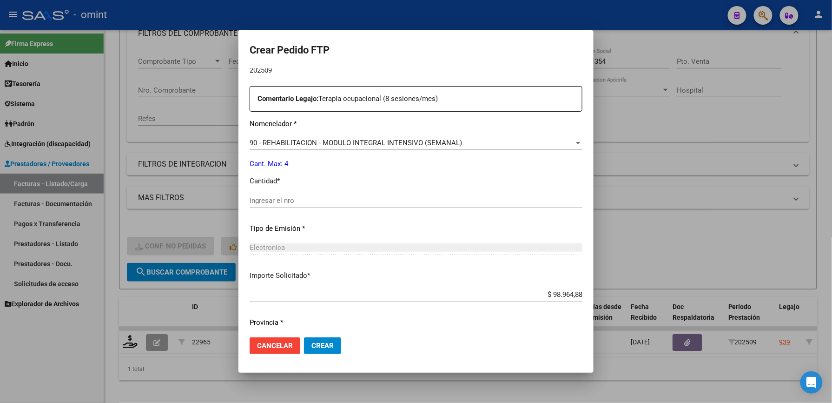
click at [341, 197] on input "Ingresar el nro" at bounding box center [416, 200] width 333 height 8
type input "4"
click at [322, 344] on span "Crear" at bounding box center [322, 345] width 22 height 8
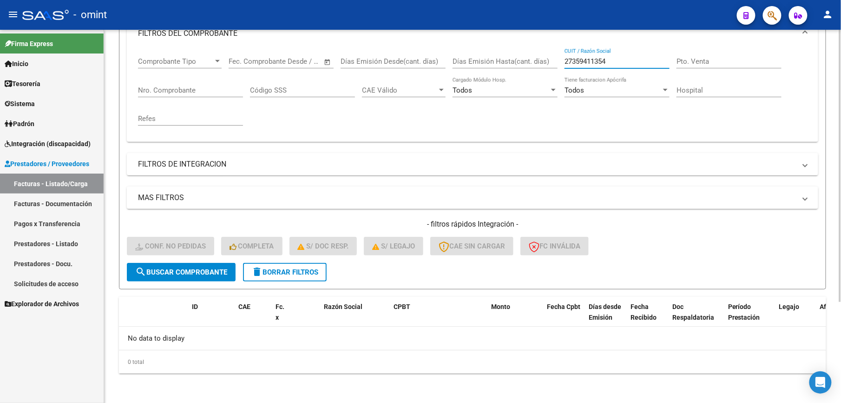
click at [649, 60] on input "27359411354" at bounding box center [617, 61] width 105 height 8
type input "2"
paste input "27229106428"
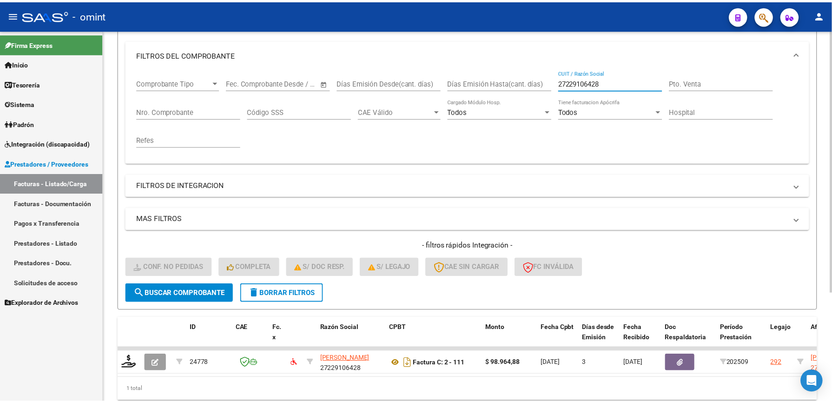
scroll to position [139, 0]
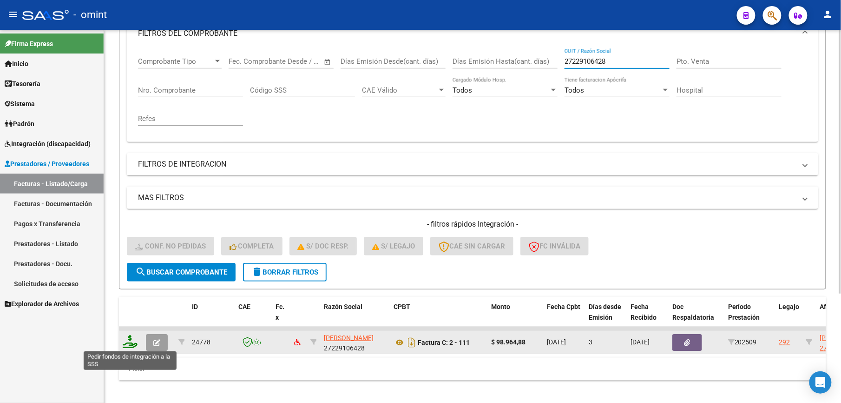
type input "27229106428"
click at [132, 343] on icon at bounding box center [130, 341] width 15 height 13
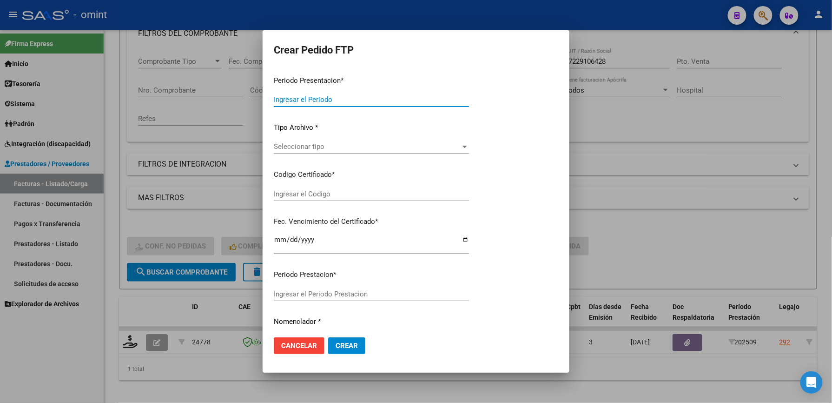
type input "202509"
type input "$ 98.964,88"
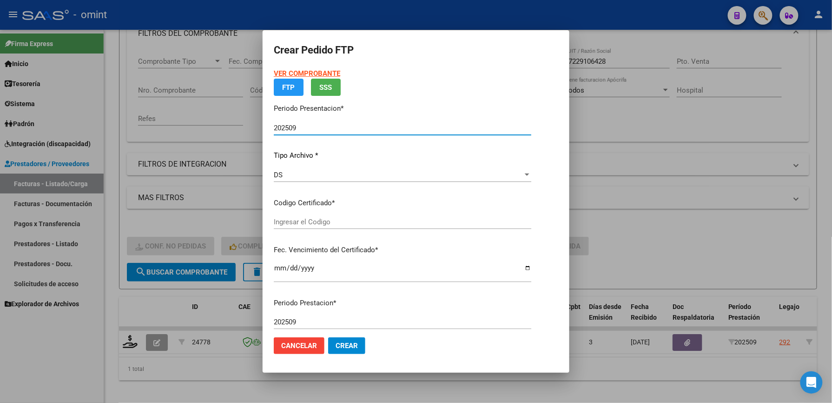
type input "6765592020"
type input "2025-09-05"
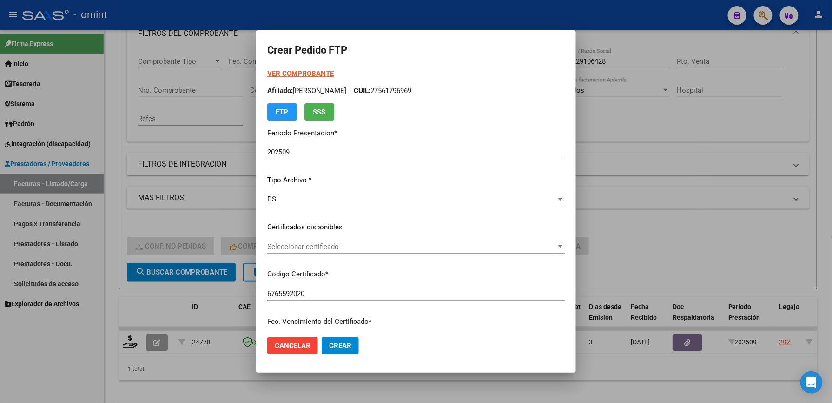
click at [324, 241] on div "Seleccionar certificado Seleccionar certificado" at bounding box center [416, 246] width 298 height 14
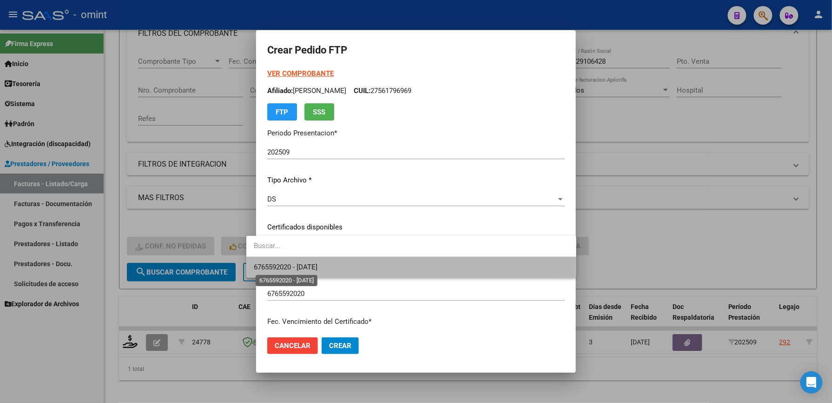
click at [318, 266] on span "6765592020 - 2025-09-05" at bounding box center [286, 267] width 64 height 8
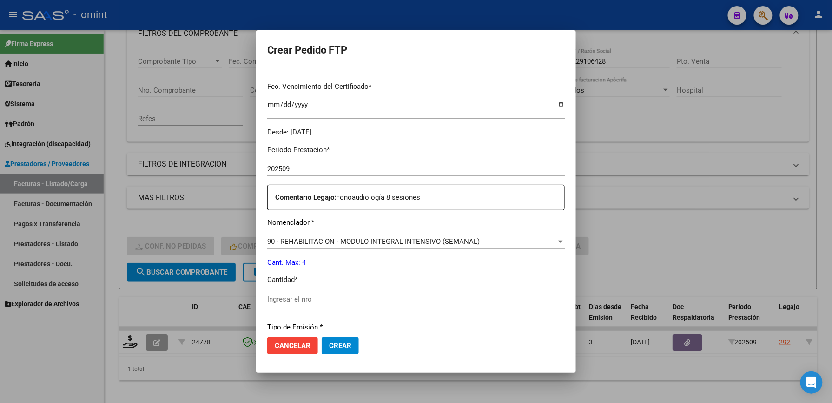
scroll to position [256, 0]
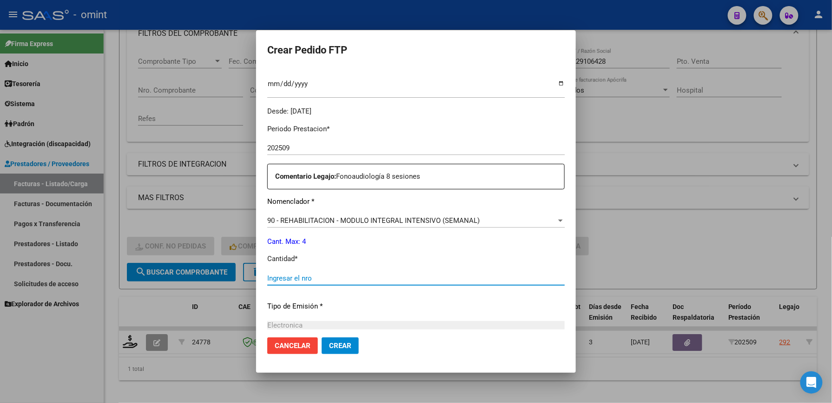
click at [367, 276] on input "Ingresar el nro" at bounding box center [416, 278] width 298 height 8
type input "4"
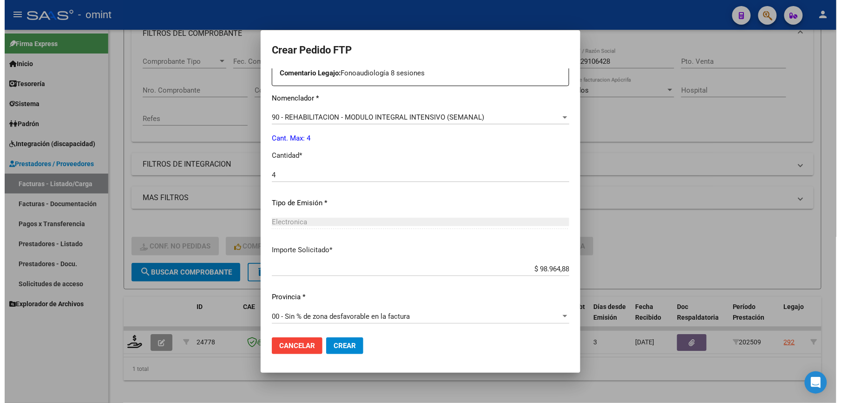
scroll to position [360, 0]
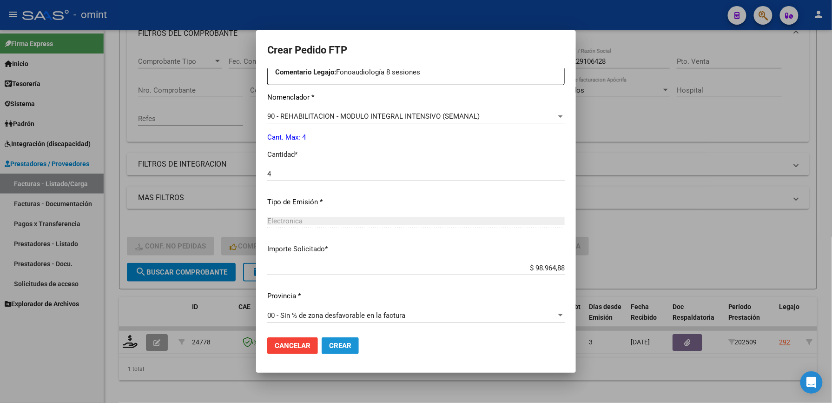
click at [329, 350] on span "Crear" at bounding box center [340, 345] width 22 height 8
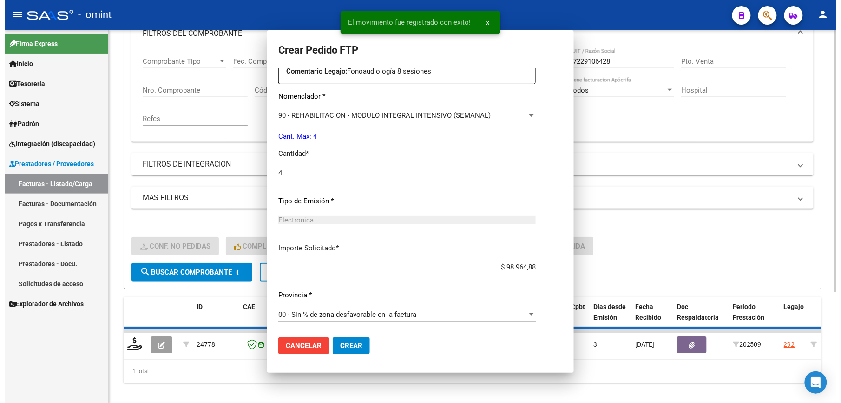
scroll to position [0, 0]
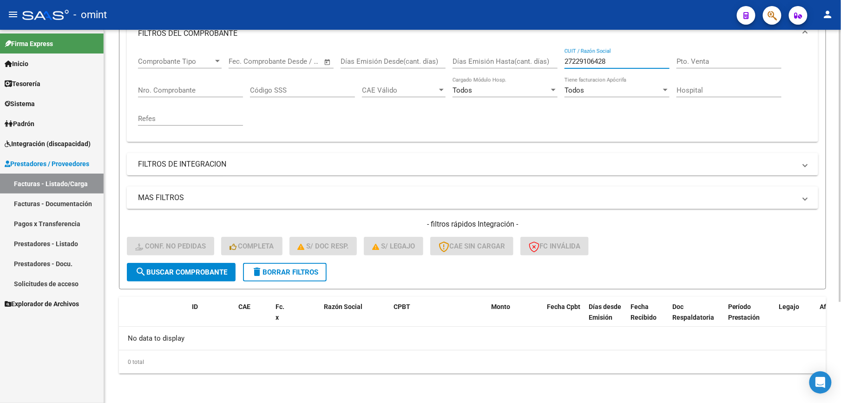
click at [627, 63] on input "27229106428" at bounding box center [617, 61] width 105 height 8
type input "2"
paste input "27338443744"
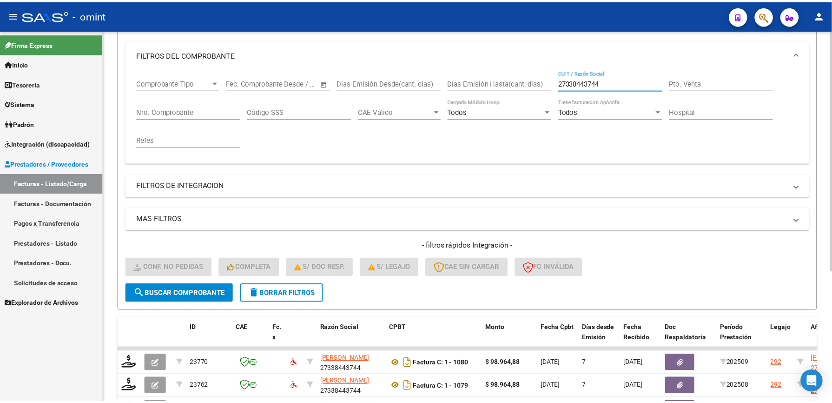
scroll to position [139, 0]
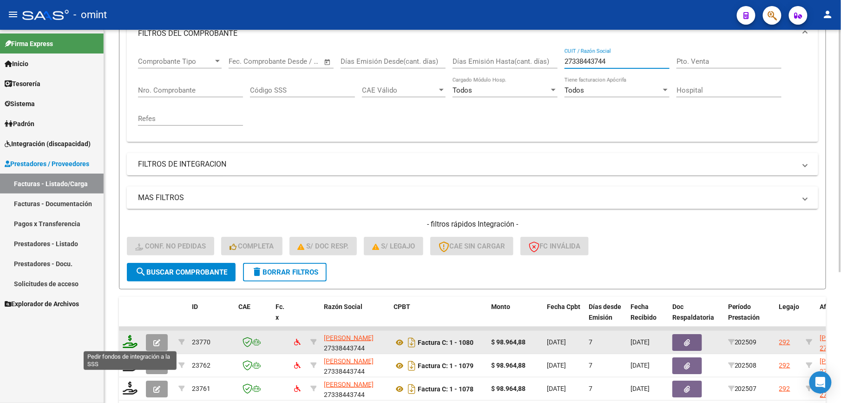
type input "27338443744"
click at [133, 339] on icon at bounding box center [130, 341] width 15 height 13
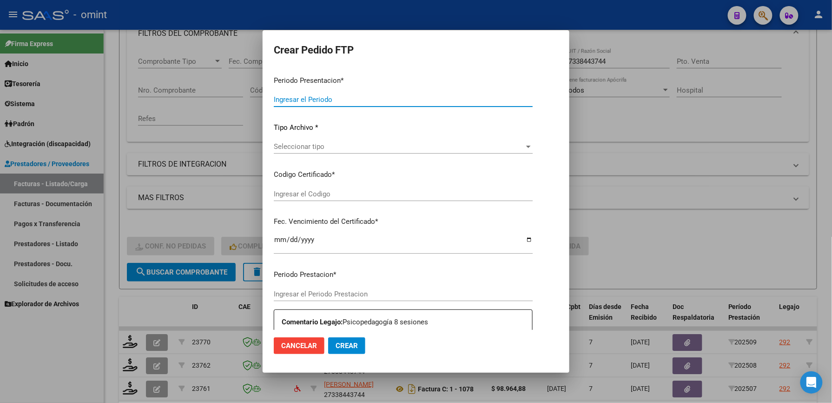
type input "202509"
type input "$ 98.964,88"
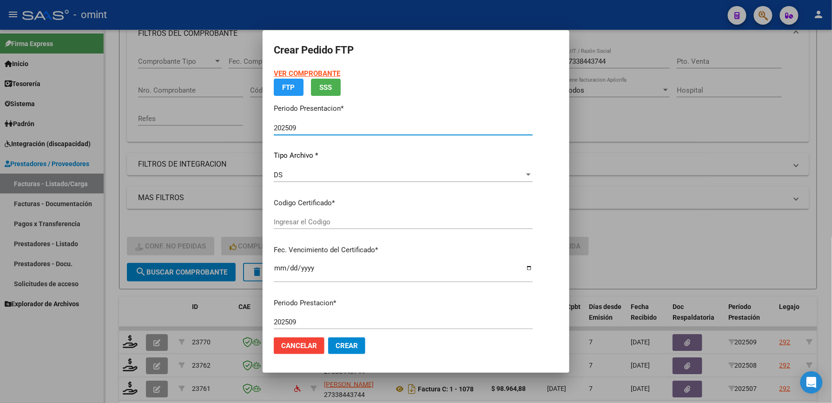
type input "6765592020"
type input "2025-09-05"
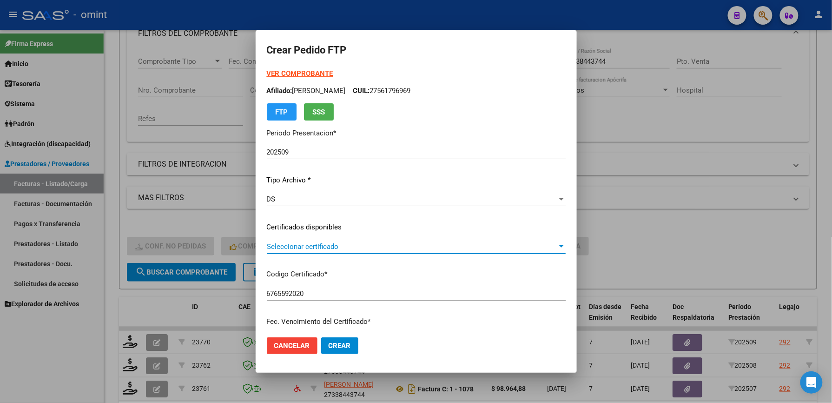
click at [338, 245] on span "Seleccionar certificado" at bounding box center [412, 246] width 291 height 8
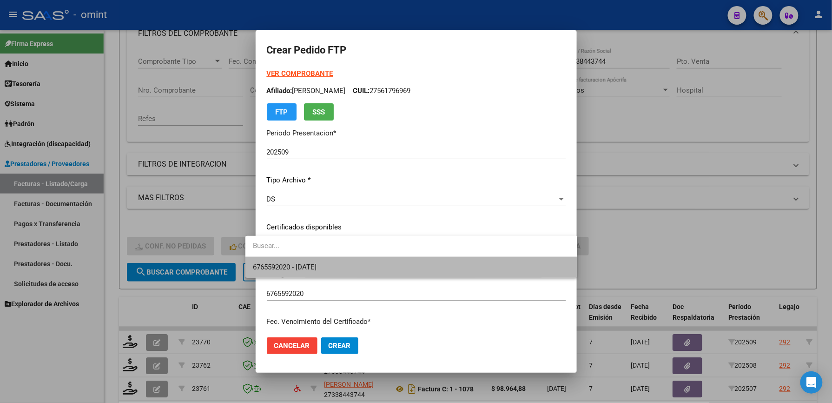
click at [324, 259] on span "6765592020 - 2025-09-05" at bounding box center [411, 267] width 317 height 21
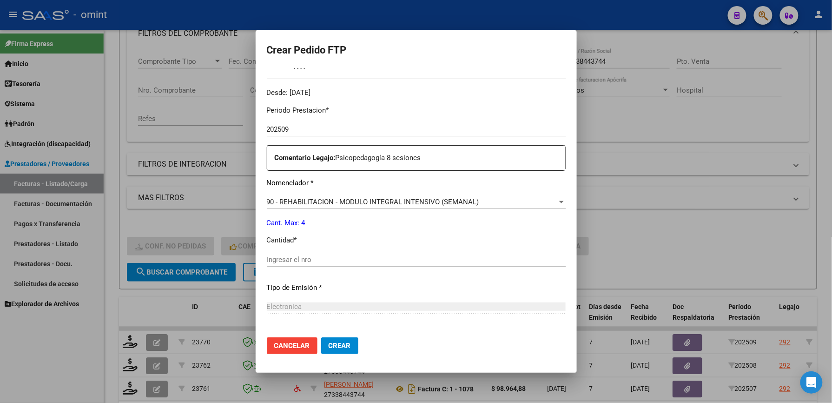
scroll to position [298, 0]
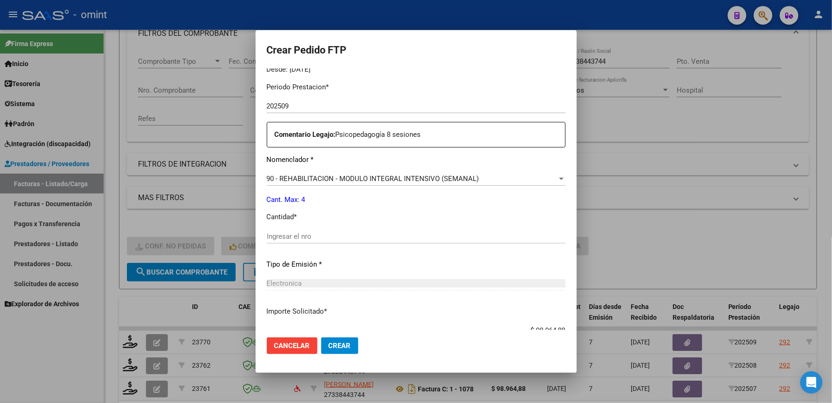
click at [296, 231] on div "Ingresar el nro" at bounding box center [416, 236] width 299 height 14
click at [296, 237] on input "Ingresar el nro" at bounding box center [416, 236] width 299 height 8
type input "4"
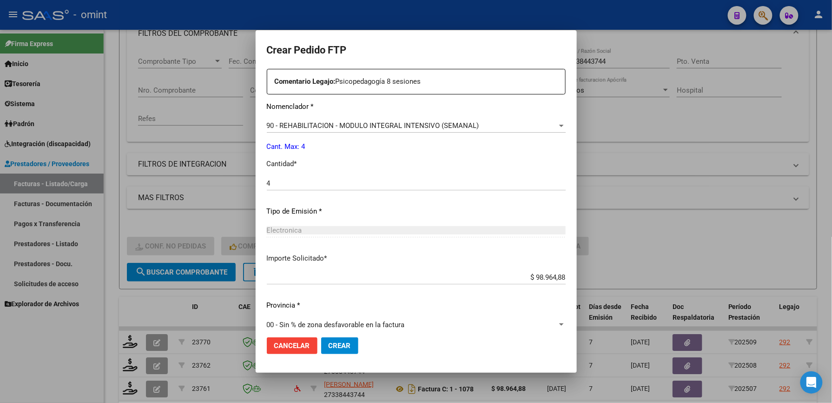
scroll to position [360, 0]
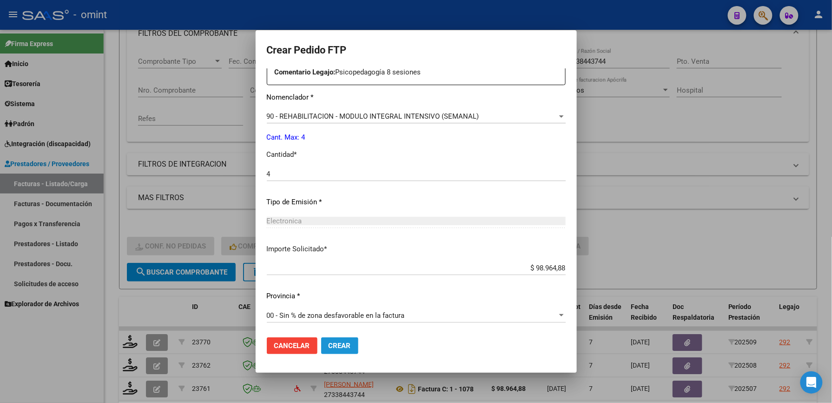
click at [330, 344] on span "Crear" at bounding box center [340, 345] width 22 height 8
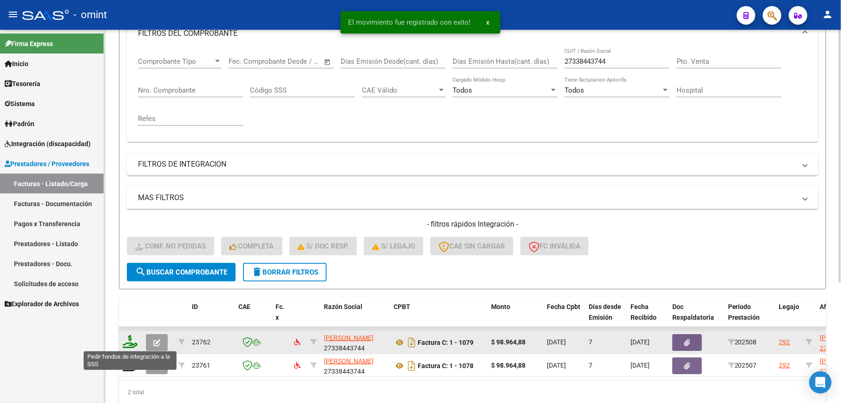
click at [131, 342] on icon at bounding box center [130, 341] width 15 height 13
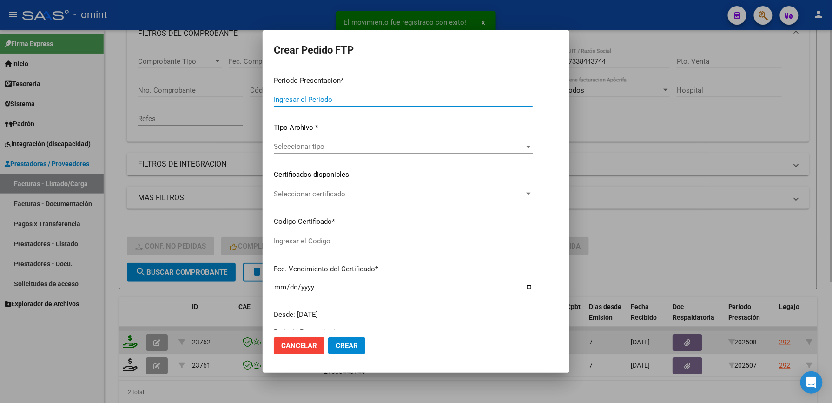
type input "202509"
type input "202508"
type input "$ 98.964,88"
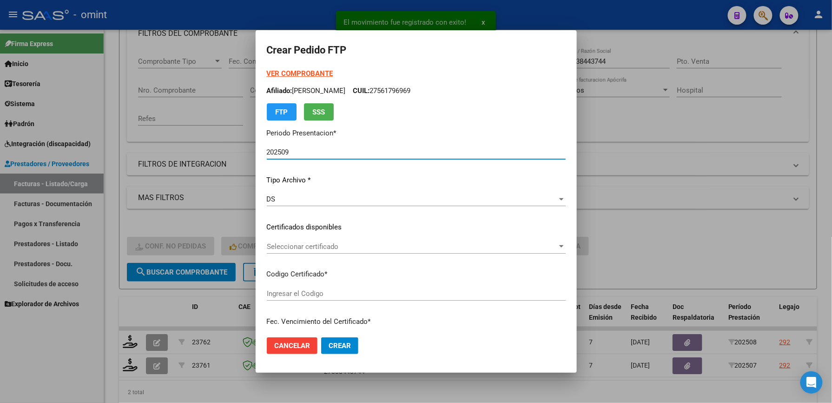
type input "6765592020"
type input "2025-09-05"
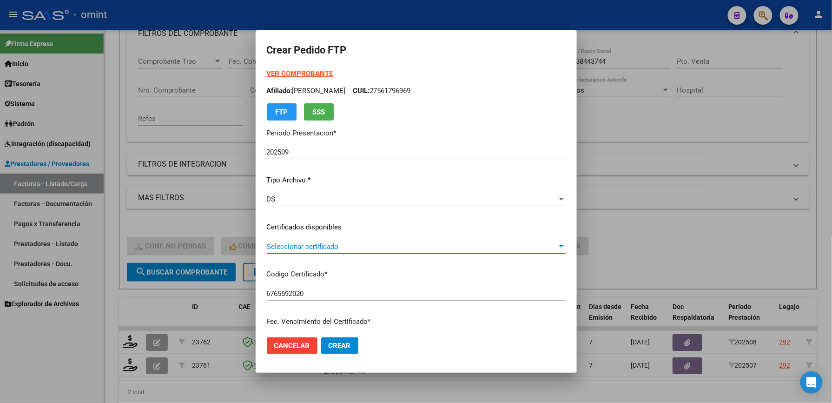
click at [566, 243] on div at bounding box center [561, 246] width 8 height 7
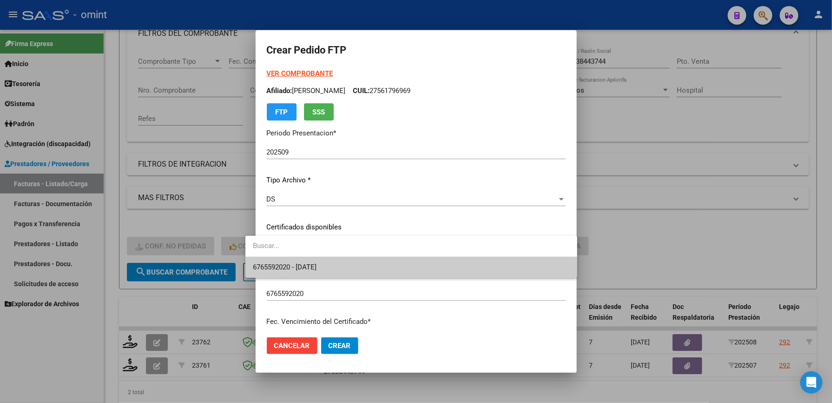
click at [522, 270] on span "6765592020 - 2025-09-05" at bounding box center [411, 267] width 317 height 21
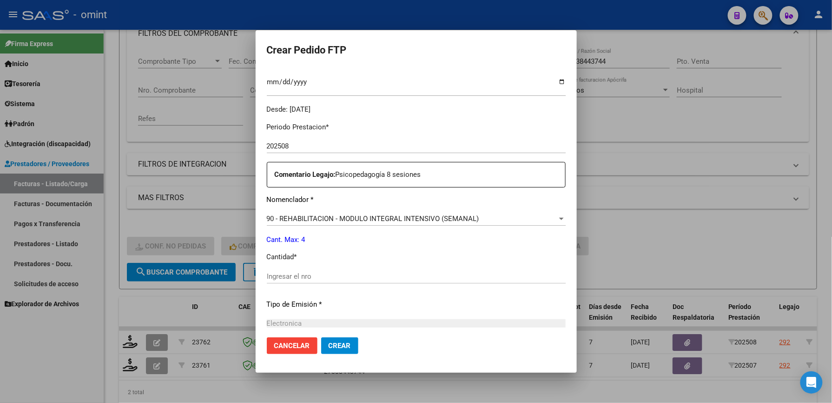
scroll to position [272, 0]
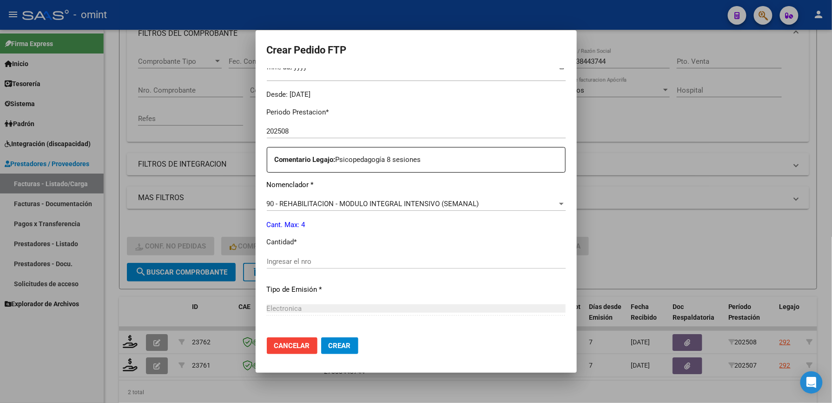
click at [319, 255] on div "Ingresar el nro" at bounding box center [416, 261] width 299 height 14
click at [313, 259] on input "Ingresar el nro" at bounding box center [416, 261] width 299 height 8
type input "4"
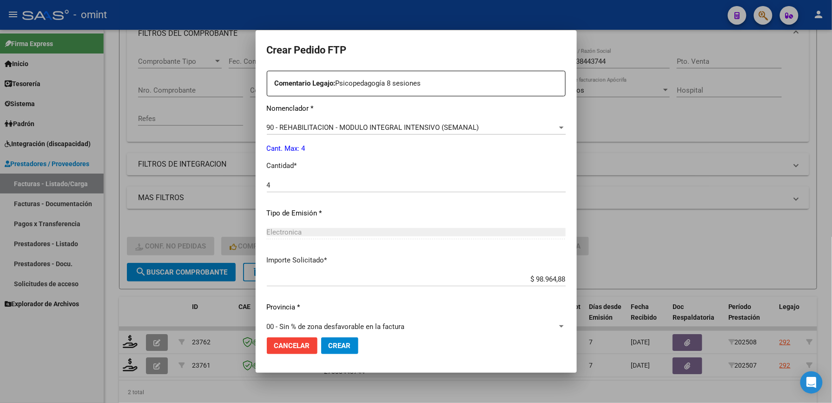
scroll to position [360, 0]
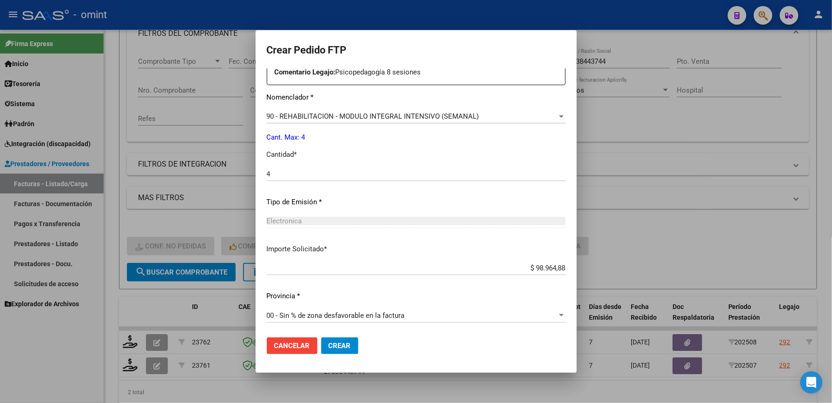
click at [333, 346] on span "Crear" at bounding box center [340, 345] width 22 height 8
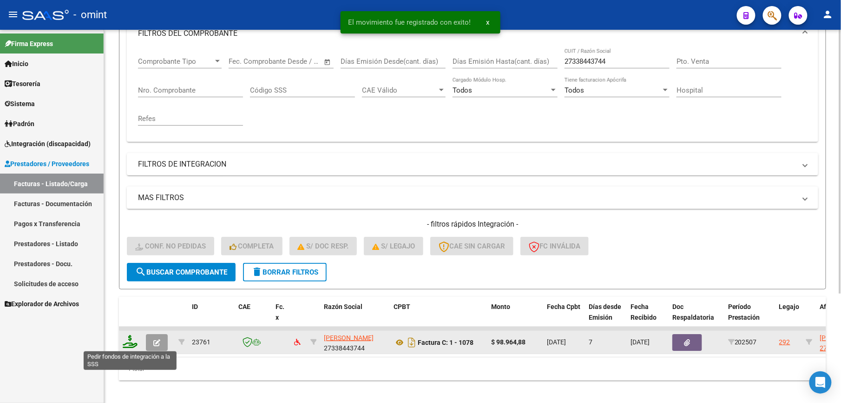
click at [129, 339] on icon at bounding box center [130, 341] width 15 height 13
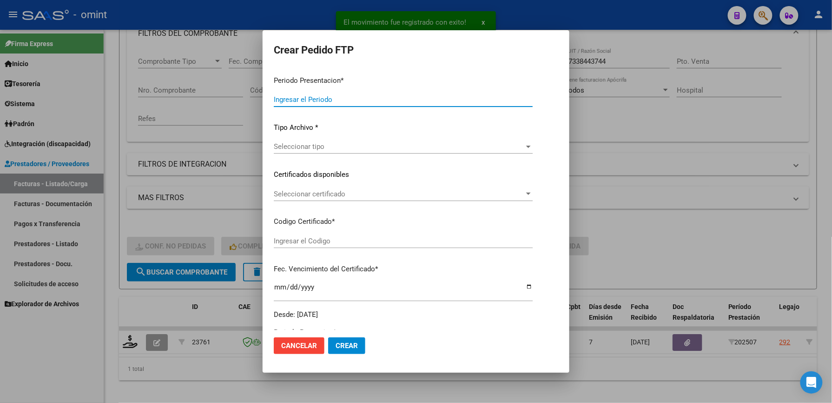
type input "202509"
type input "202507"
type input "$ 98.964,88"
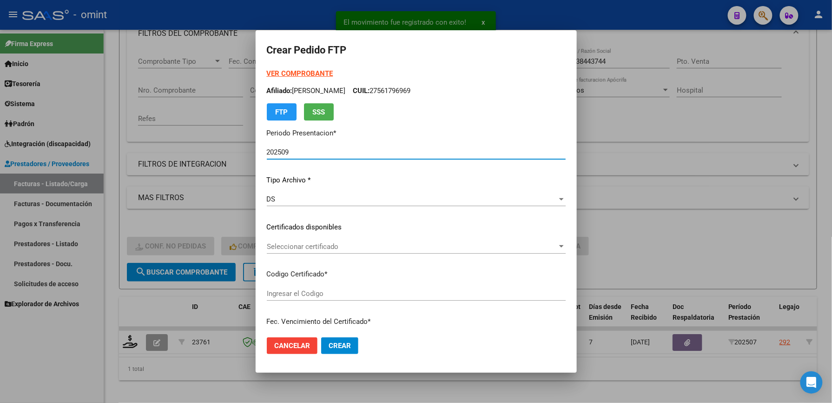
type input "6765592020"
type input "2025-09-05"
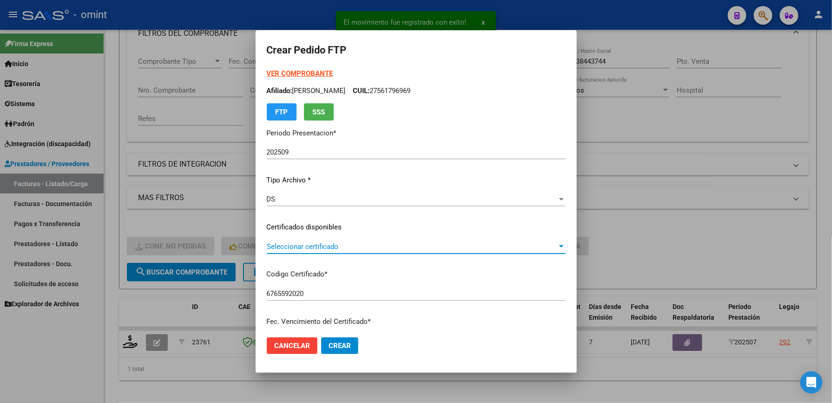
click at [372, 250] on span "Seleccionar certificado" at bounding box center [412, 246] width 291 height 8
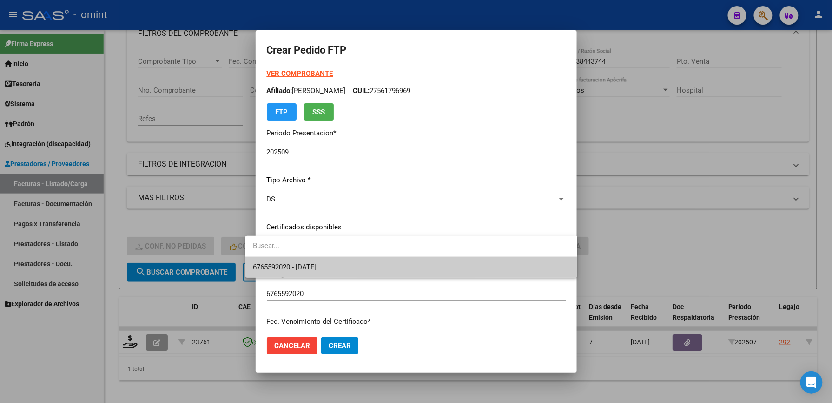
click at [344, 263] on span "6765592020 - 2025-09-05" at bounding box center [411, 267] width 317 height 21
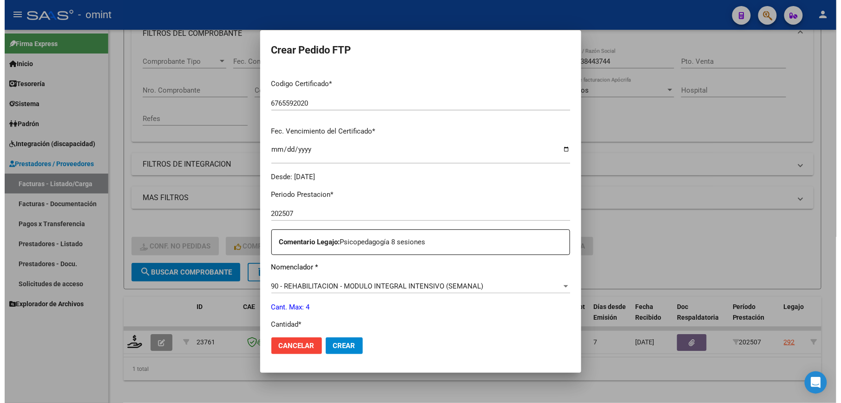
scroll to position [305, 0]
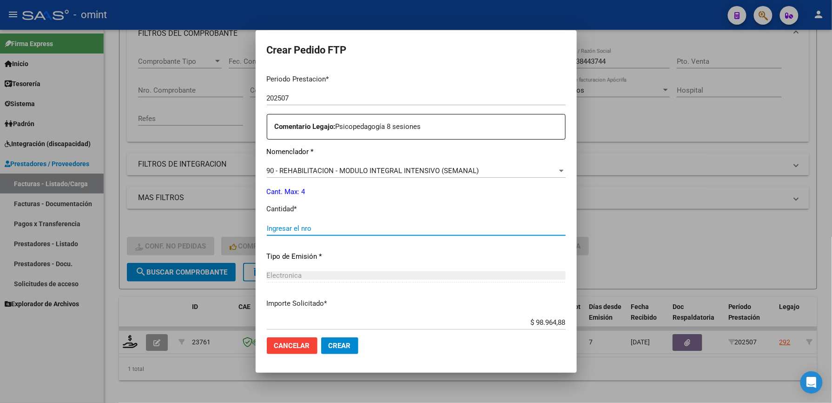
click at [306, 226] on input "Ingresar el nro" at bounding box center [416, 228] width 299 height 8
type input "4"
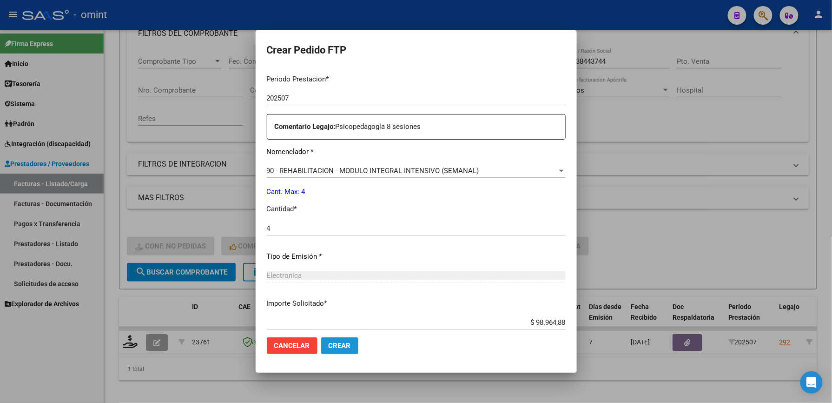
click at [330, 346] on span "Crear" at bounding box center [340, 345] width 22 height 8
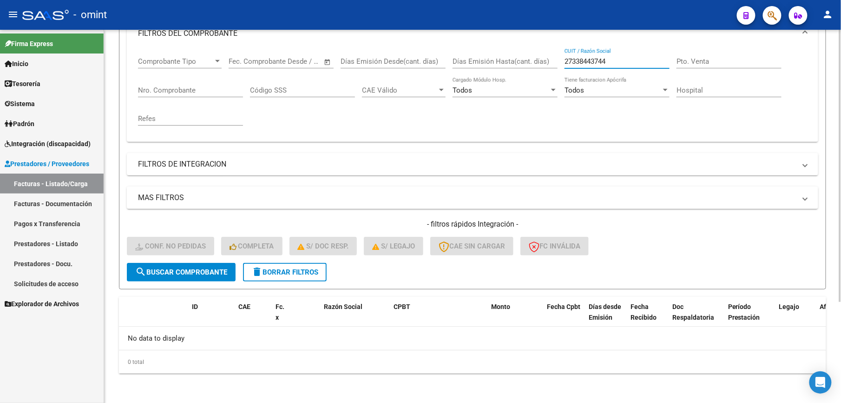
click at [632, 62] on input "27338443744" at bounding box center [617, 61] width 105 height 8
type input "2"
paste input "27328822607"
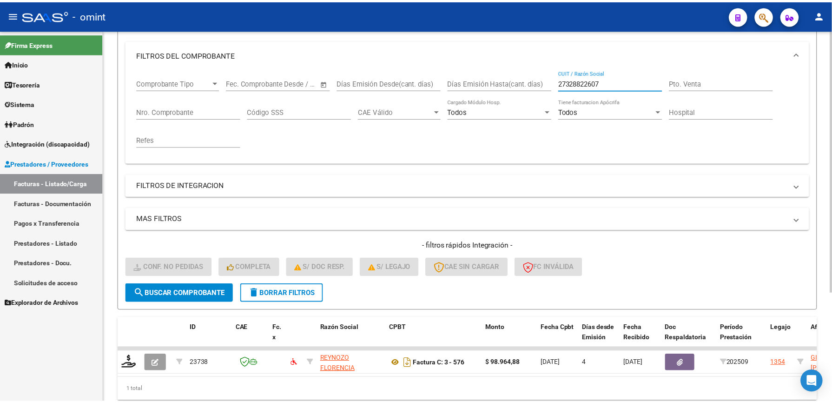
scroll to position [139, 0]
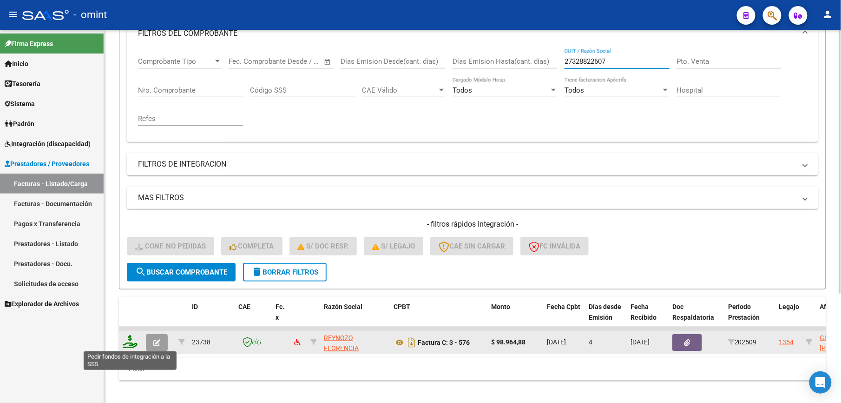
type input "27328822607"
click at [131, 344] on icon at bounding box center [130, 341] width 15 height 13
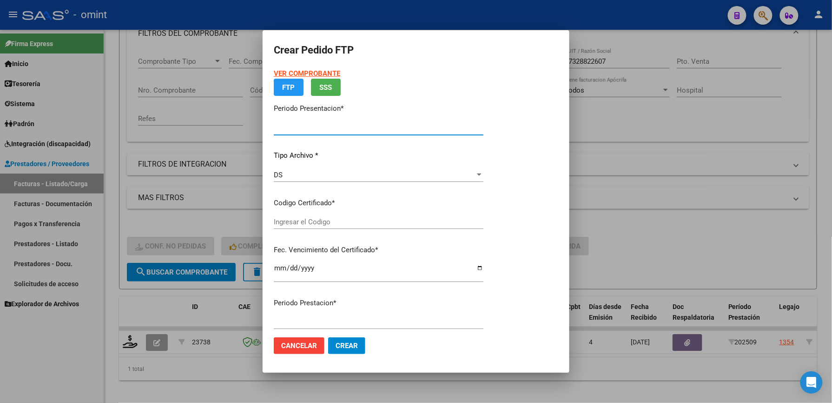
type input "202509"
type input "$ 98.964,88"
type input "4383498611"
type input "2026-05-30"
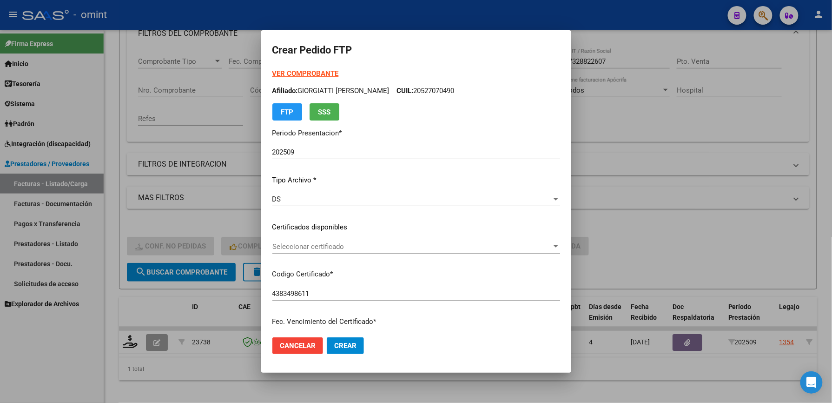
click at [415, 225] on p "Certificados disponibles" at bounding box center [416, 227] width 288 height 11
click at [397, 245] on span "Seleccionar certificado" at bounding box center [411, 246] width 279 height 8
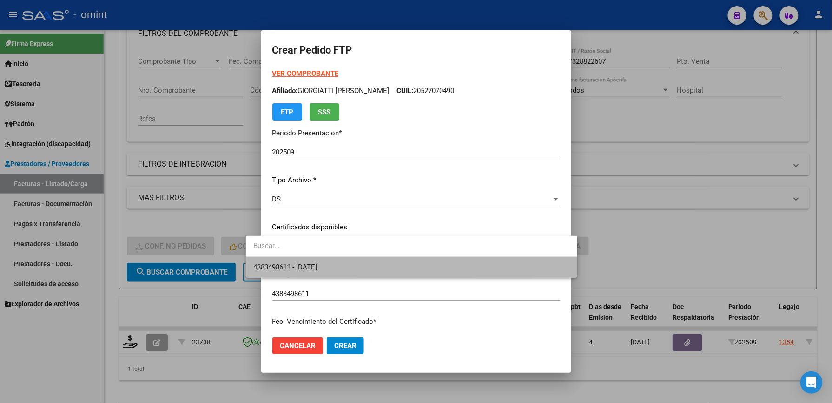
click at [378, 270] on span "4383498611 - 2026-05-30" at bounding box center [411, 267] width 317 height 21
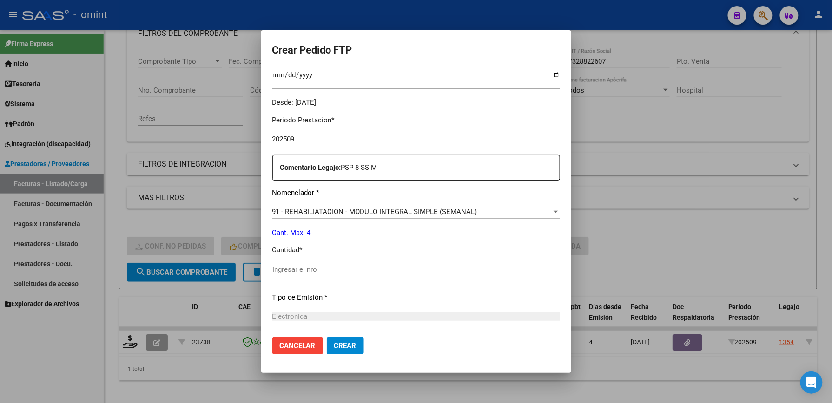
scroll to position [360, 0]
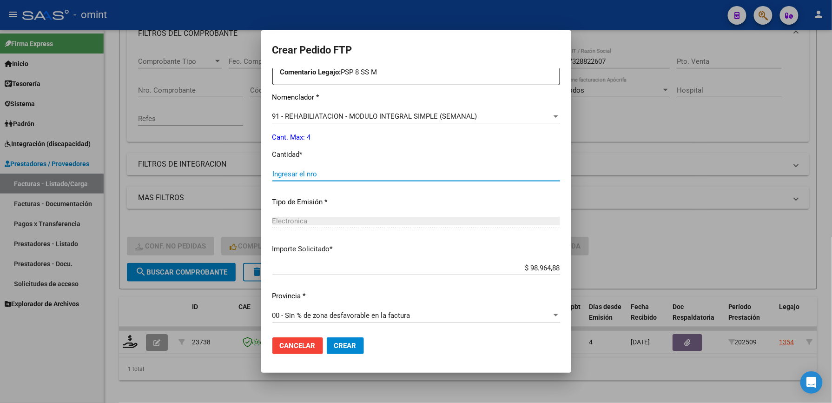
click at [300, 172] on input "Ingresar el nro" at bounding box center [416, 174] width 288 height 8
type input "4"
click at [334, 343] on span "Crear" at bounding box center [345, 345] width 22 height 8
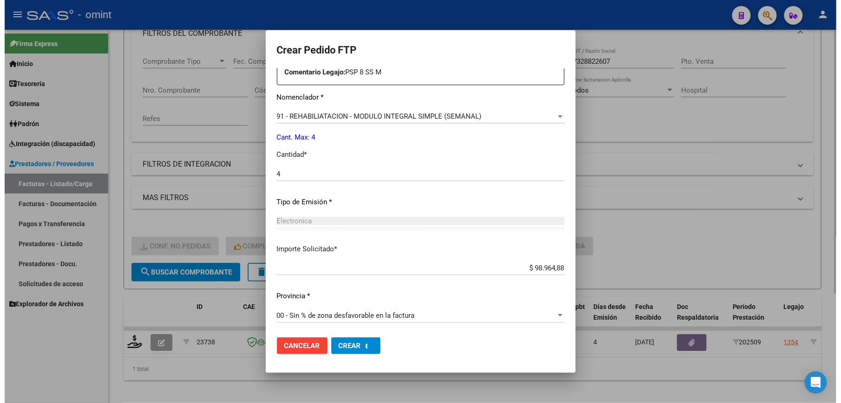
scroll to position [307, 0]
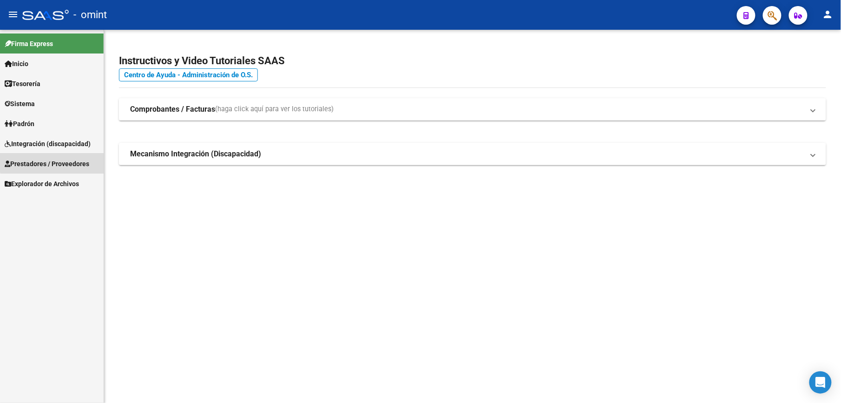
click at [55, 160] on span "Prestadores / Proveedores" at bounding box center [47, 164] width 85 height 10
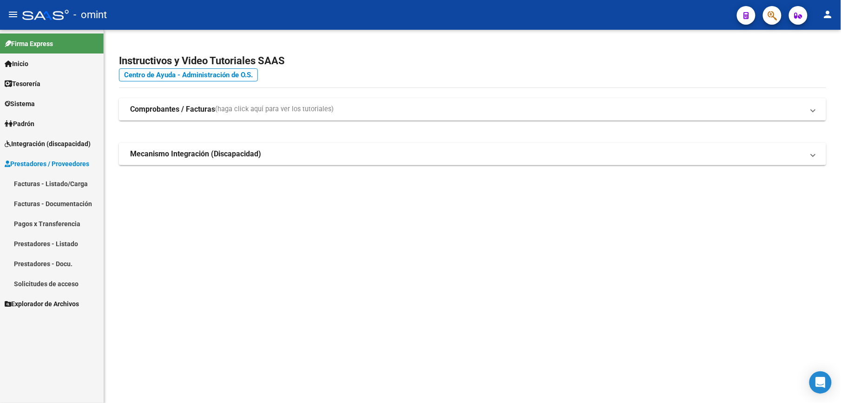
click at [35, 101] on span "Sistema" at bounding box center [20, 104] width 30 height 10
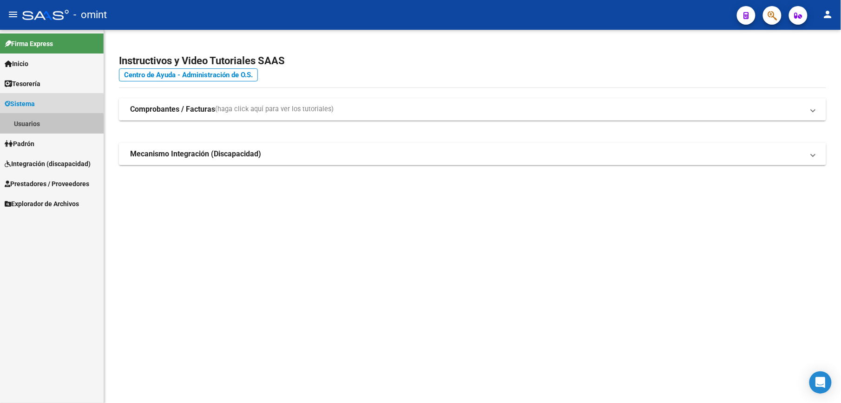
click at [40, 126] on link "Usuarios" at bounding box center [52, 123] width 104 height 20
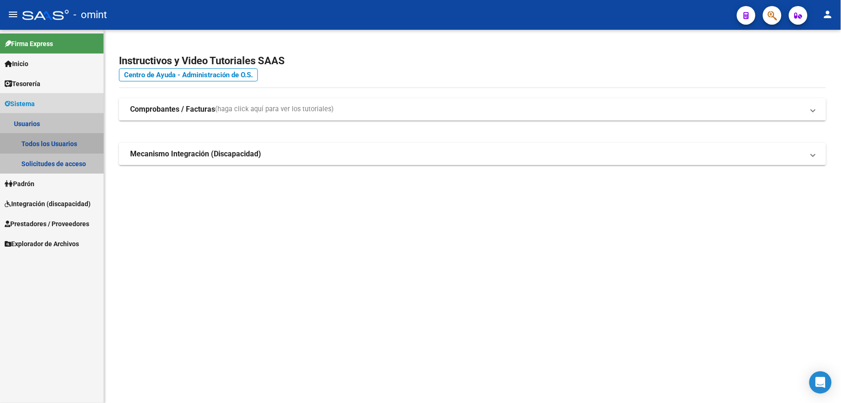
click at [63, 136] on link "Todos los Usuarios" at bounding box center [52, 143] width 104 height 20
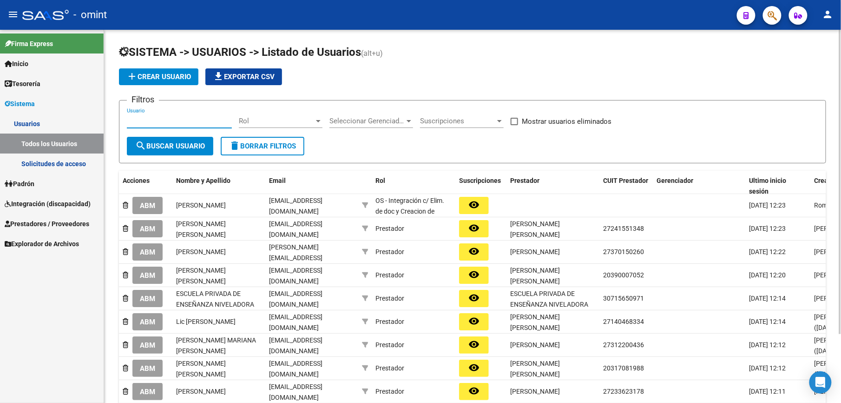
click at [189, 119] on input "Usuario" at bounding box center [179, 121] width 105 height 8
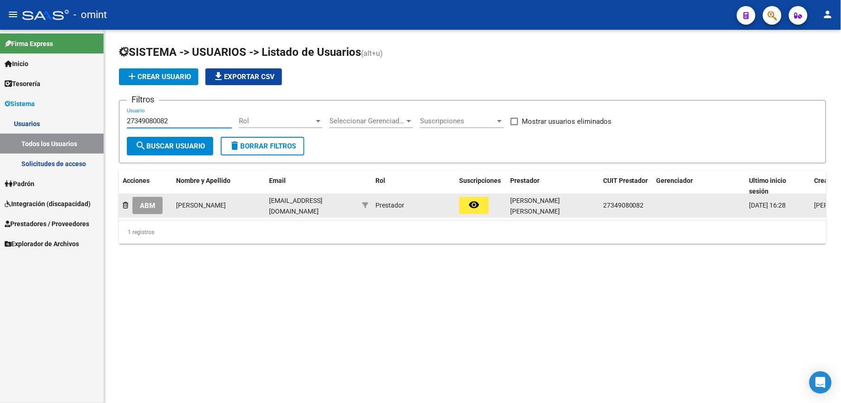
type input "27349080082"
click at [157, 202] on button "ABM" at bounding box center [147, 205] width 30 height 17
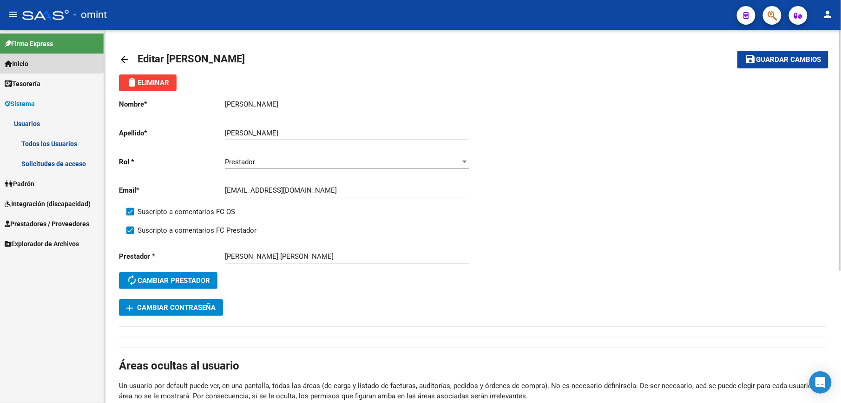
click at [19, 57] on link "Inicio" at bounding box center [52, 63] width 104 height 20
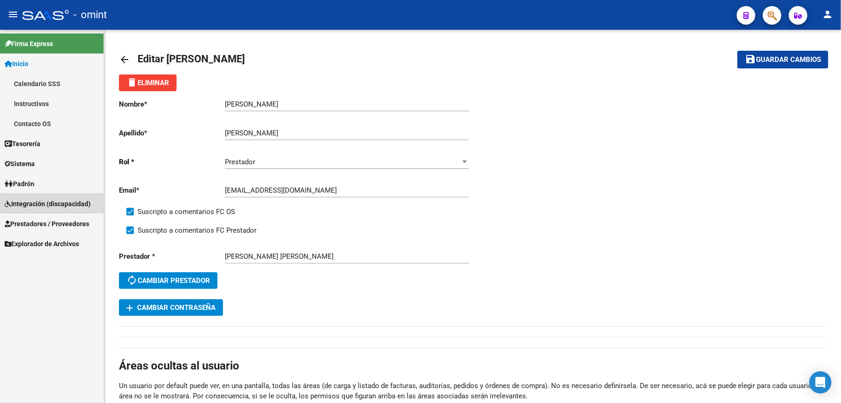
click at [45, 200] on span "Integración (discapacidad)" at bounding box center [48, 204] width 86 height 10
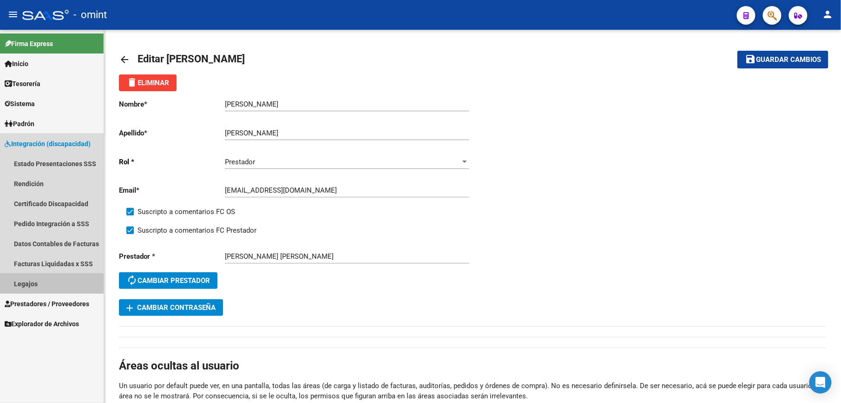
click at [30, 283] on link "Legajos" at bounding box center [52, 283] width 104 height 20
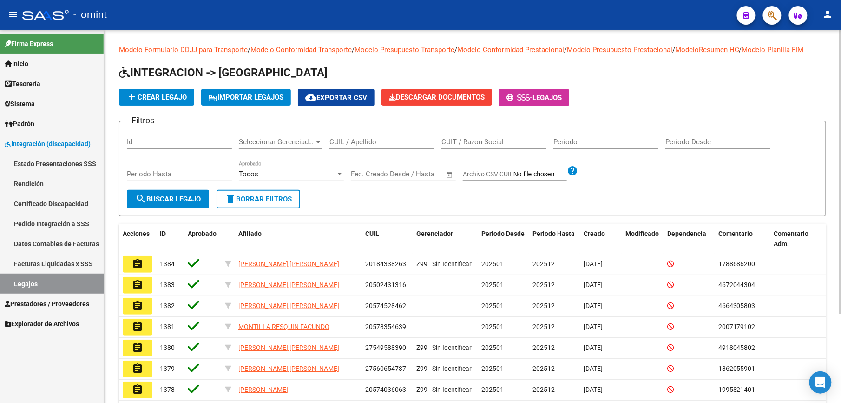
click at [363, 134] on div "CUIL / Apellido" at bounding box center [382, 139] width 105 height 20
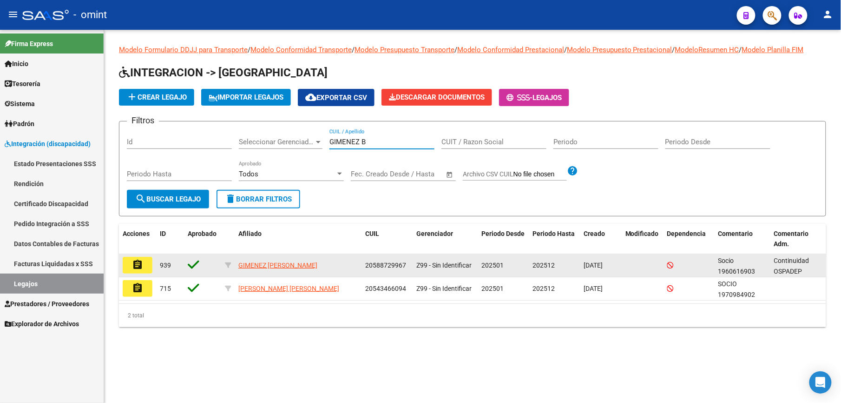
type input "GIMENEZ B"
click at [136, 263] on mat-icon "assignment" at bounding box center [137, 264] width 11 height 11
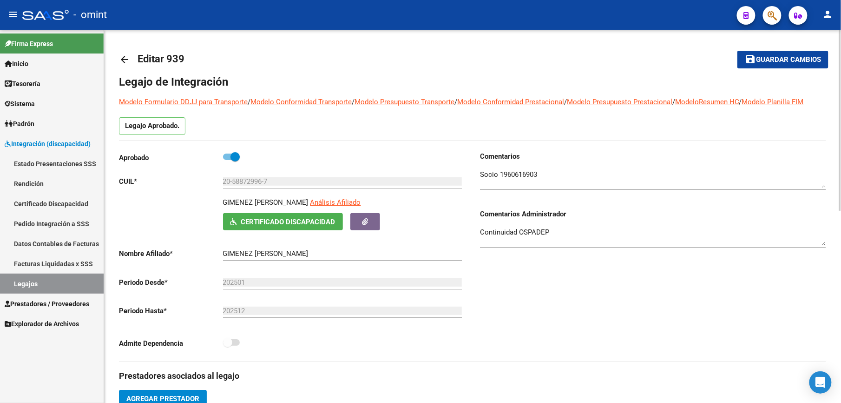
click at [310, 359] on div "Aprobado CUIL * 20-58872996-7 Ingresar CUIL GIMENEZ BENJAMIN GABRIEL Análisis A…" at bounding box center [296, 256] width 354 height 210
click at [689, 349] on div "Comentarios Comentarios Administrador Continuidad OSPADEP" at bounding box center [650, 256] width 354 height 210
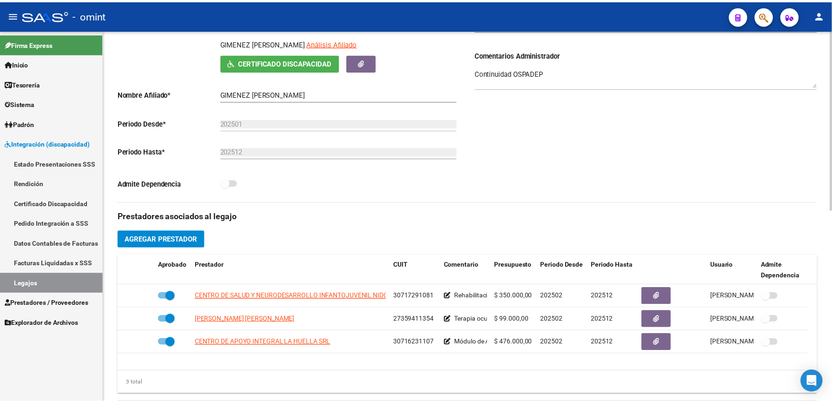
scroll to position [173, 0]
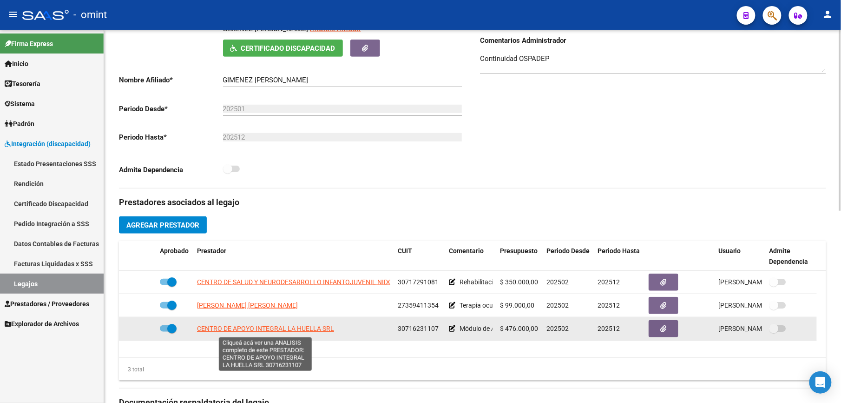
click at [286, 331] on span "CENTRO DE APOYO INTEGRAL LA HUELLA SRL" at bounding box center [265, 328] width 137 height 7
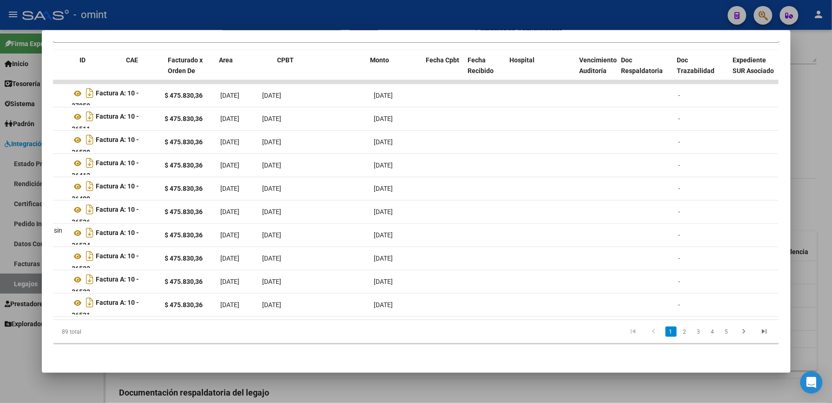
scroll to position [0, 0]
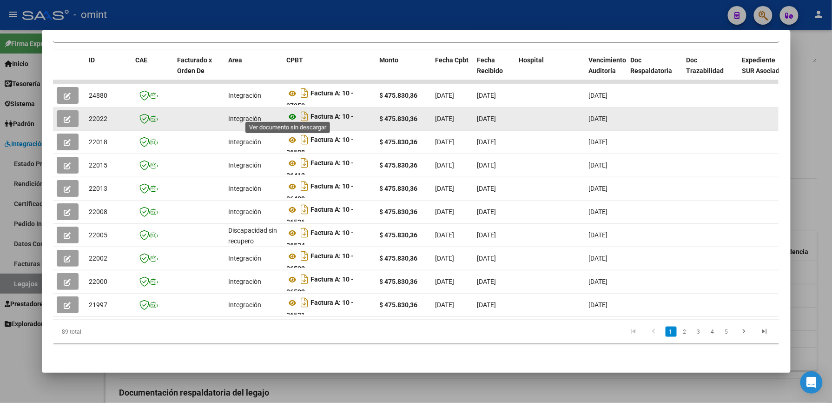
click at [287, 112] on icon at bounding box center [293, 116] width 12 height 11
click at [64, 116] on icon "button" at bounding box center [67, 119] width 7 height 7
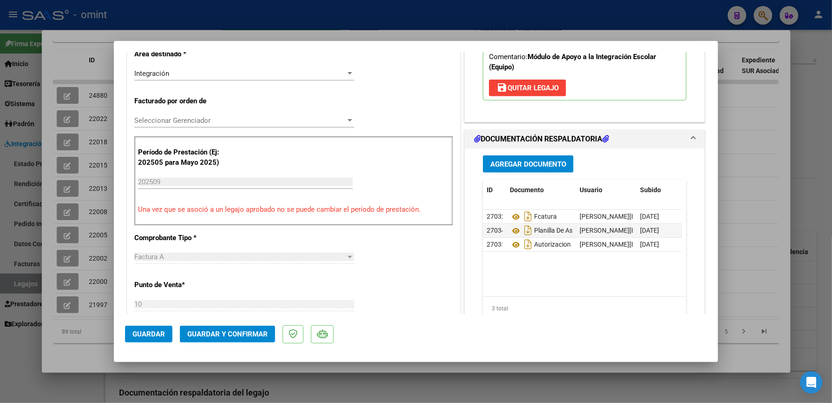
scroll to position [231, 0]
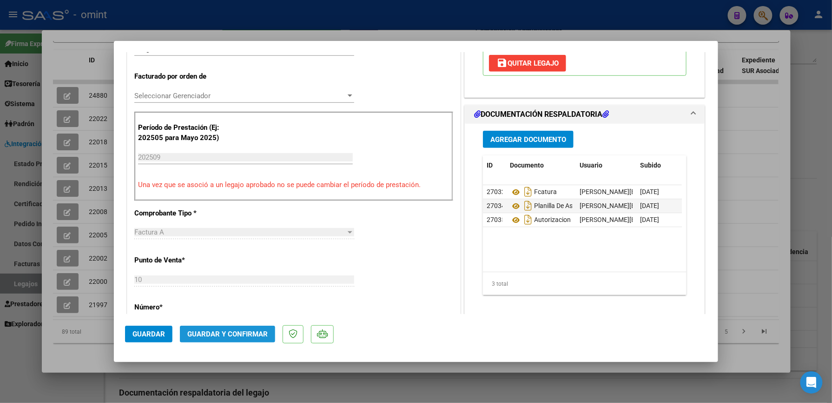
click at [239, 331] on span "Guardar y Confirmar" at bounding box center [227, 334] width 80 height 8
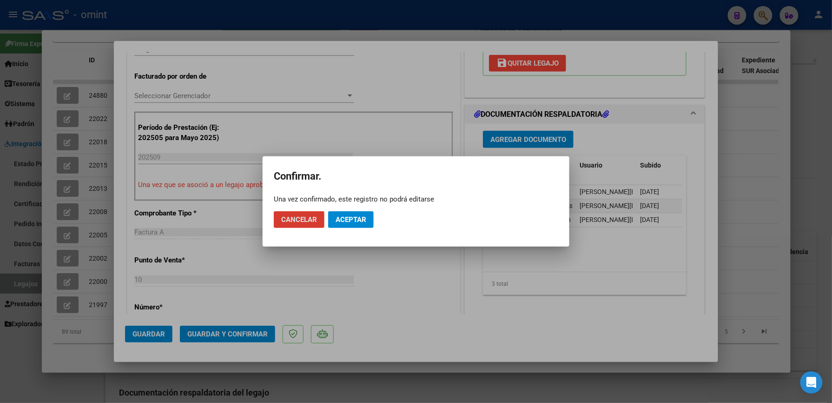
click at [350, 212] on button "Aceptar" at bounding box center [351, 219] width 46 height 17
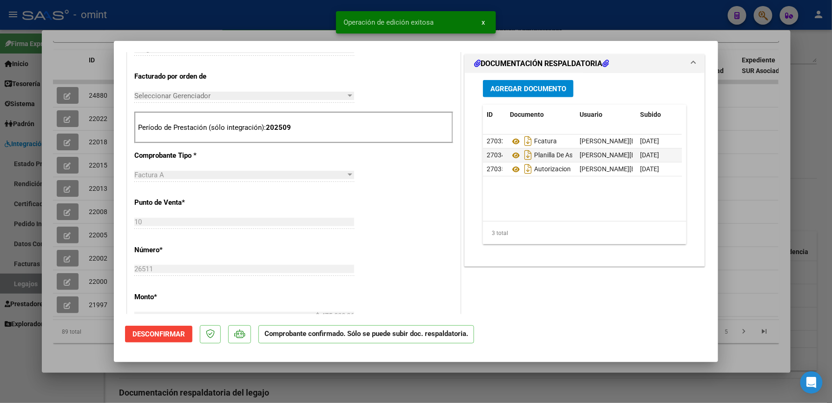
click at [614, 17] on div at bounding box center [416, 201] width 832 height 403
type input "$ 0,00"
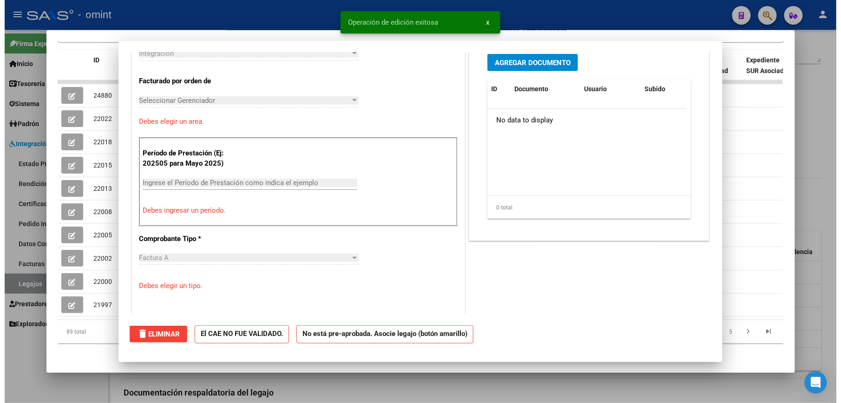
scroll to position [0, 0]
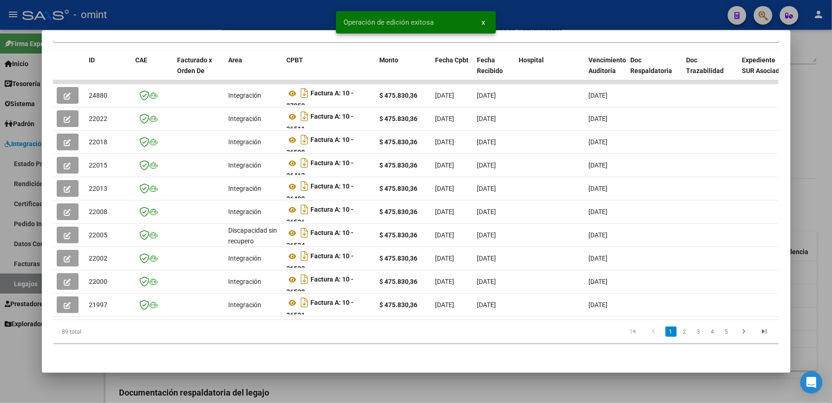
click at [606, 19] on div at bounding box center [416, 201] width 832 height 403
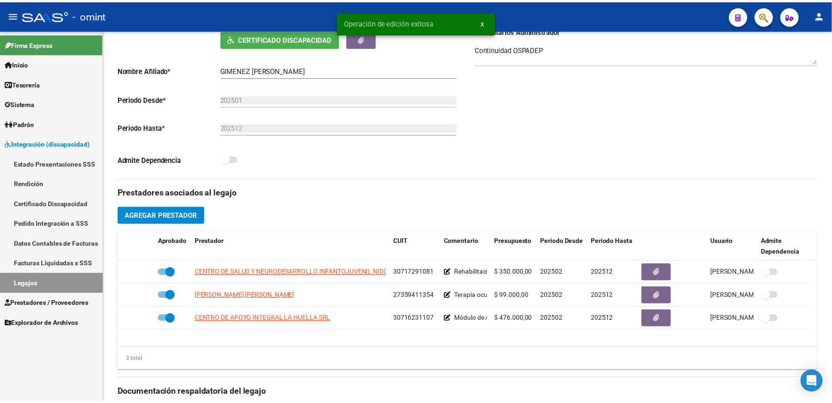
scroll to position [173, 0]
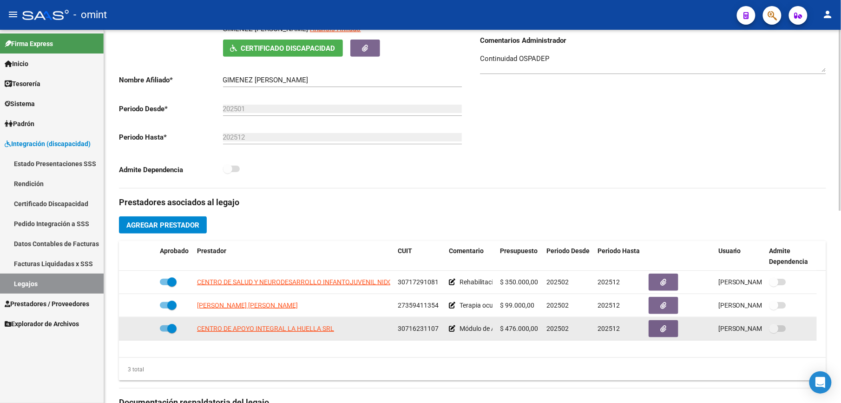
drag, startPoint x: 399, startPoint y: 330, endPoint x: 439, endPoint y: 332, distance: 40.0
click at [439, 332] on div "30716231107" at bounding box center [420, 328] width 44 height 11
copy span "30716231107"
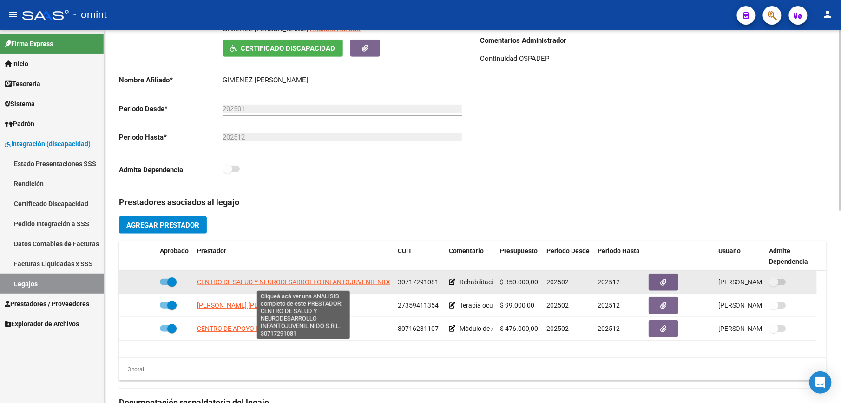
click at [334, 283] on span "CENTRO DE SALUD Y NEURODESARROLLO INFANTOJUVENIL NIDO S.R.L." at bounding box center [304, 281] width 214 height 7
type textarea "30717291081"
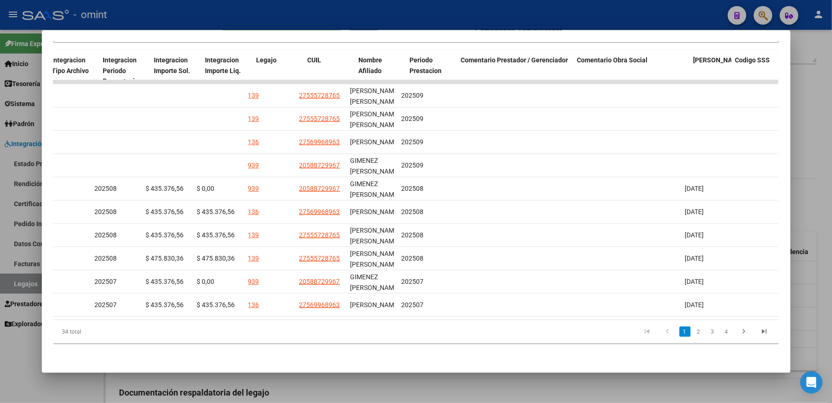
scroll to position [0, 0]
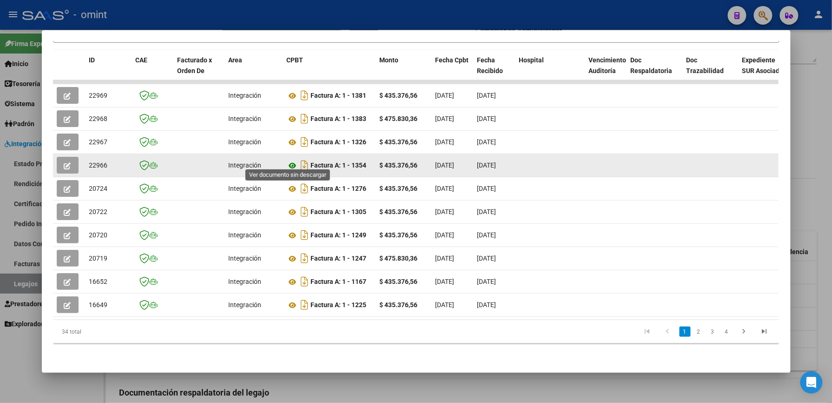
click at [291, 160] on icon at bounding box center [293, 165] width 12 height 11
click at [64, 162] on icon "button" at bounding box center [67, 165] width 7 height 7
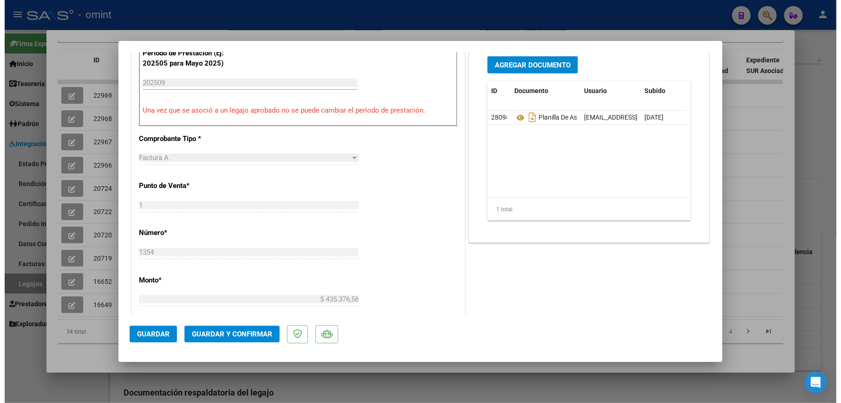
scroll to position [339, 0]
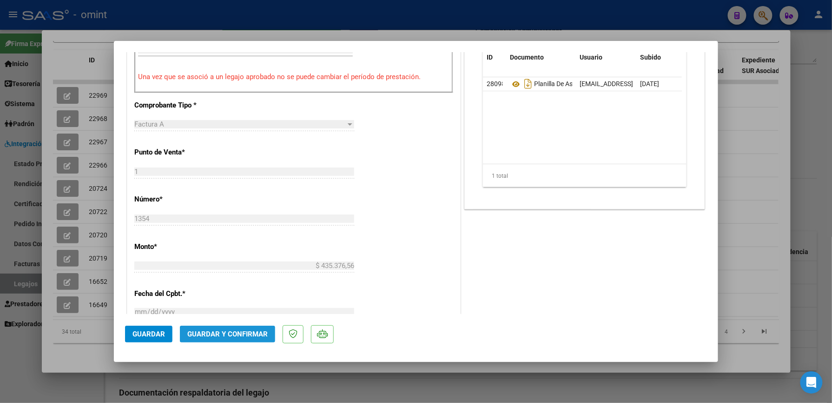
click at [239, 334] on span "Guardar y Confirmar" at bounding box center [227, 334] width 80 height 8
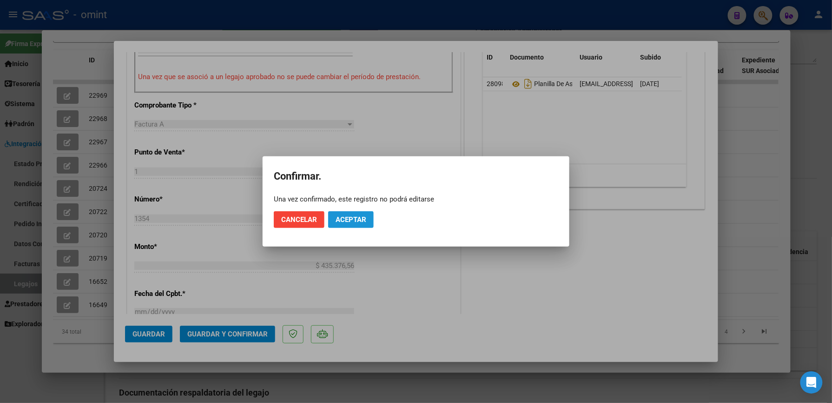
click at [353, 221] on span "Aceptar" at bounding box center [351, 219] width 31 height 8
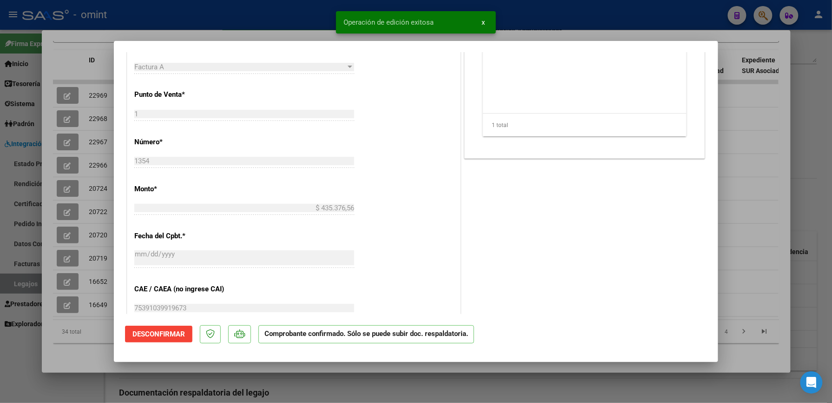
click at [530, 15] on div at bounding box center [416, 201] width 832 height 403
type input "$ 0,00"
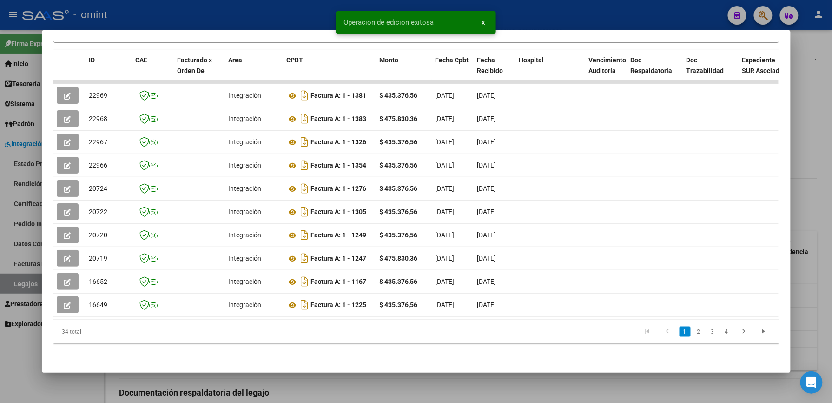
click at [532, 10] on div at bounding box center [416, 201] width 832 height 403
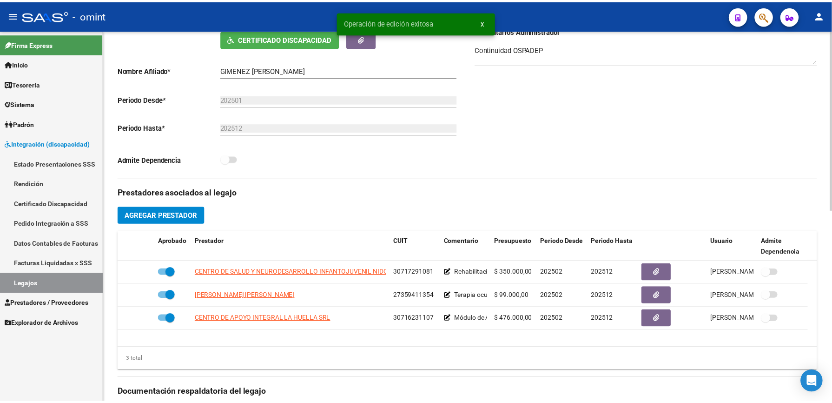
scroll to position [173, 0]
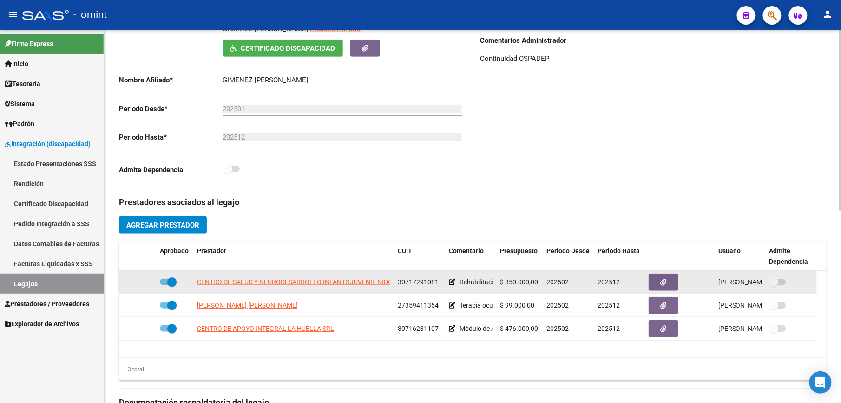
drag, startPoint x: 398, startPoint y: 280, endPoint x: 442, endPoint y: 283, distance: 43.8
click at [442, 283] on datatable-body-cell "30717291081" at bounding box center [419, 282] width 51 height 23
copy span "30717291081"
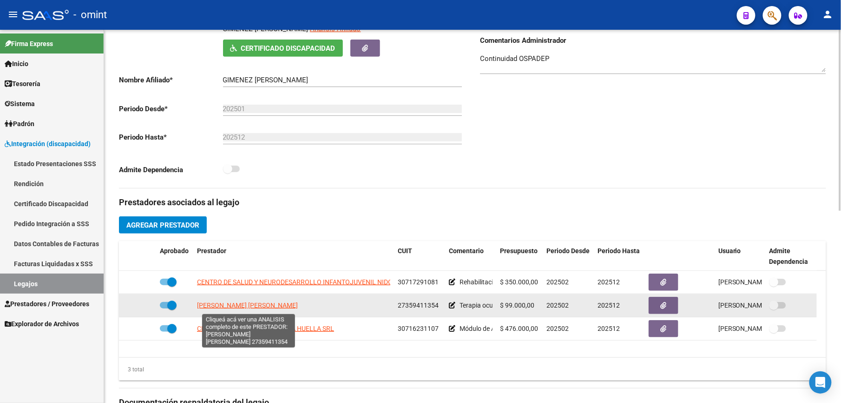
click at [250, 309] on span "COSTAMAGNA MELANIE SOLANGE" at bounding box center [247, 304] width 101 height 7
type textarea "27359411354"
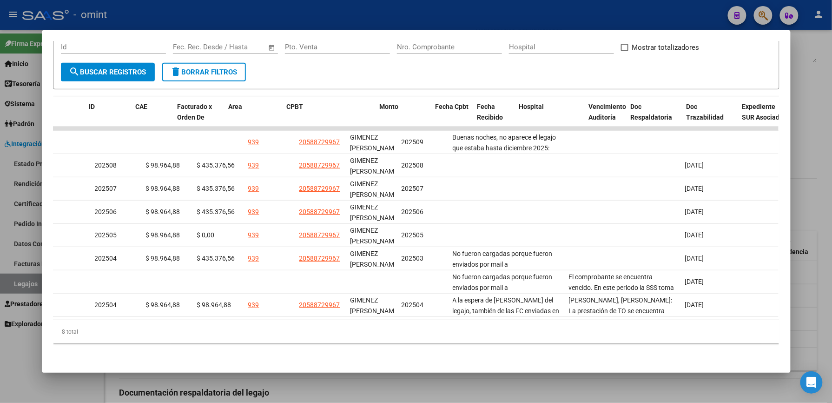
scroll to position [0, 0]
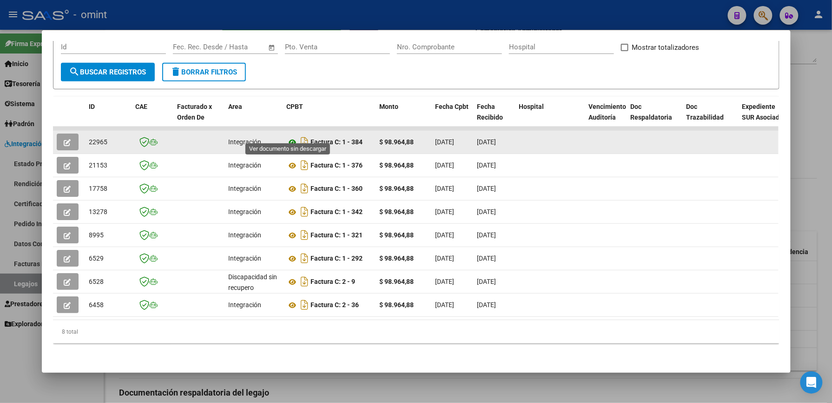
click at [287, 137] on icon at bounding box center [293, 142] width 12 height 11
click at [58, 135] on button "button" at bounding box center [68, 141] width 22 height 17
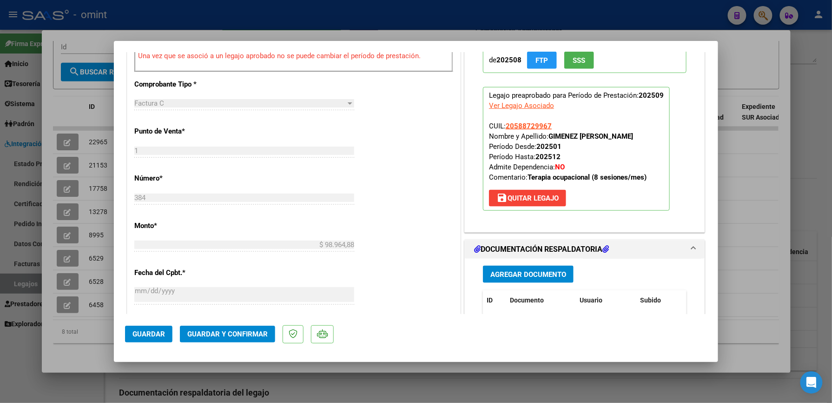
scroll to position [454, 0]
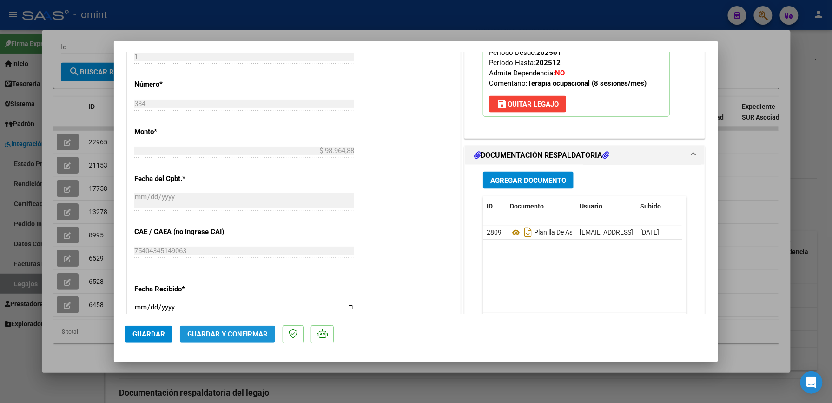
click at [237, 333] on span "Guardar y Confirmar" at bounding box center [227, 334] width 80 height 8
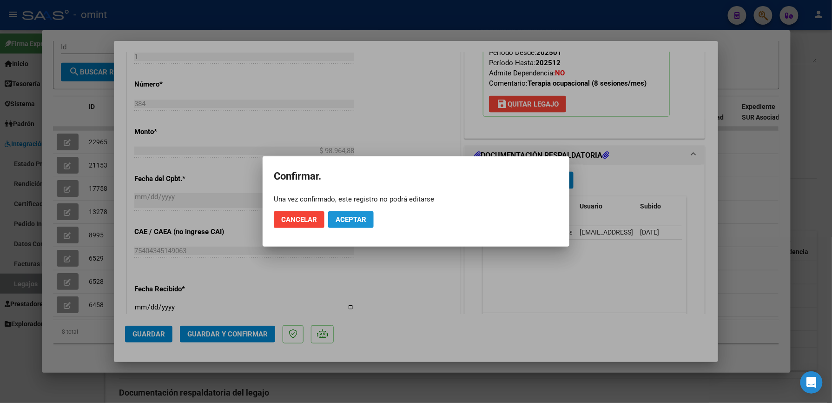
click at [351, 221] on span "Aceptar" at bounding box center [351, 219] width 31 height 8
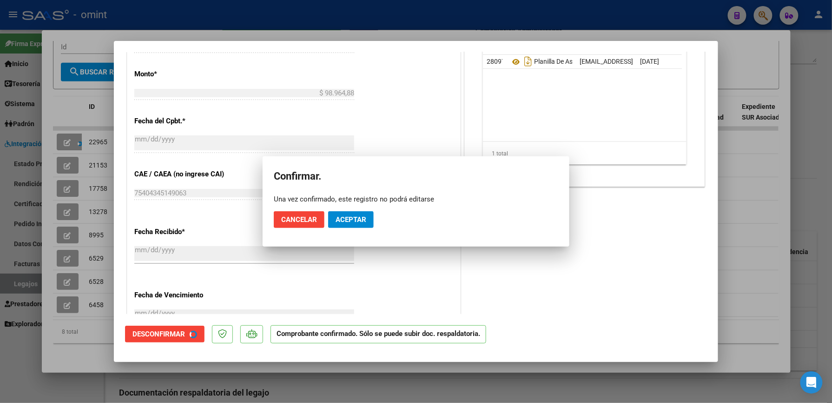
scroll to position [396, 0]
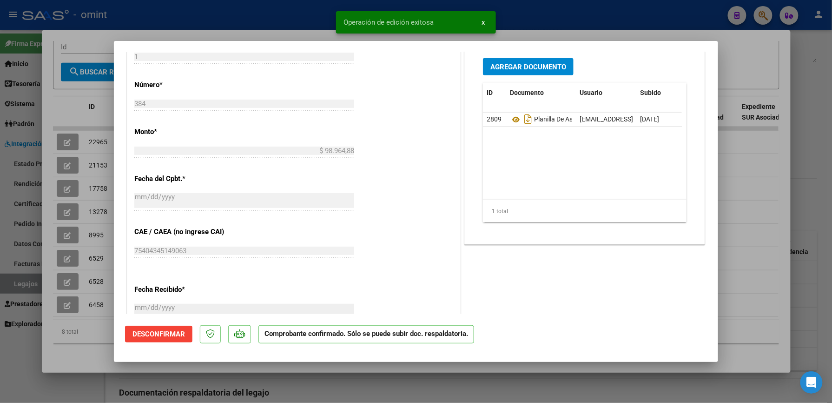
click at [605, 17] on div at bounding box center [416, 201] width 832 height 403
type input "$ 0,00"
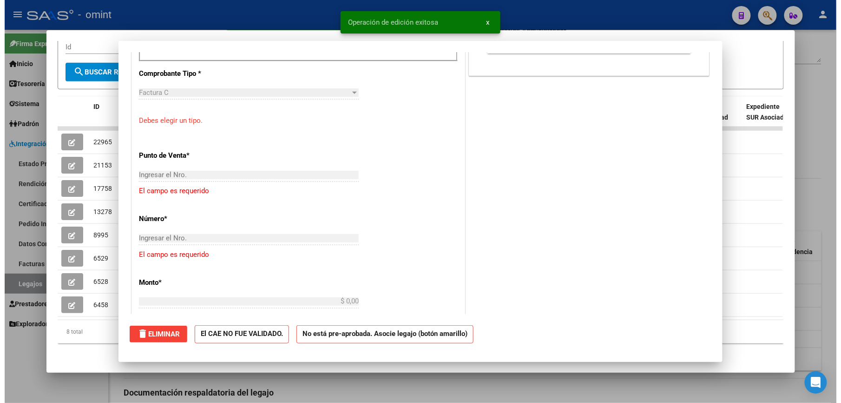
scroll to position [0, 0]
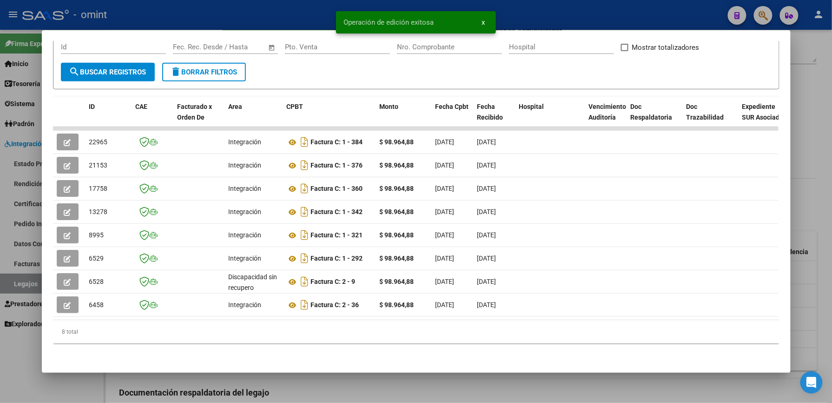
click at [583, 14] on div at bounding box center [416, 201] width 832 height 403
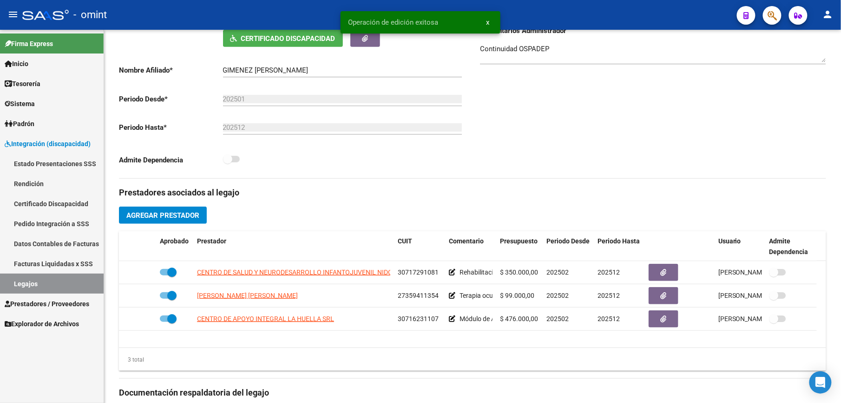
scroll to position [173, 0]
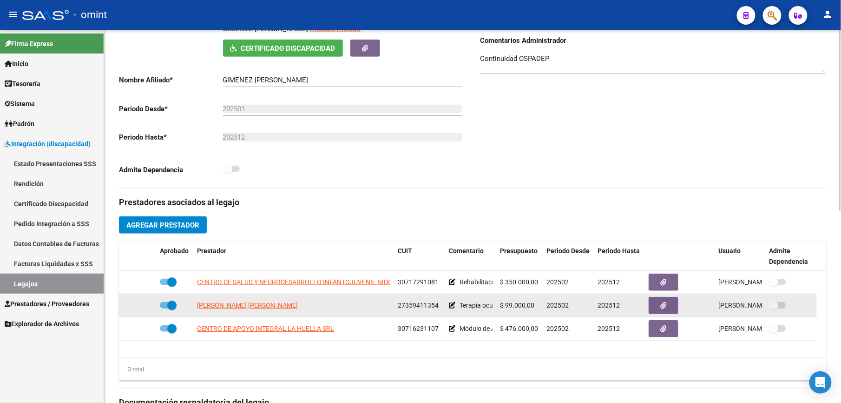
drag, startPoint x: 399, startPoint y: 305, endPoint x: 442, endPoint y: 307, distance: 42.8
click at [442, 307] on datatable-body-cell "27359411354" at bounding box center [419, 305] width 51 height 23
copy span "27359411354"
